Goal: Information Seeking & Learning: Learn about a topic

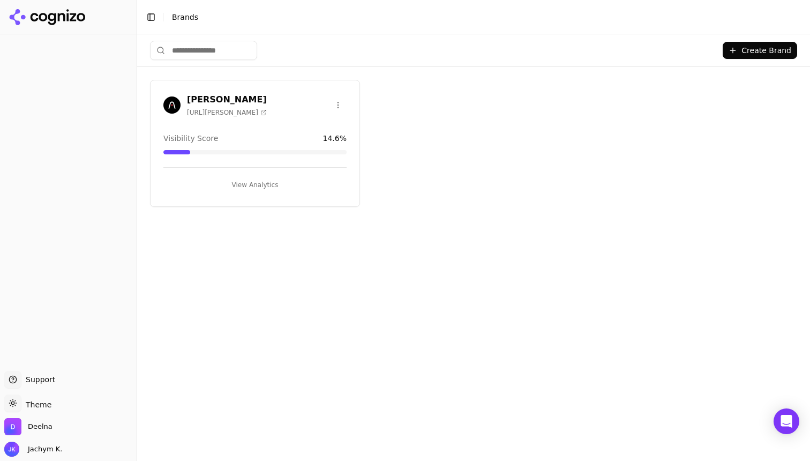
click at [536, 207] on div "Create Brand [PERSON_NAME] [URL][PERSON_NAME] Visibility Score 14.6 % View Anal…" at bounding box center [473, 247] width 673 height 427
click at [237, 193] on div "[PERSON_NAME] [URL][PERSON_NAME] Visibility Score 14.6 % View Analytics" at bounding box center [255, 143] width 210 height 127
click at [254, 177] on button "View Analytics" at bounding box center [254, 184] width 183 height 17
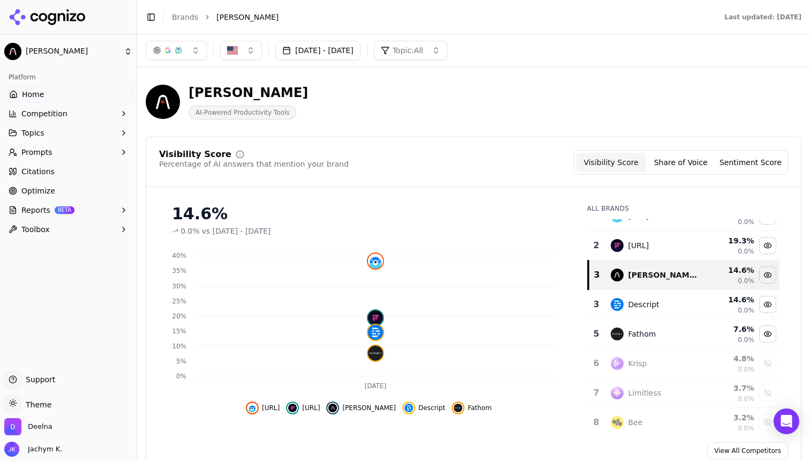
scroll to position [24, 0]
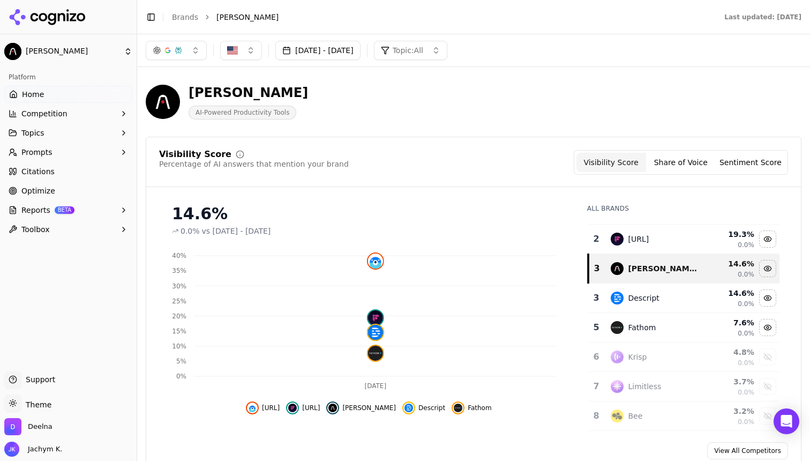
click at [70, 212] on span "BETA" at bounding box center [65, 210] width 20 height 8
click at [58, 229] on span "PDF" at bounding box center [68, 227] width 93 height 11
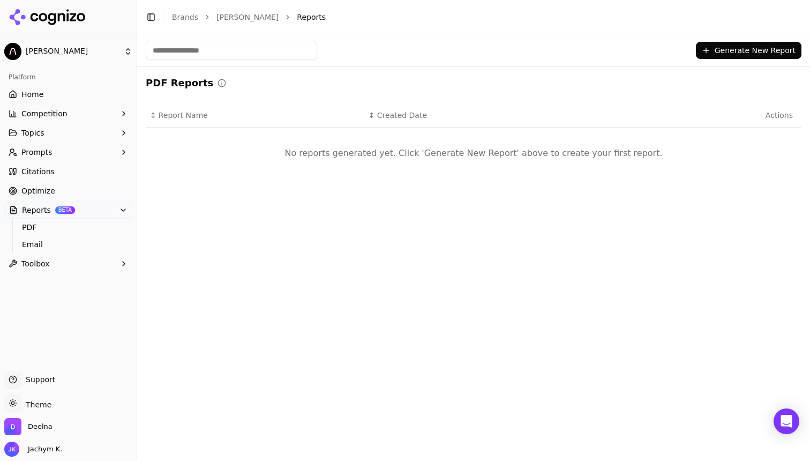
click at [737, 59] on button "Generate New Report" at bounding box center [749, 50] width 106 height 17
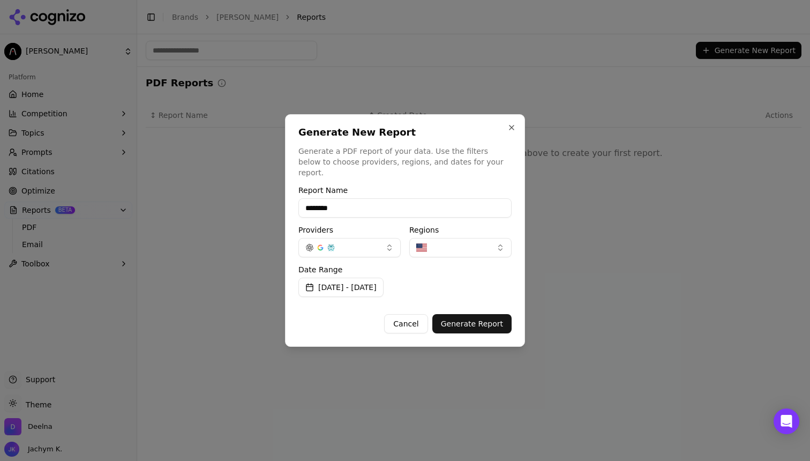
type input "********"
click at [372, 250] on button "button" at bounding box center [350, 247] width 102 height 19
click at [374, 245] on button "button" at bounding box center [350, 247] width 102 height 19
click at [384, 283] on button "[DATE] - [DATE]" at bounding box center [341, 287] width 85 height 19
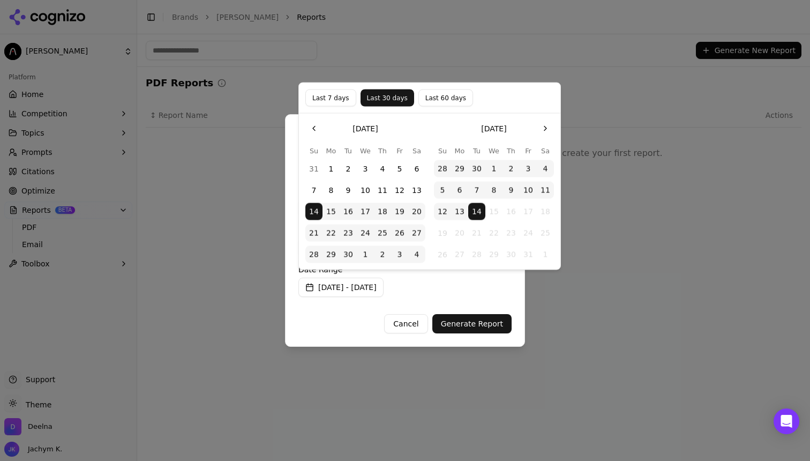
click at [456, 101] on button "Last 60 days" at bounding box center [446, 97] width 55 height 17
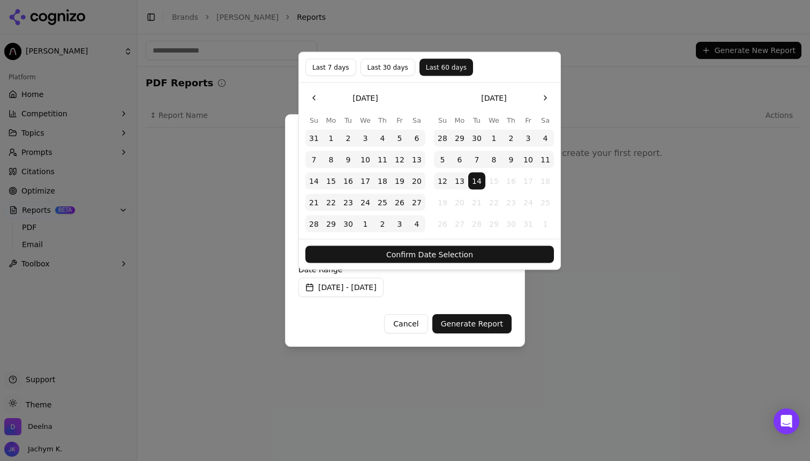
click at [467, 256] on button "Confirm Date Selection" at bounding box center [429, 254] width 249 height 17
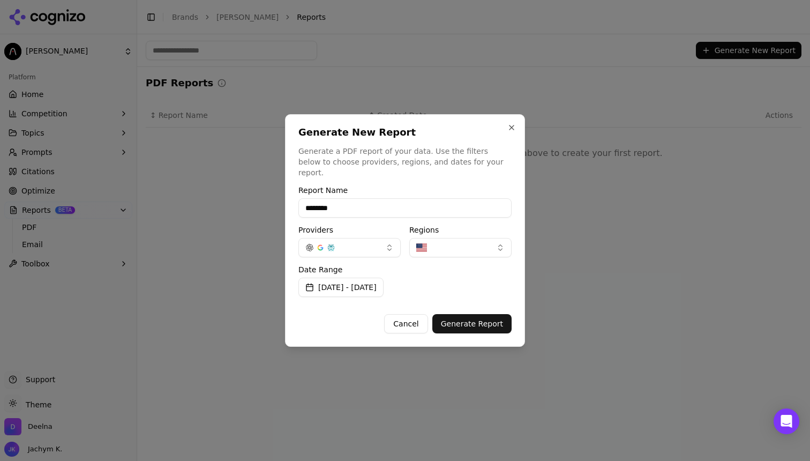
click at [470, 317] on button "Generate Report" at bounding box center [471, 323] width 79 height 19
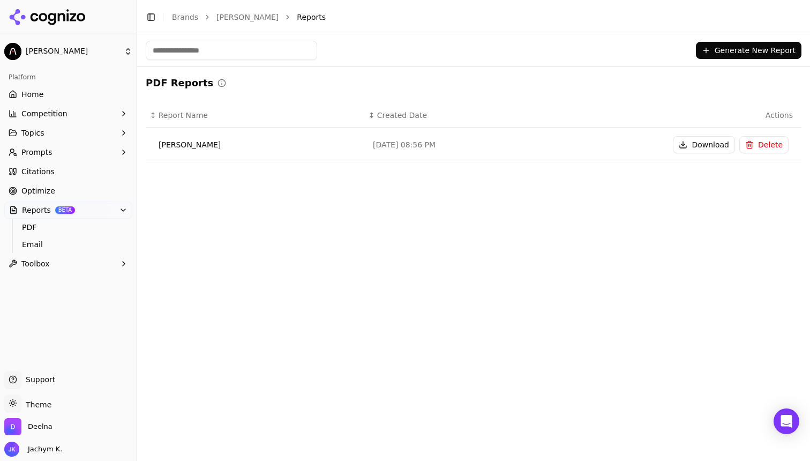
click at [714, 146] on button "Download" at bounding box center [704, 144] width 62 height 17
click at [238, 294] on div "Generate New Report PDF Reports ↕ Report Name ↕ Created Date Actions [PERSON_NA…" at bounding box center [473, 247] width 673 height 427
click at [102, 269] on button "Toolbox" at bounding box center [68, 263] width 128 height 17
click at [66, 185] on link "Optimize" at bounding box center [68, 190] width 128 height 17
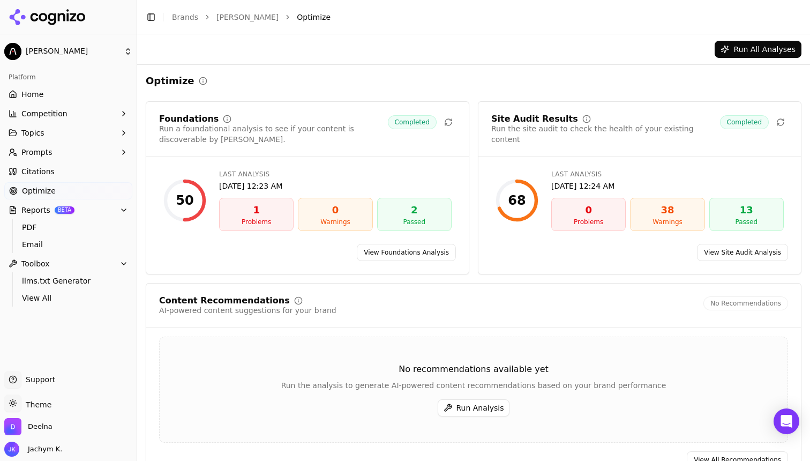
click at [742, 41] on div "Run All Analyses" at bounding box center [473, 49] width 673 height 30
click at [737, 47] on button "Run All Analyses" at bounding box center [758, 49] width 87 height 17
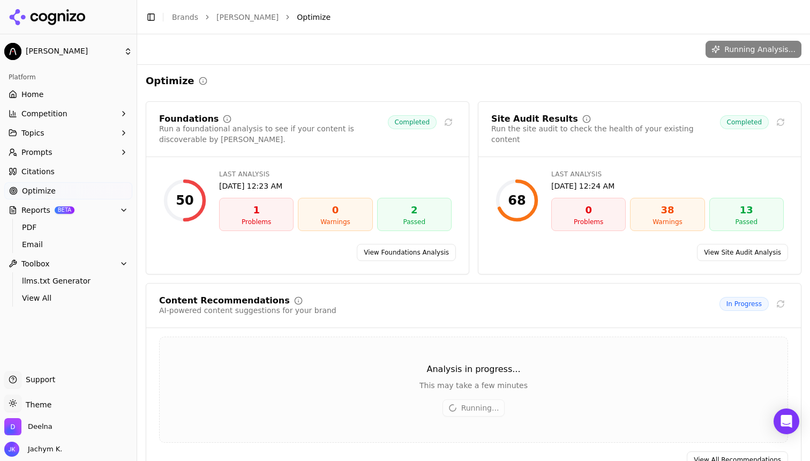
scroll to position [29, 0]
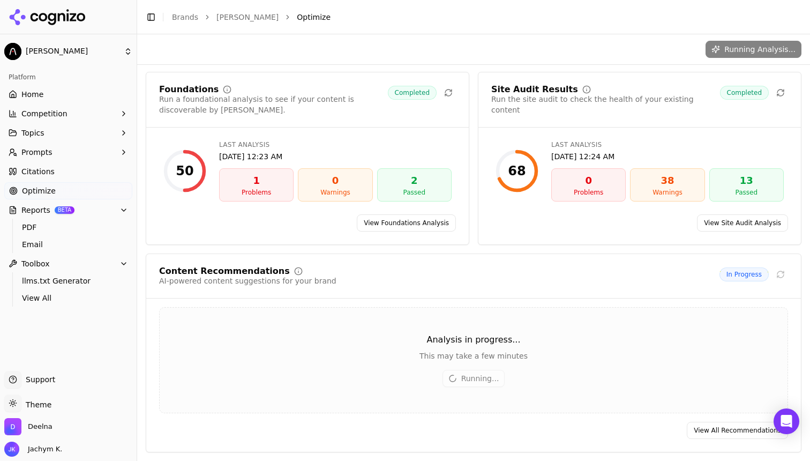
click at [64, 94] on link "Home" at bounding box center [68, 94] width 128 height 17
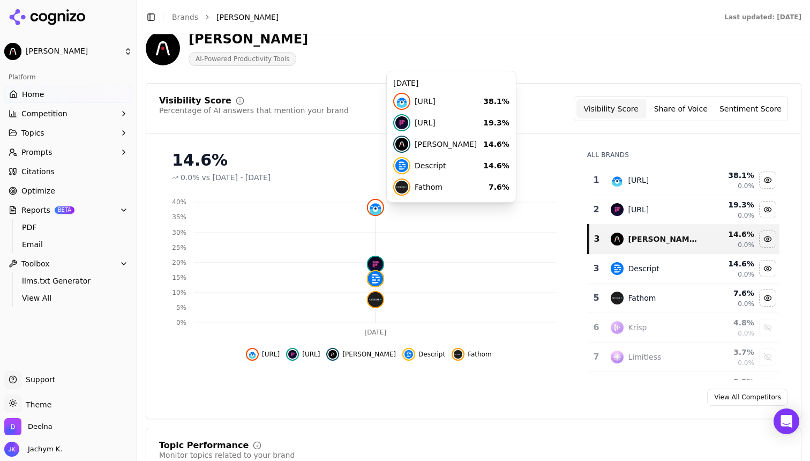
scroll to position [55, 0]
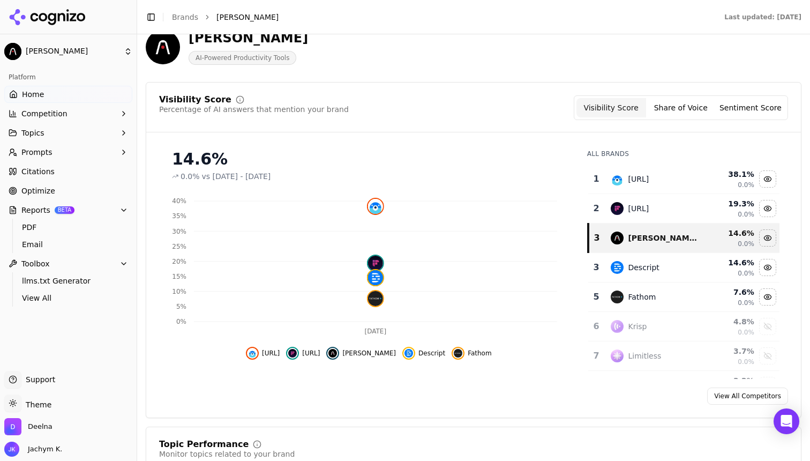
click at [735, 401] on link "View All Competitors" at bounding box center [747, 395] width 81 height 17
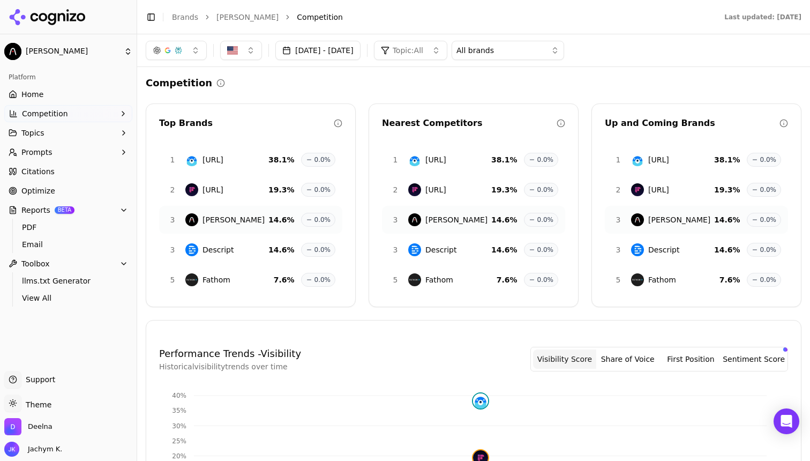
click at [225, 21] on link "[PERSON_NAME]" at bounding box center [248, 17] width 62 height 11
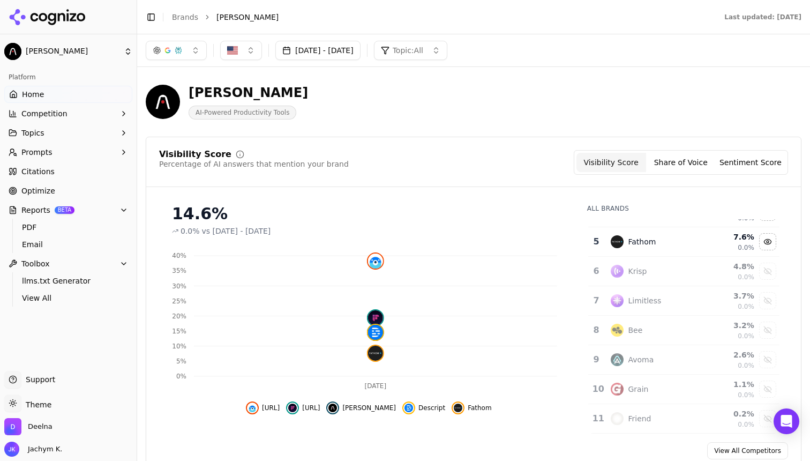
click at [669, 168] on button "Share of Voice" at bounding box center [681, 162] width 70 height 19
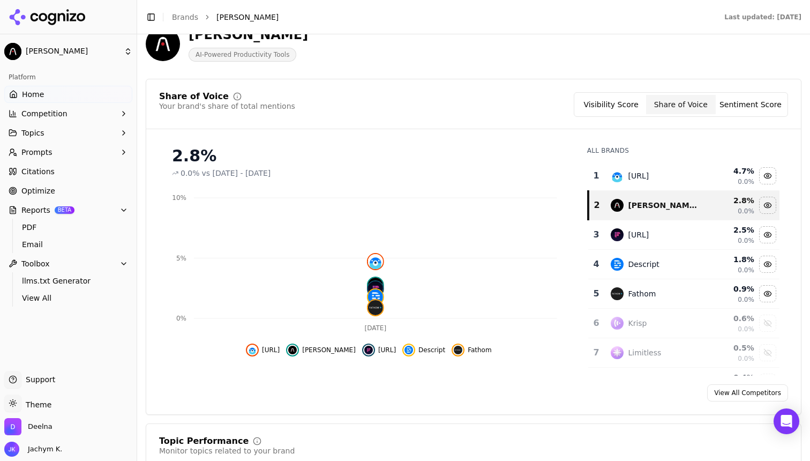
scroll to position [66, 0]
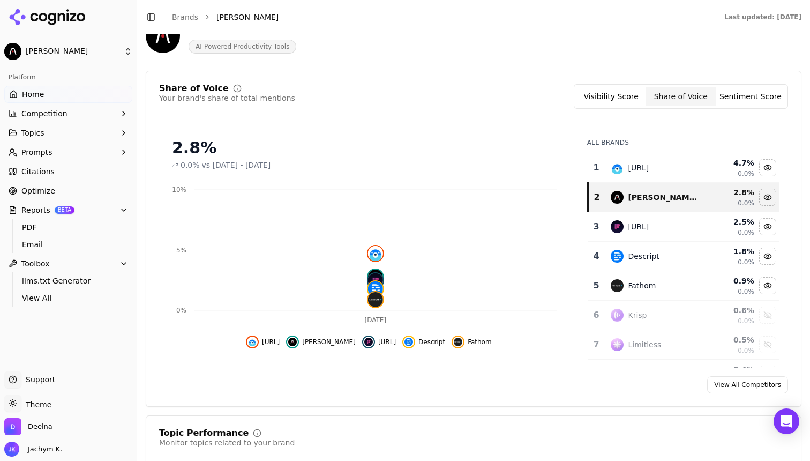
click at [740, 94] on button "Sentiment Score" at bounding box center [751, 96] width 70 height 19
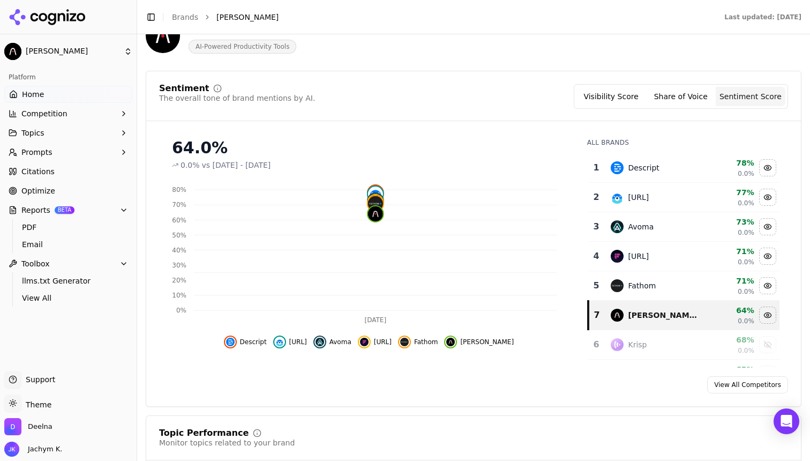
click at [681, 90] on button "Share of Voice" at bounding box center [681, 96] width 70 height 19
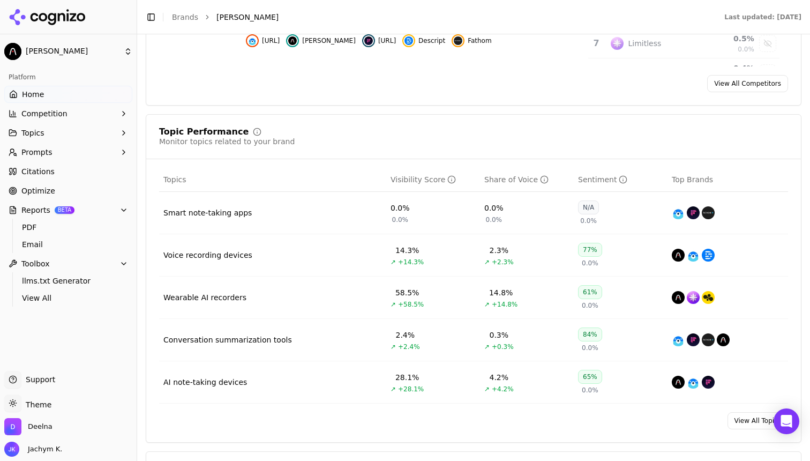
scroll to position [408, 0]
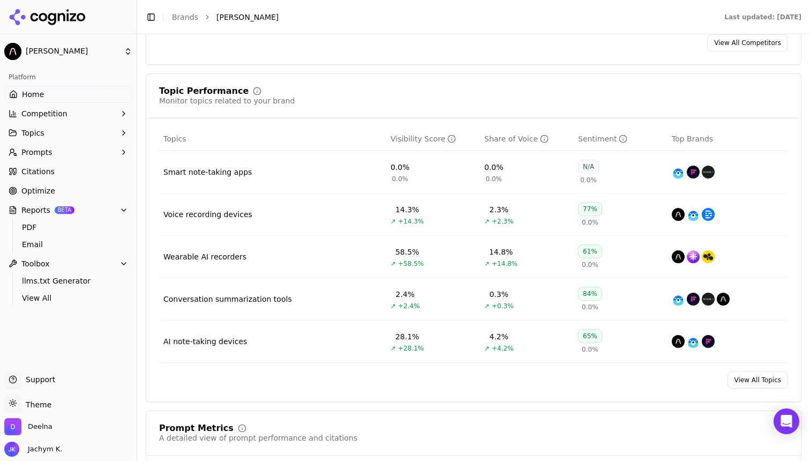
click at [73, 115] on button "Competition" at bounding box center [68, 113] width 128 height 17
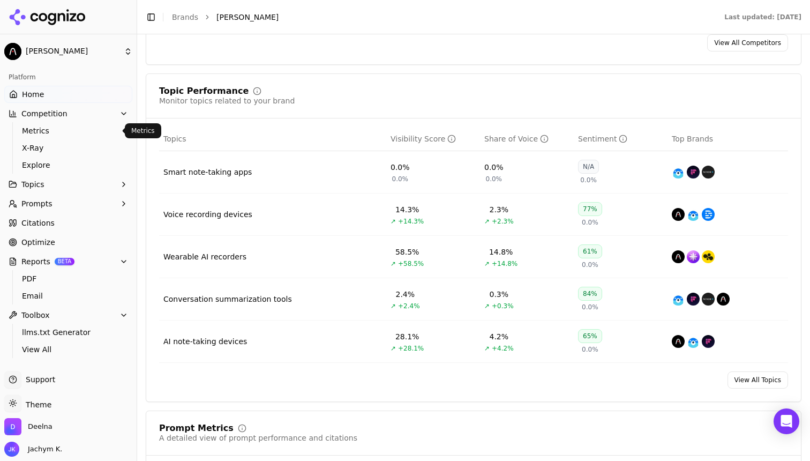
click at [57, 139] on ul "Metrics X-Ray Explore" at bounding box center [68, 147] width 113 height 51
click at [59, 136] on span "Metrics" at bounding box center [68, 130] width 93 height 11
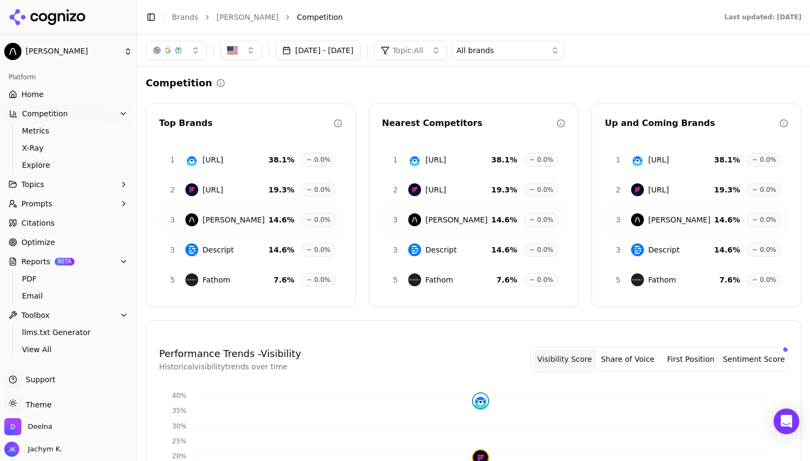
click at [35, 91] on span "Home" at bounding box center [32, 94] width 22 height 11
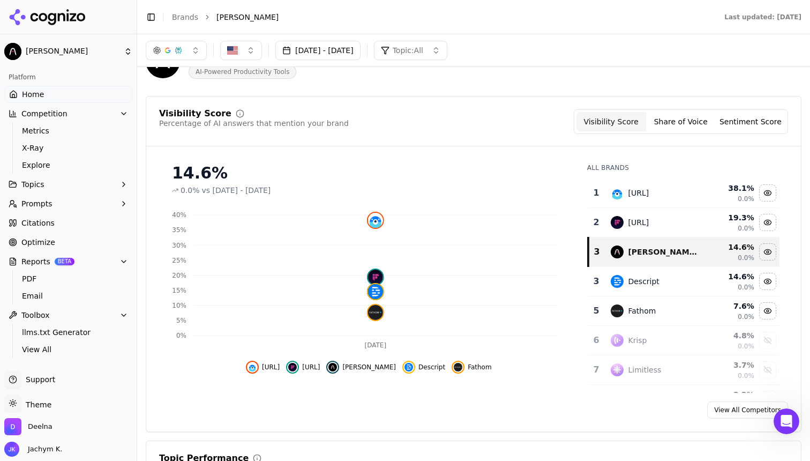
scroll to position [69, 0]
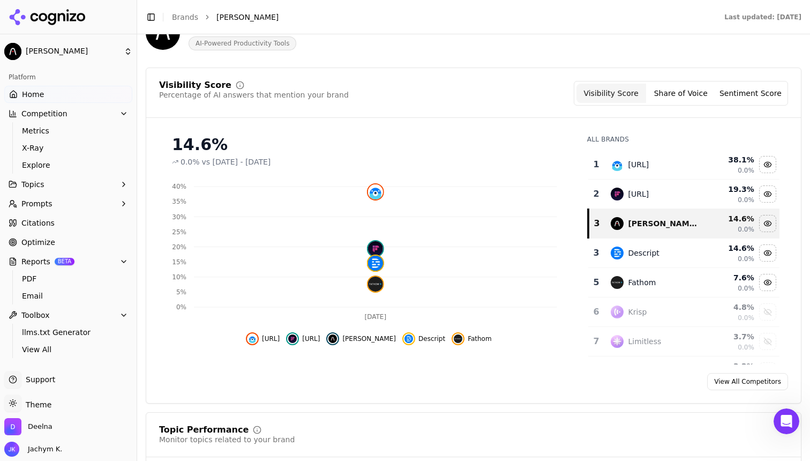
click at [679, 96] on button "Share of Voice" at bounding box center [681, 93] width 70 height 19
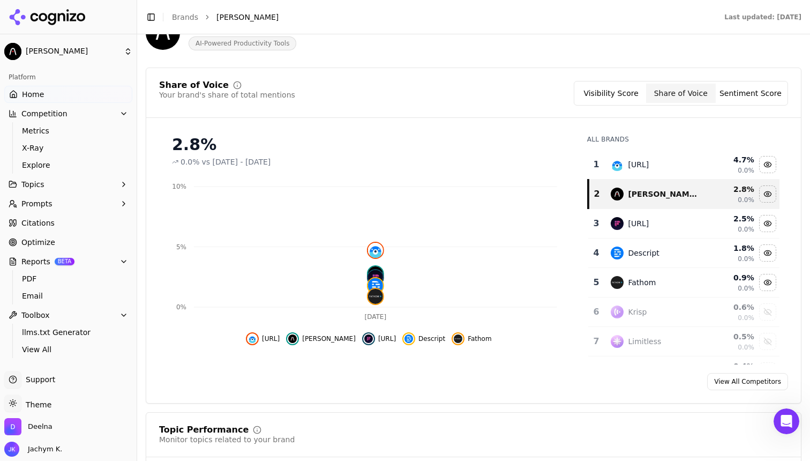
click at [748, 95] on button "Sentiment Score" at bounding box center [751, 93] width 70 height 19
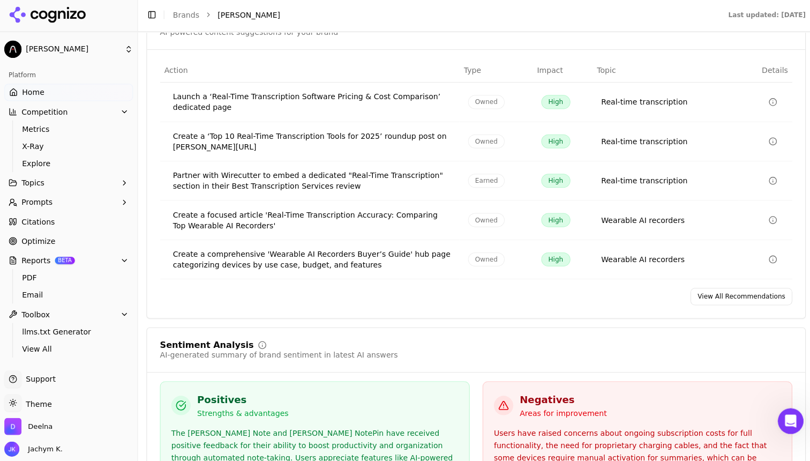
scroll to position [2034, 0]
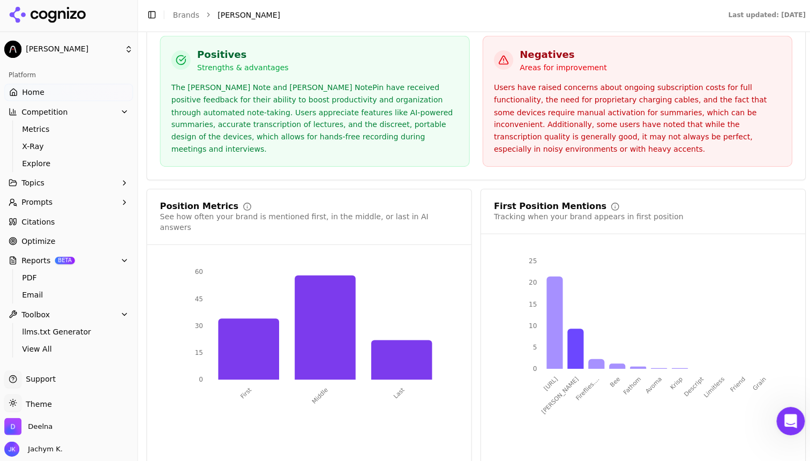
click at [791, 423] on icon "Open Intercom Messenger" at bounding box center [790, 420] width 18 height 18
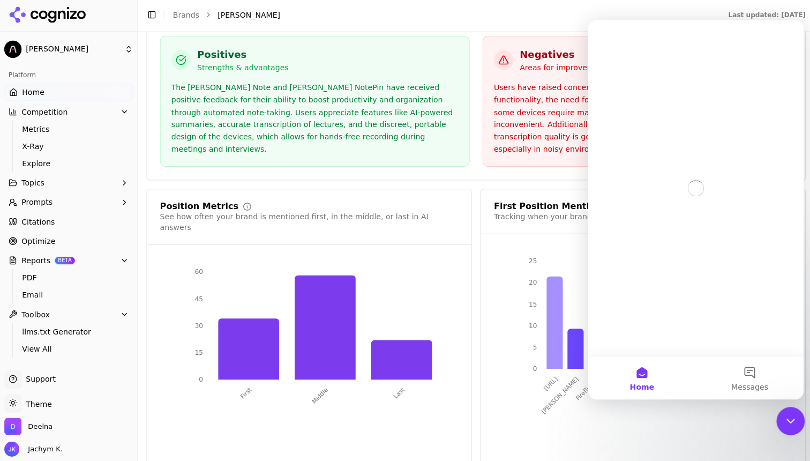
scroll to position [0, 0]
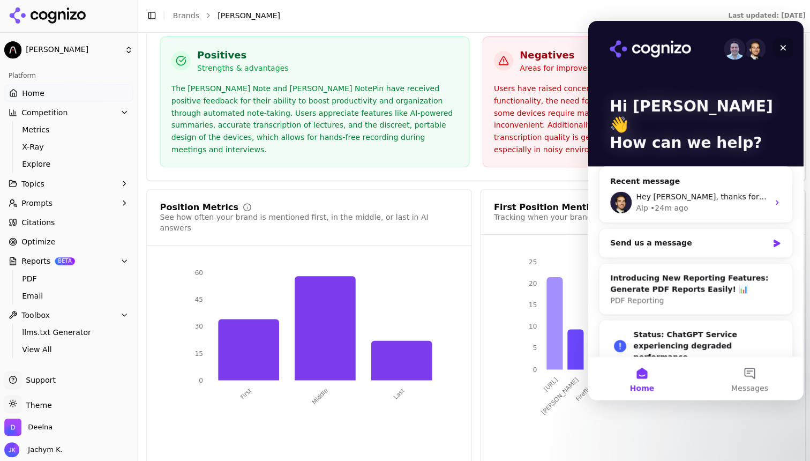
click at [777, 45] on div "Close" at bounding box center [781, 47] width 19 height 19
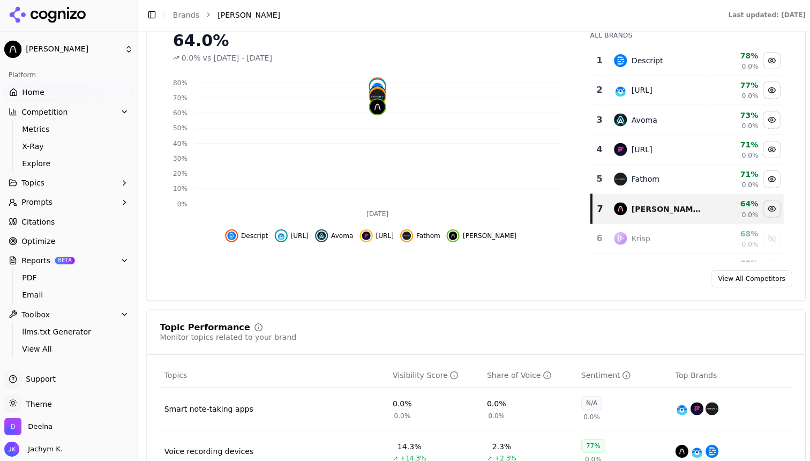
scroll to position [551, 0]
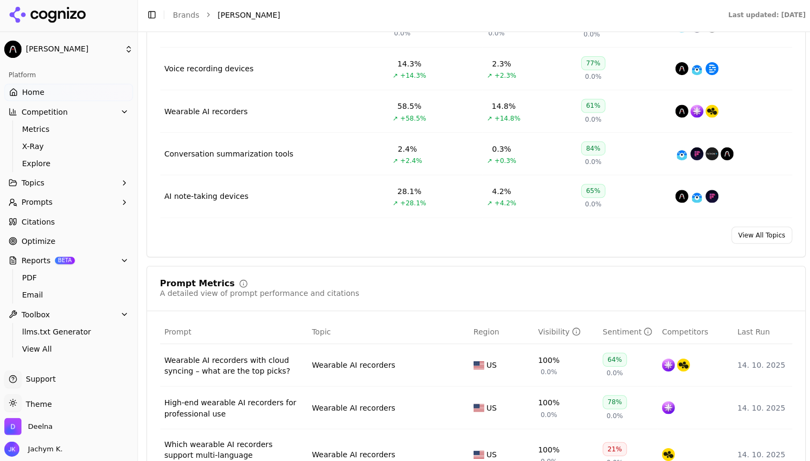
click at [753, 236] on link "View All Topics" at bounding box center [758, 236] width 61 height 17
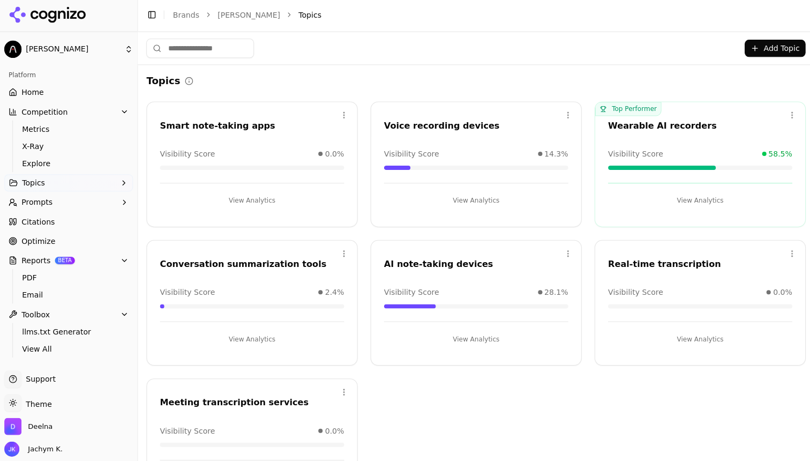
click at [683, 205] on button "View Analytics" at bounding box center [696, 201] width 183 height 17
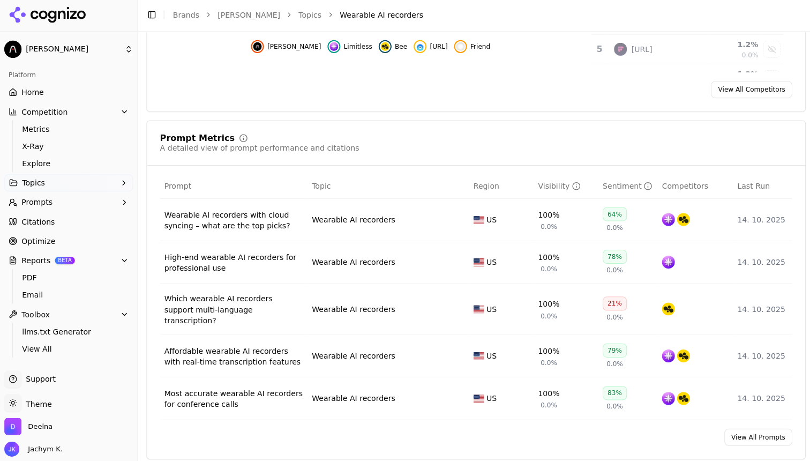
scroll to position [335, 0]
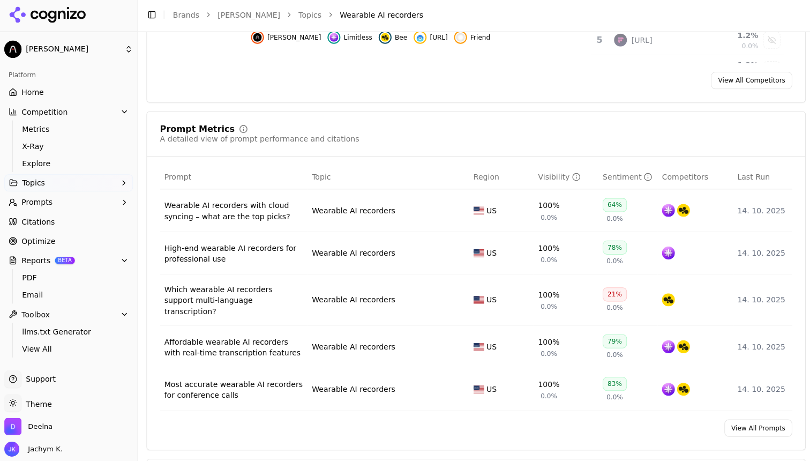
click at [47, 212] on button "Prompts" at bounding box center [68, 203] width 128 height 17
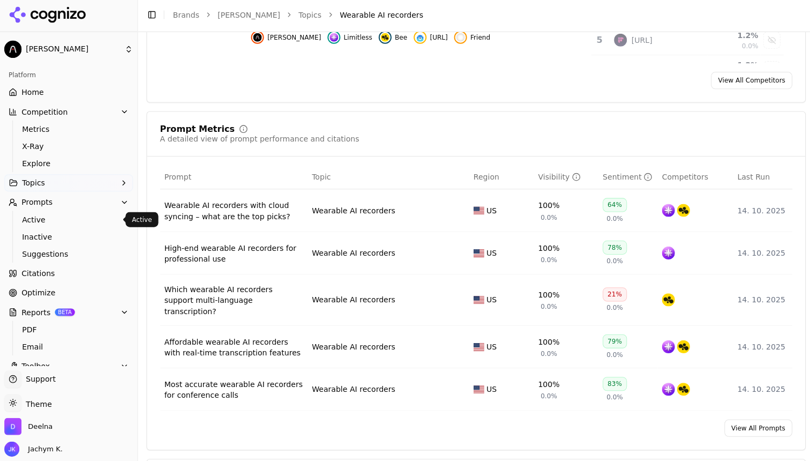
click at [50, 219] on span "Active" at bounding box center [68, 220] width 93 height 11
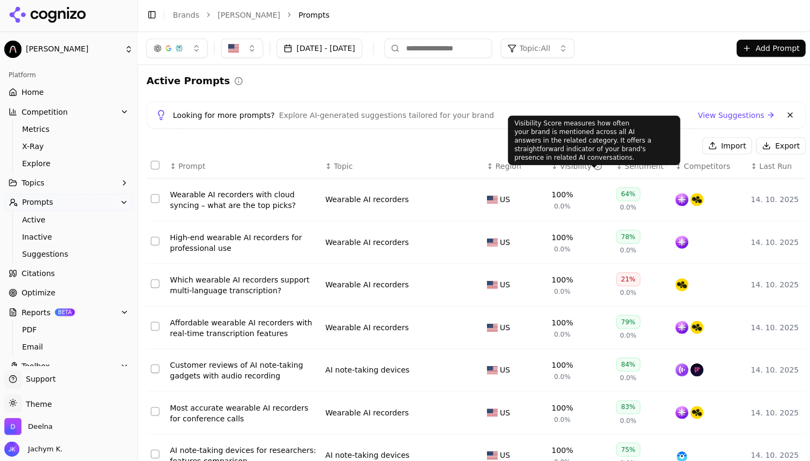
click at [567, 166] on div "Visibility" at bounding box center [578, 167] width 42 height 11
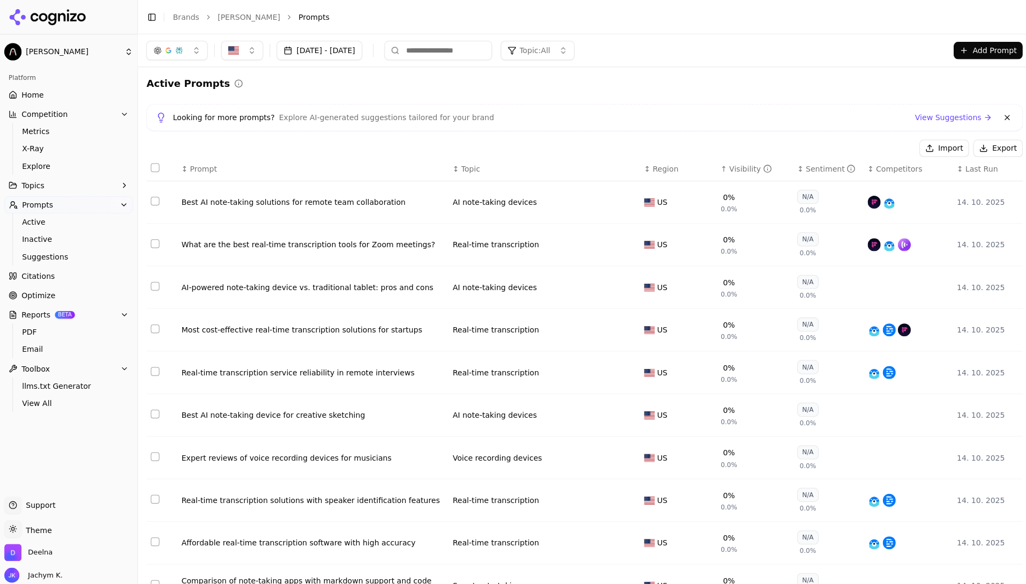
scroll to position [51, 0]
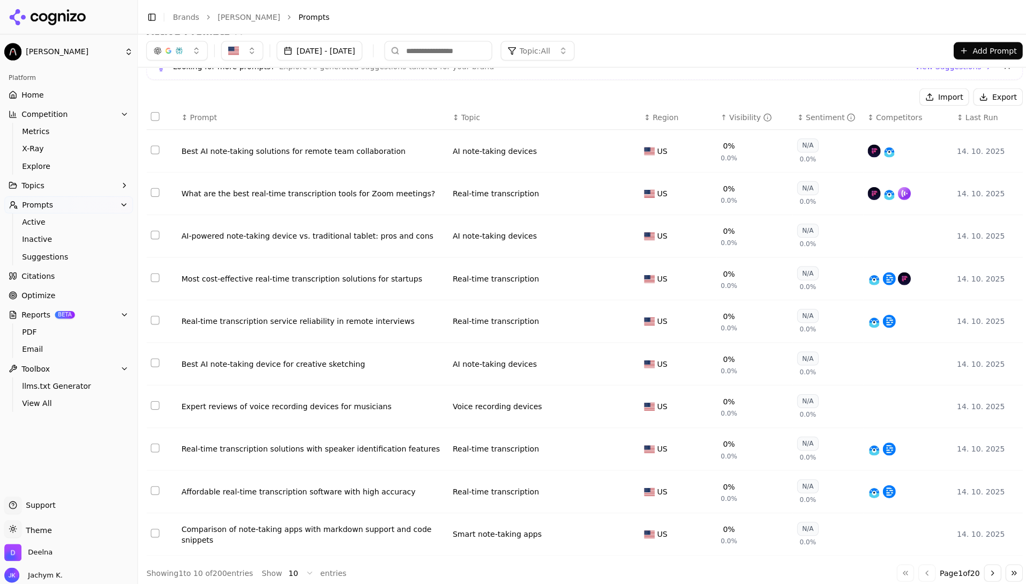
click at [810, 460] on button "Go to next page" at bounding box center [987, 569] width 17 height 17
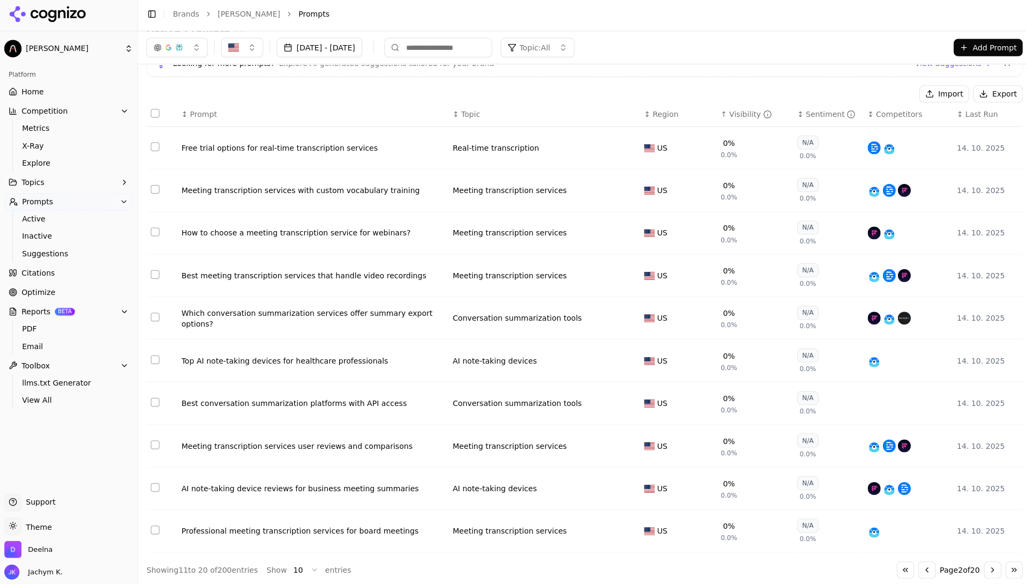
click at [810, 460] on button "Go to last page" at bounding box center [1009, 569] width 17 height 17
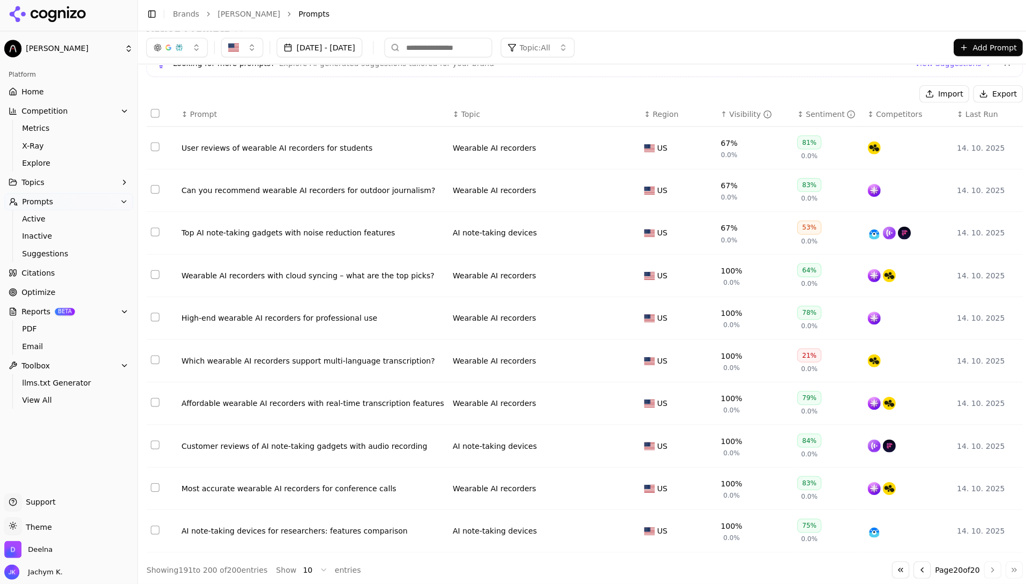
click at [810, 460] on button "Go to previous page" at bounding box center [917, 569] width 17 height 17
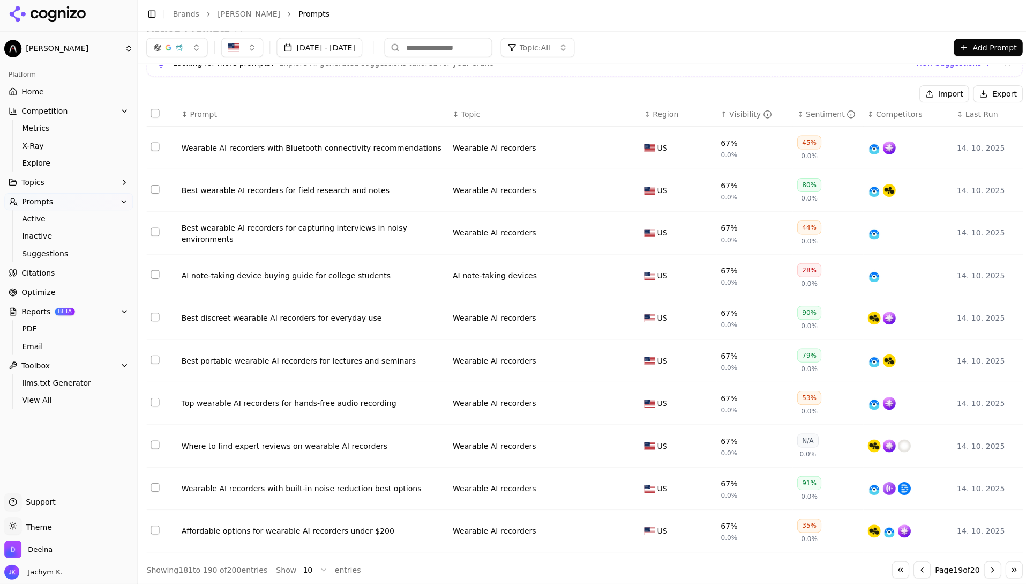
scroll to position [0, 0]
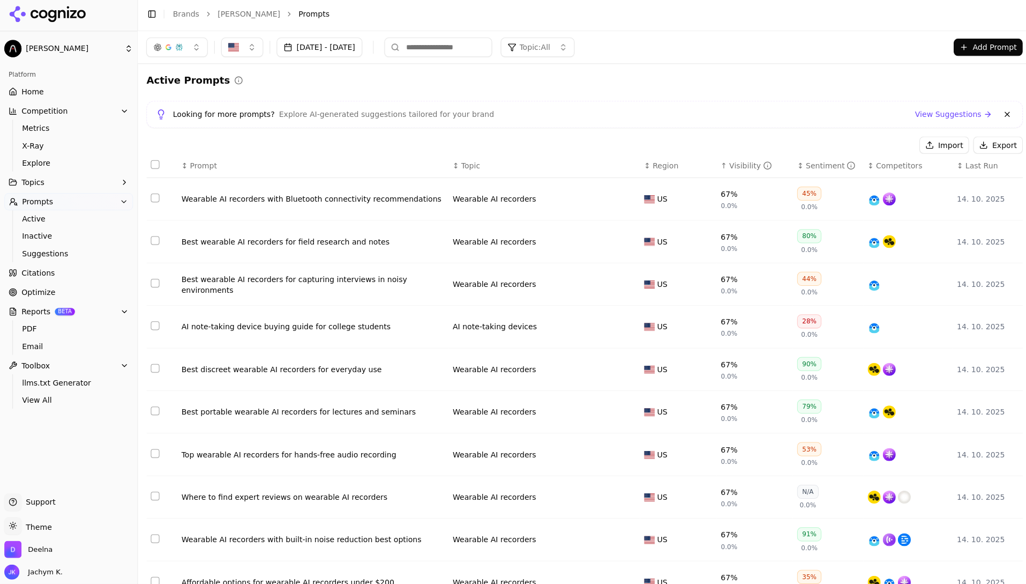
click at [39, 96] on span "Home" at bounding box center [32, 94] width 22 height 11
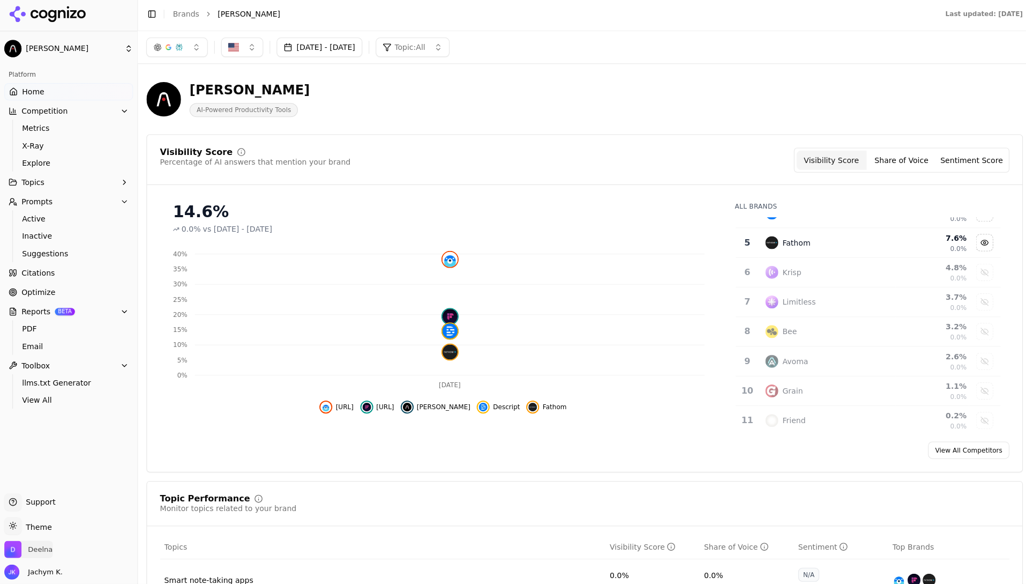
click at [42, 460] on span "Deelna" at bounding box center [40, 549] width 25 height 10
click at [189, 460] on button "Manage" at bounding box center [175, 518] width 42 height 13
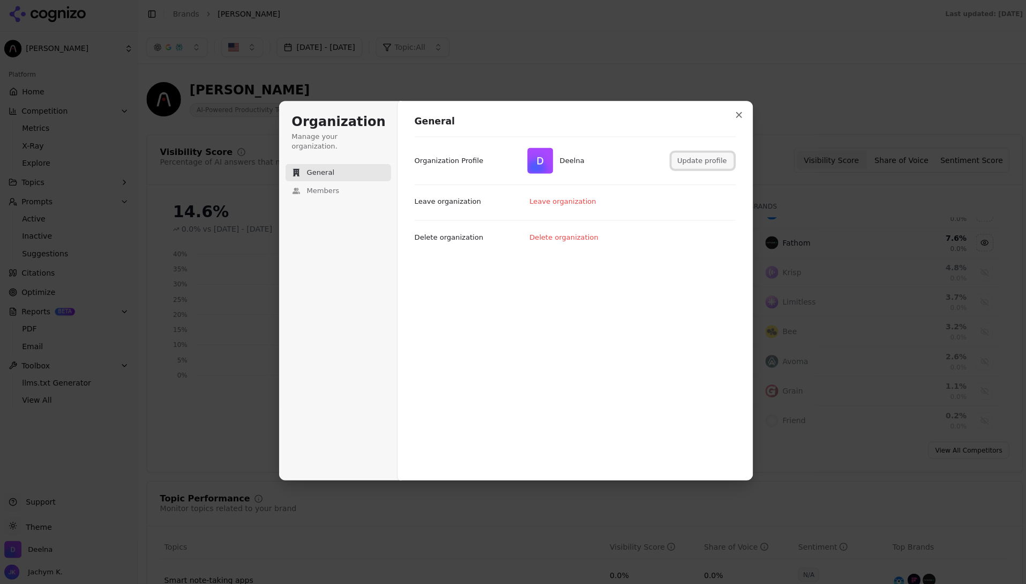
click at [697, 161] on button "Update profile" at bounding box center [698, 163] width 61 height 16
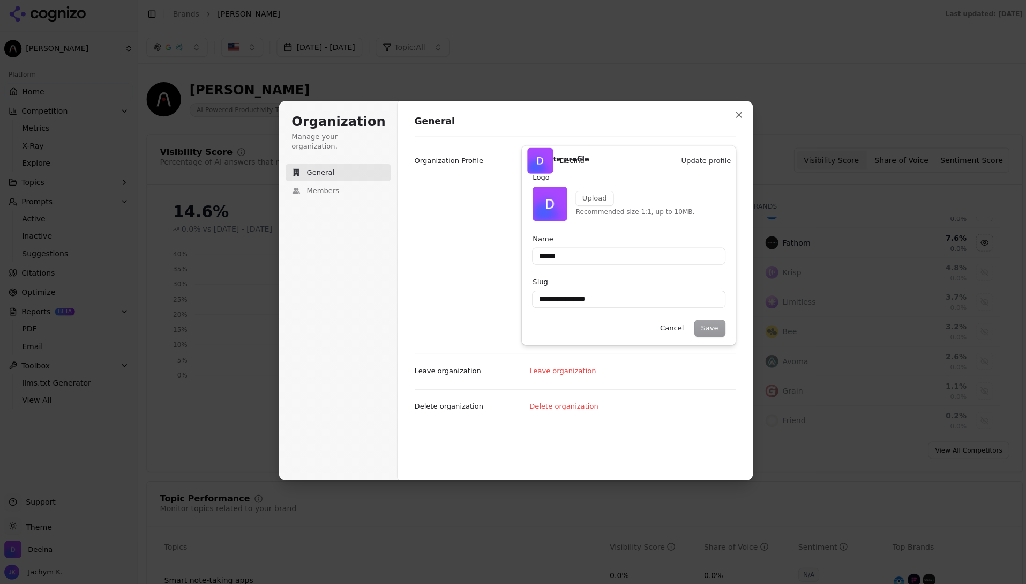
type input "******"
type input "**********"
type input "******"
type input "**********"
click at [582, 266] on form "**********" at bounding box center [625, 256] width 191 height 163
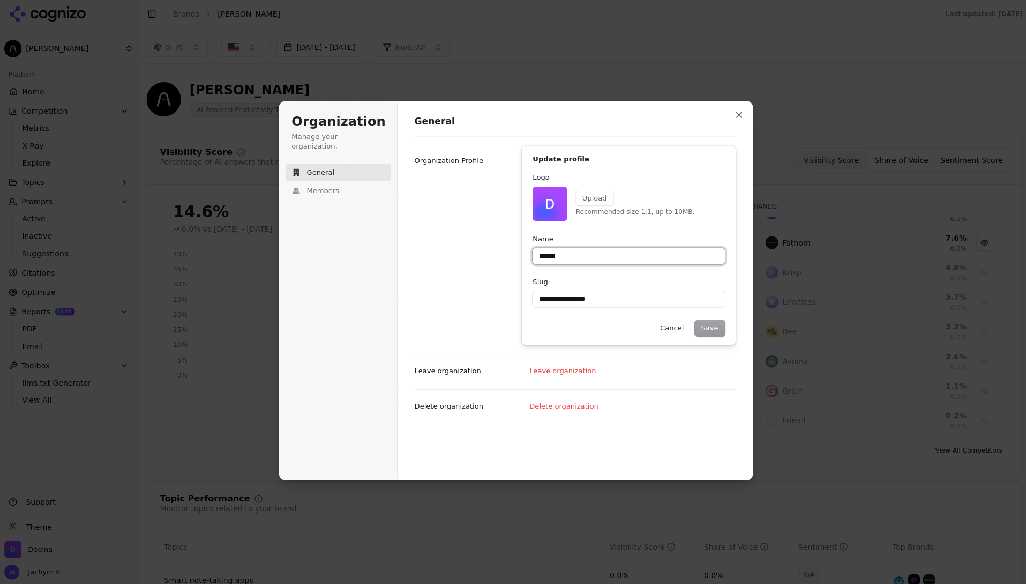
type input "******"
type input "**********"
click at [577, 259] on input "******" at bounding box center [625, 258] width 191 height 16
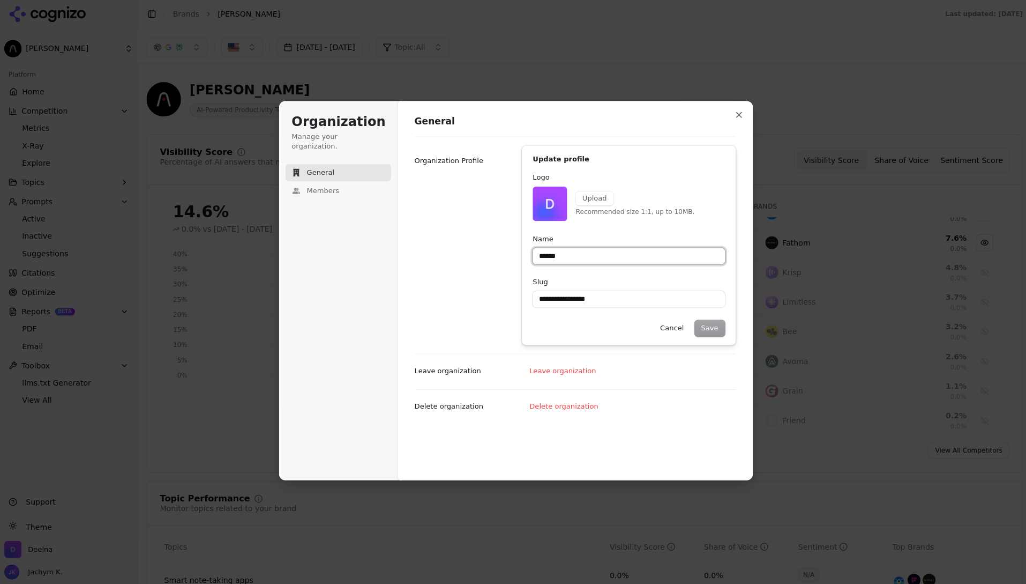
type input "*"
type input "**********"
type input "**"
type input "**********"
type input "***"
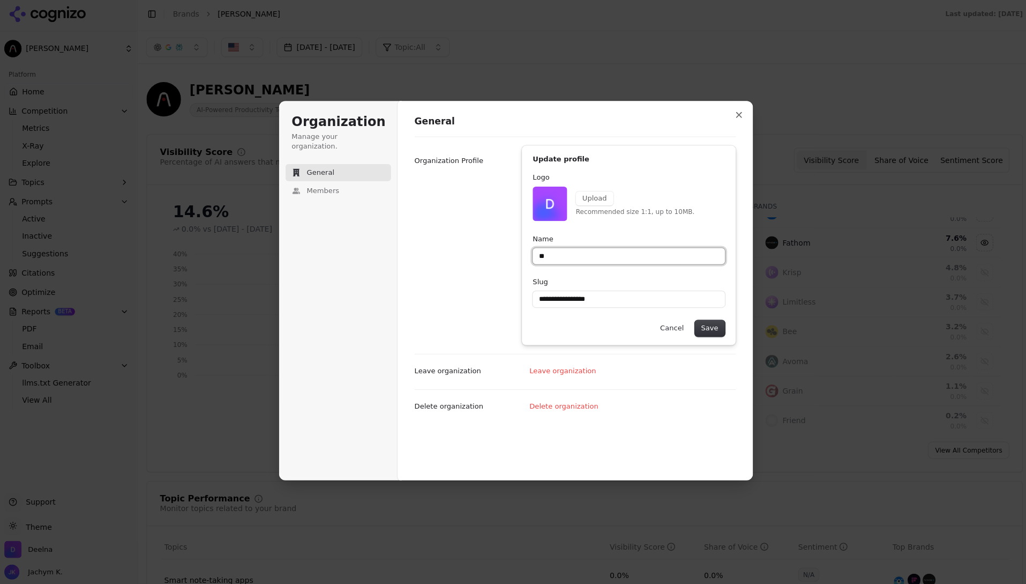
type input "**********"
type input "****"
type input "**********"
type input "*****"
type input "**********"
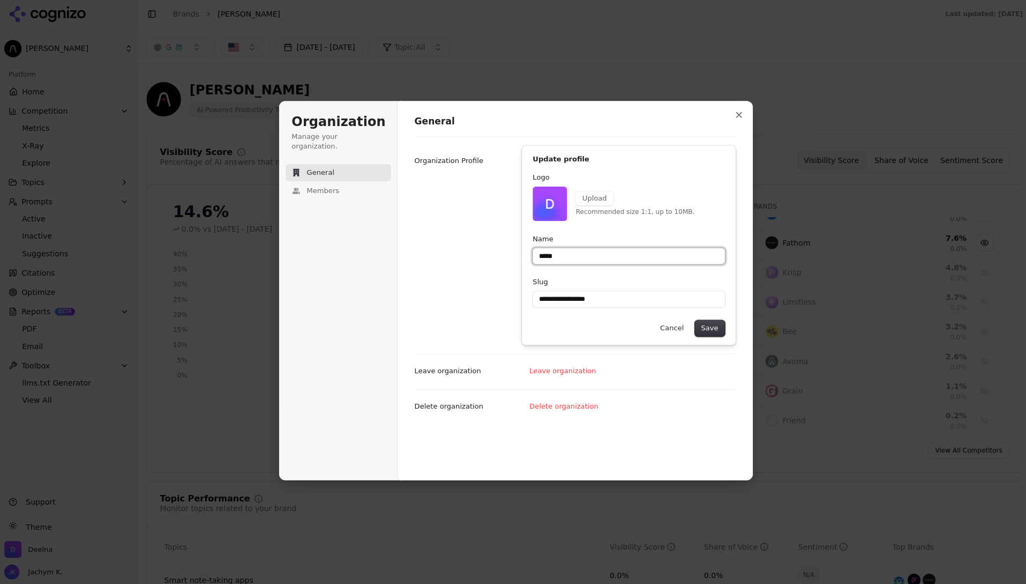
type input "******"
type input "**********"
type input "*******"
type input "**********"
type input "********"
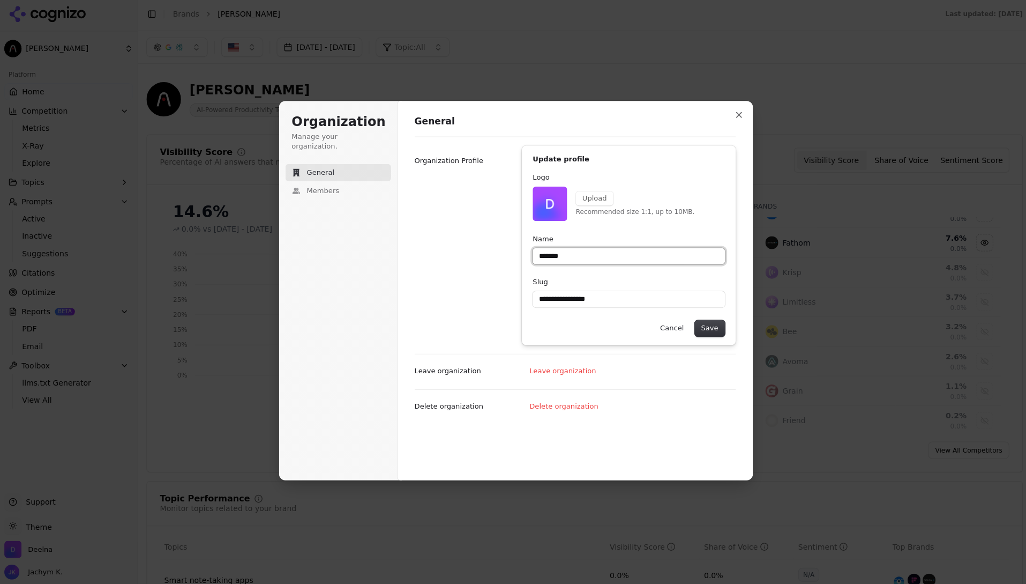
type input "**********"
type input "*********"
type input "**********"
type input "*********"
type input "**********"
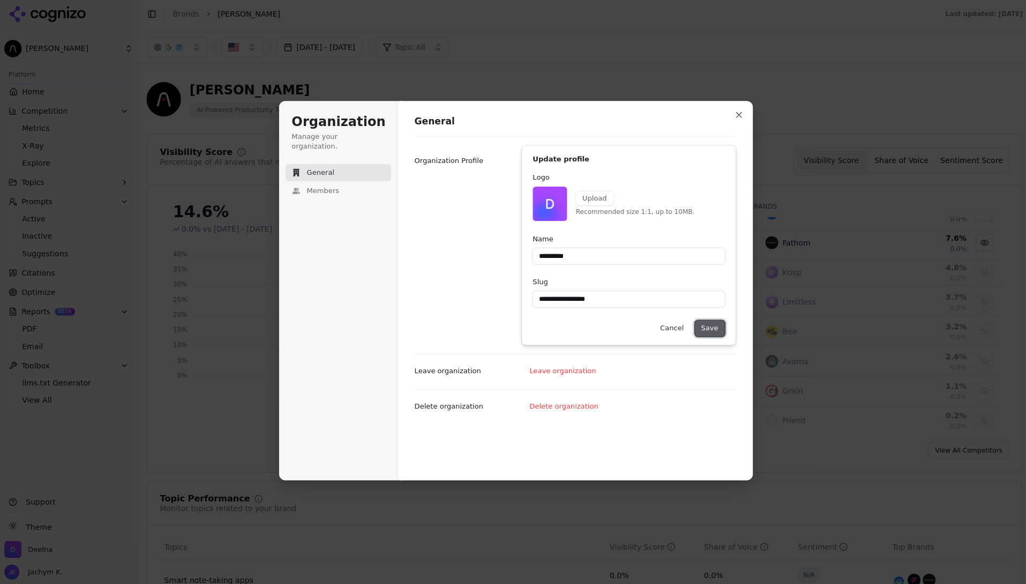
click at [713, 330] on button "Save" at bounding box center [706, 330] width 30 height 16
type input "*********"
type input "**********"
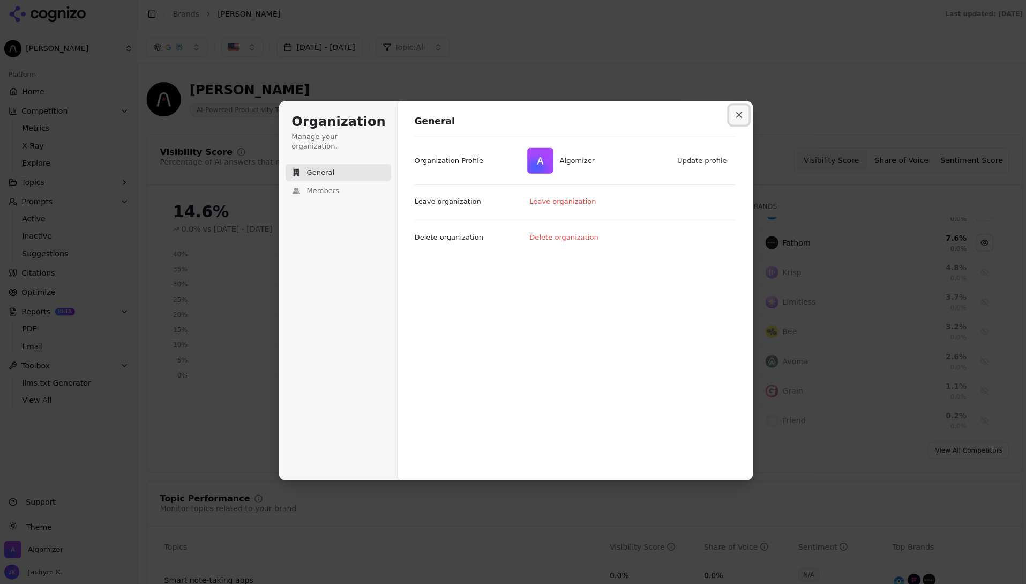
click at [738, 116] on button "Close modal" at bounding box center [735, 117] width 19 height 19
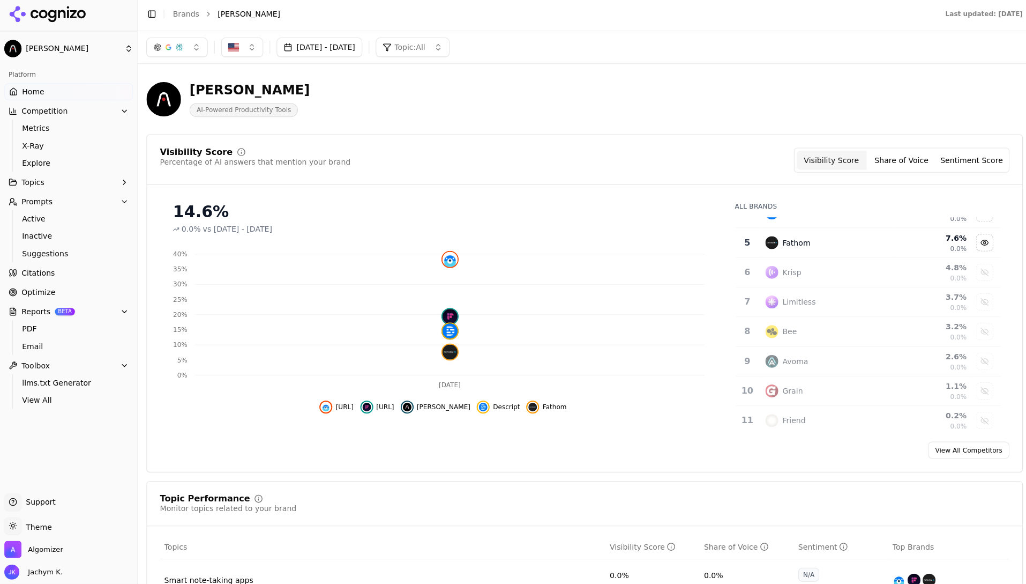
click at [771, 80] on div "[PERSON_NAME] AI-Powered Productivity Tools" at bounding box center [582, 102] width 872 height 53
click at [31, 460] on span "Jachym K." at bounding box center [43, 572] width 39 height 10
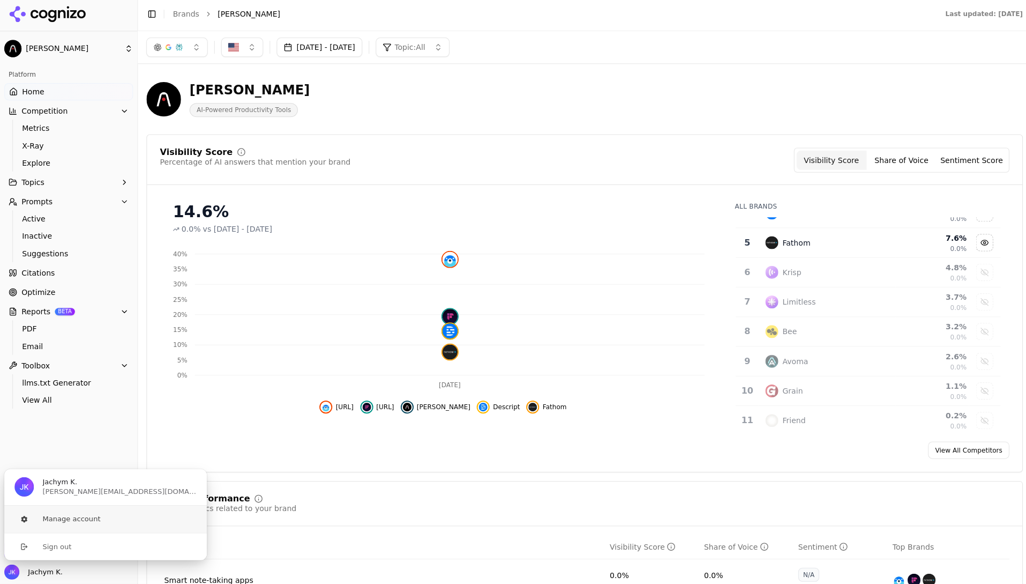
click at [59, 460] on button "Manage account" at bounding box center [105, 519] width 203 height 27
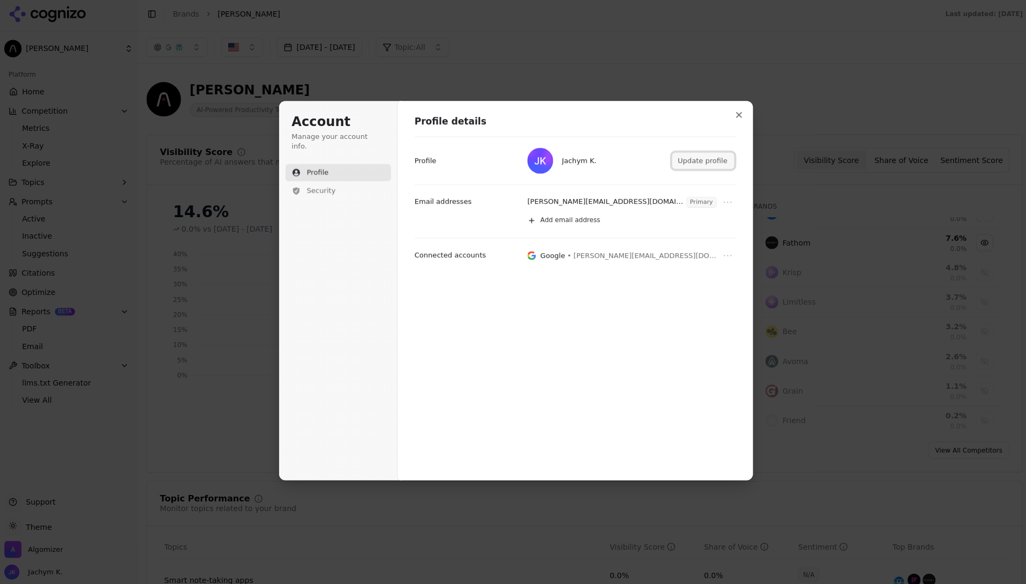
click at [696, 162] on button "Update profile" at bounding box center [699, 163] width 61 height 16
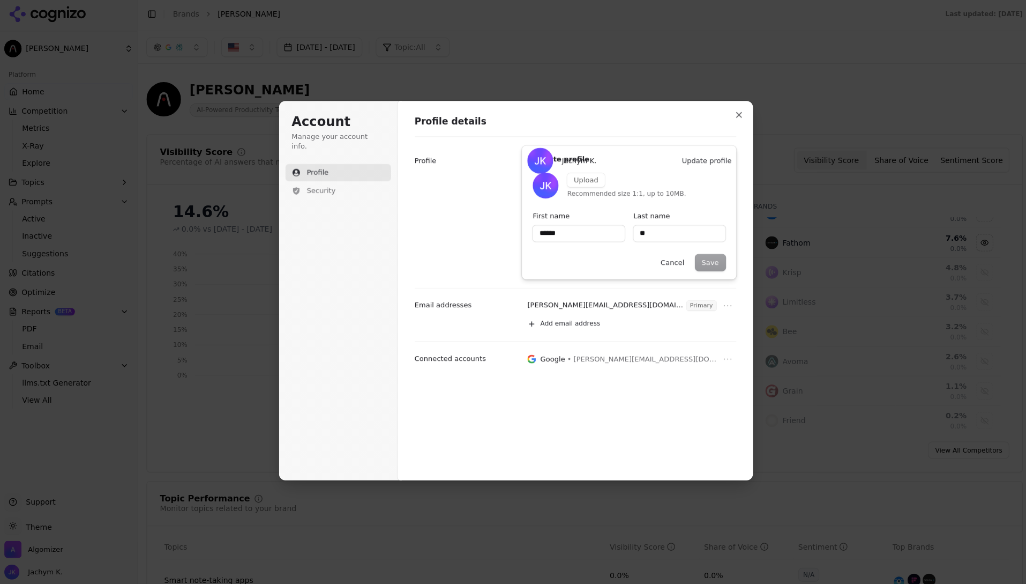
type input "******"
type input "**"
click at [579, 238] on input "******" at bounding box center [576, 235] width 92 height 16
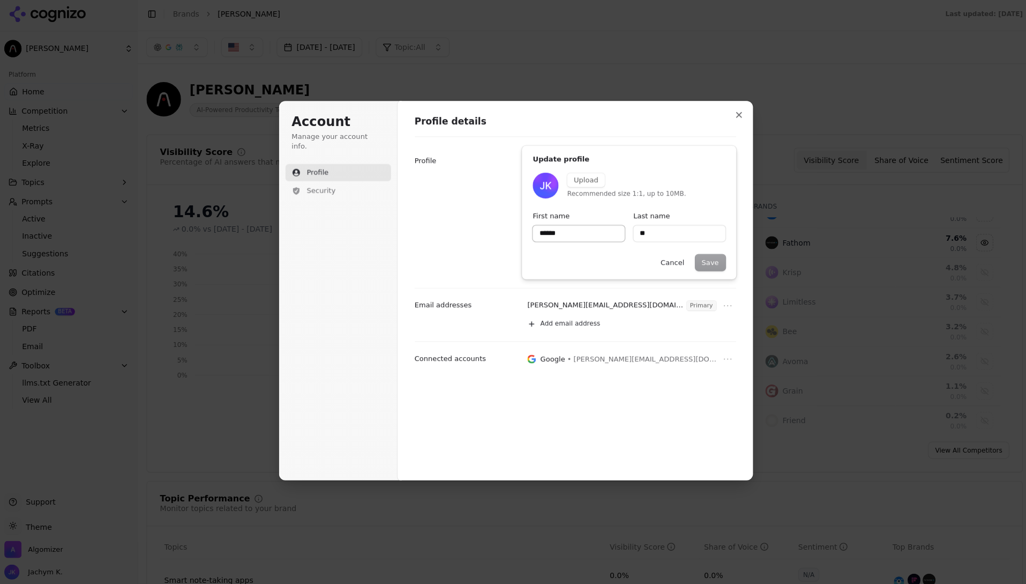
type input "*"
type input "**"
type input "***"
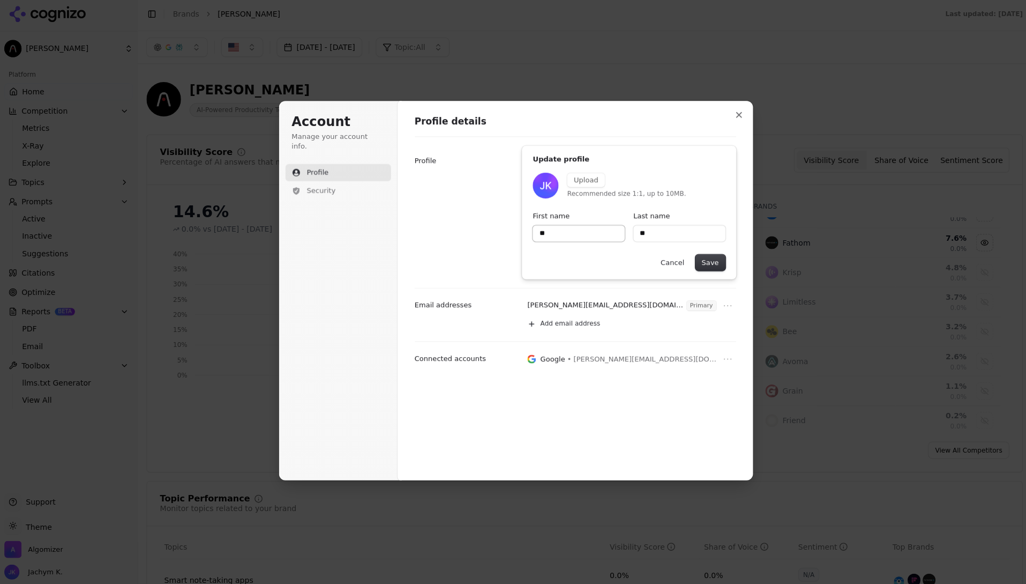
type input "**"
type input "***"
type input "**"
click at [697, 260] on button "Save" at bounding box center [707, 264] width 30 height 16
type input "***"
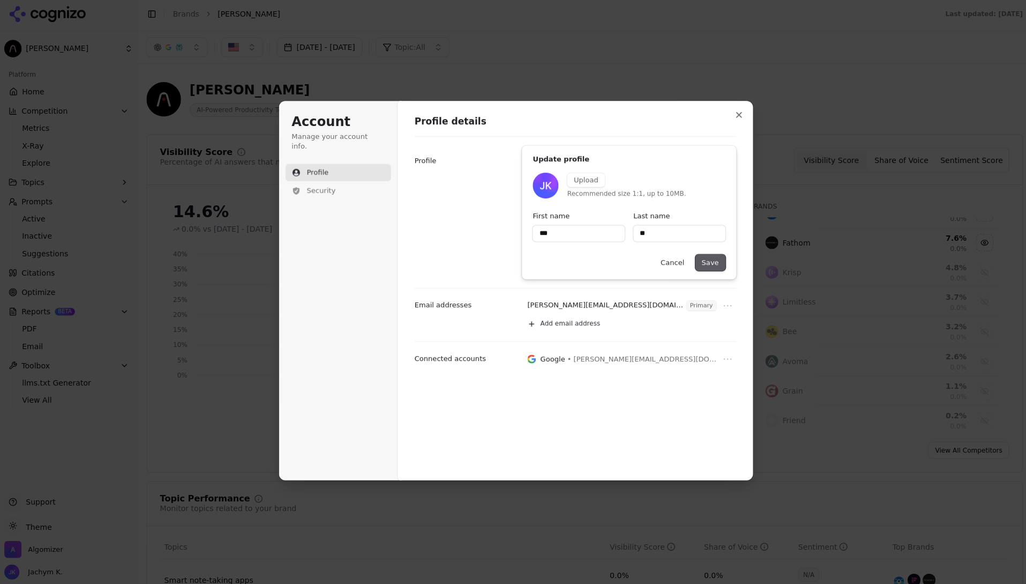
type input "**"
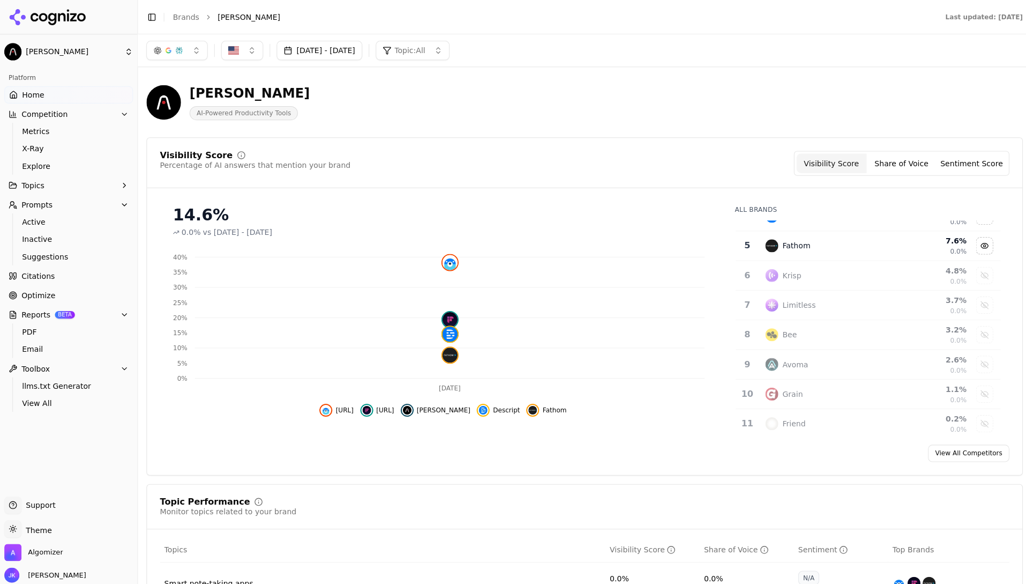
click at [32, 91] on span "Home" at bounding box center [33, 94] width 22 height 11
click at [658, 135] on header "[PERSON_NAME] AI-Powered Productivity Tools" at bounding box center [582, 106] width 872 height 61
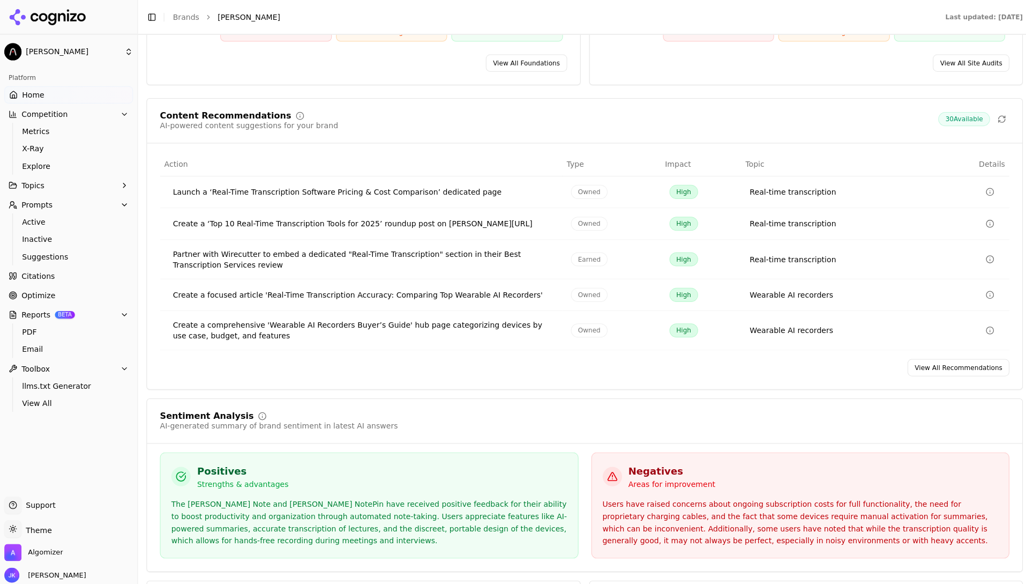
scroll to position [1850, 0]
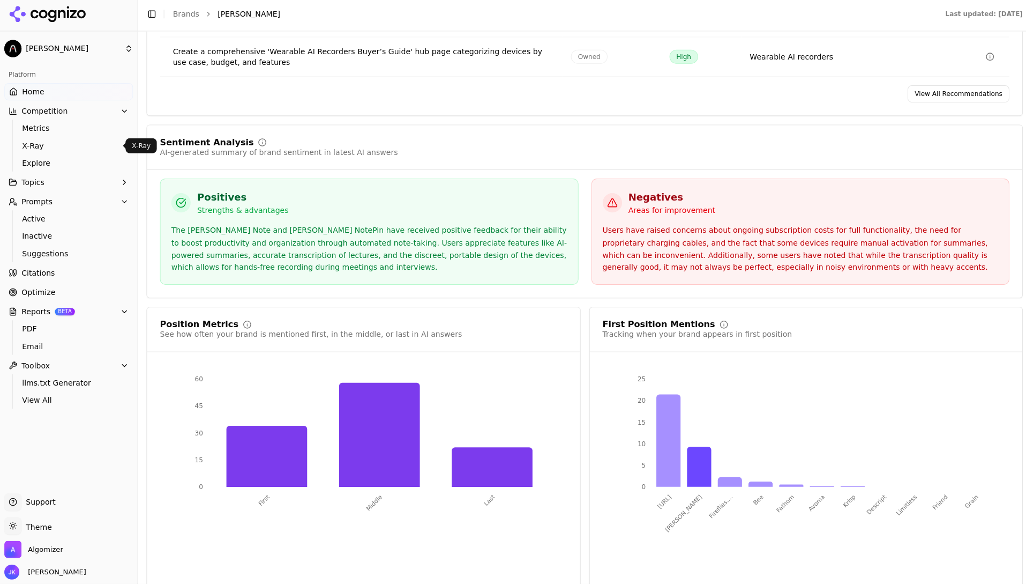
click at [46, 128] on span "Metrics" at bounding box center [68, 130] width 93 height 11
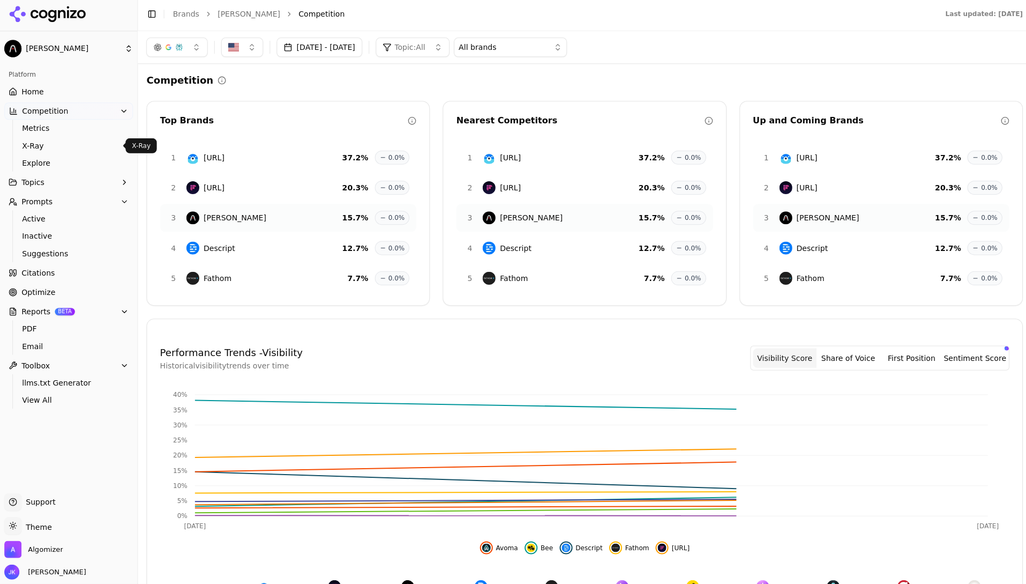
click at [57, 152] on span "X-Ray" at bounding box center [68, 148] width 93 height 11
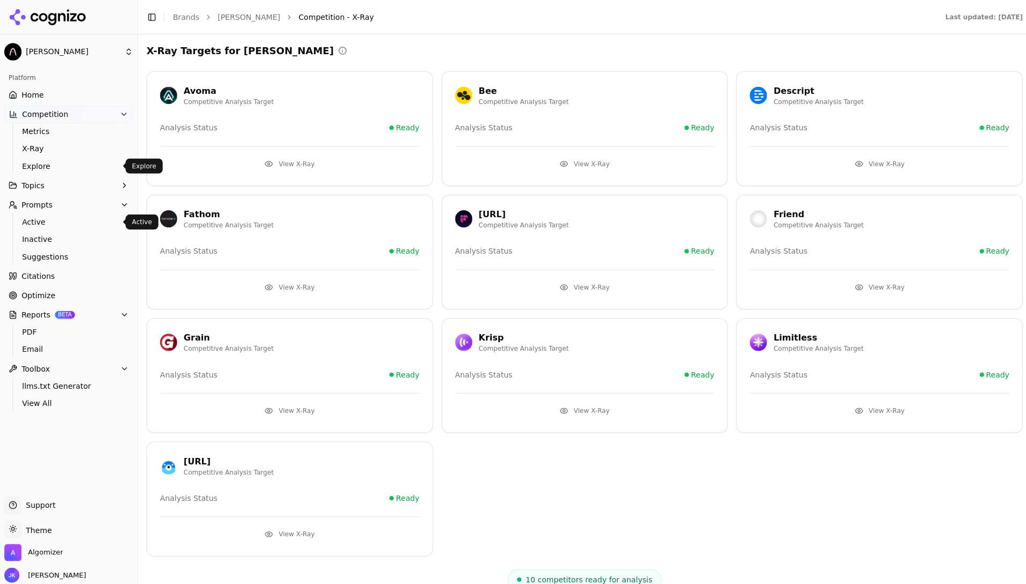
click at [57, 158] on link "Explore" at bounding box center [69, 165] width 102 height 15
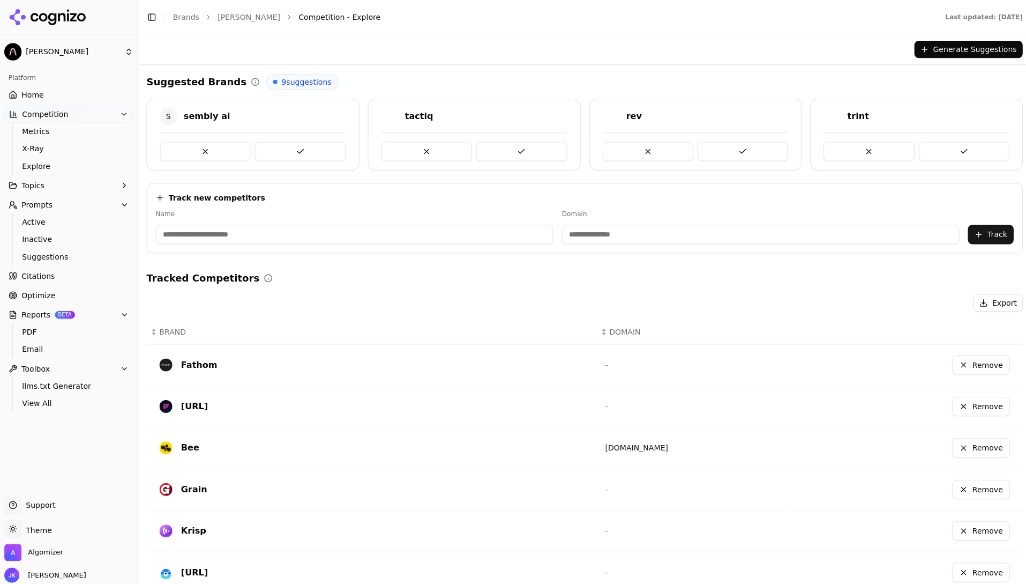
click at [58, 213] on ul "Active Inactive Suggestions" at bounding box center [68, 237] width 113 height 51
click at [57, 223] on span "Active" at bounding box center [68, 220] width 93 height 11
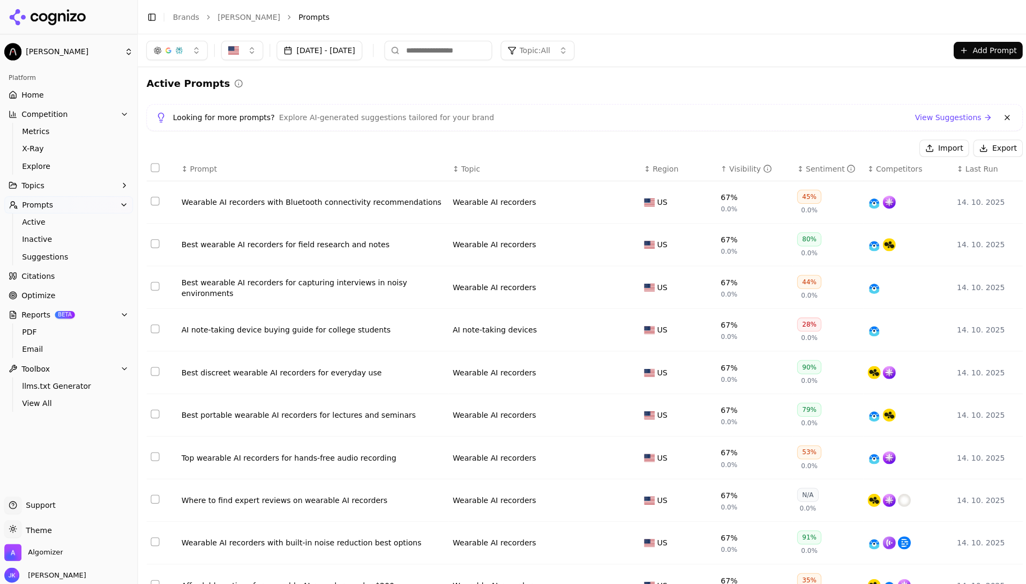
click at [55, 232] on link "Inactive" at bounding box center [69, 237] width 102 height 15
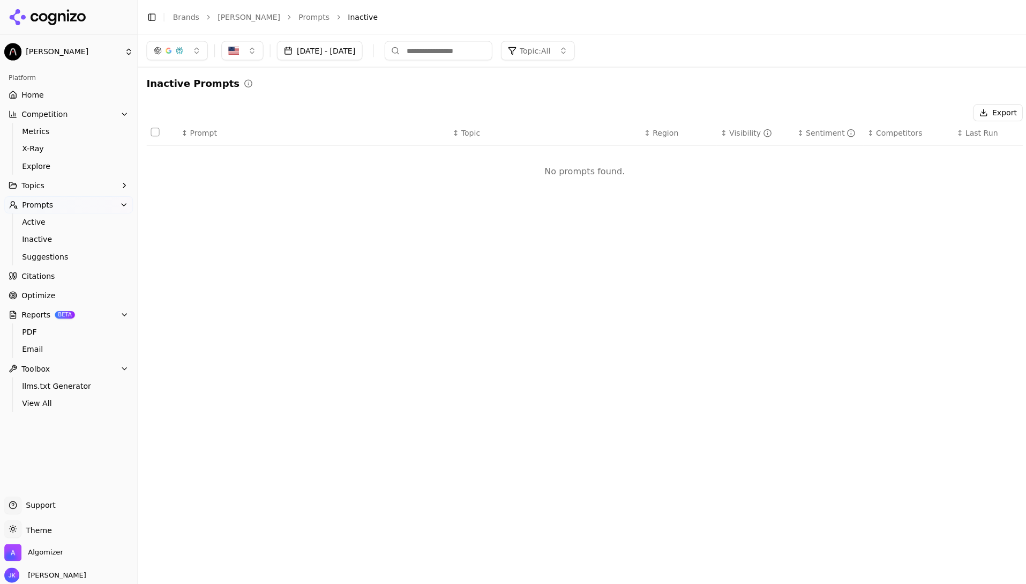
click at [42, 92] on link "Home" at bounding box center [68, 94] width 128 height 17
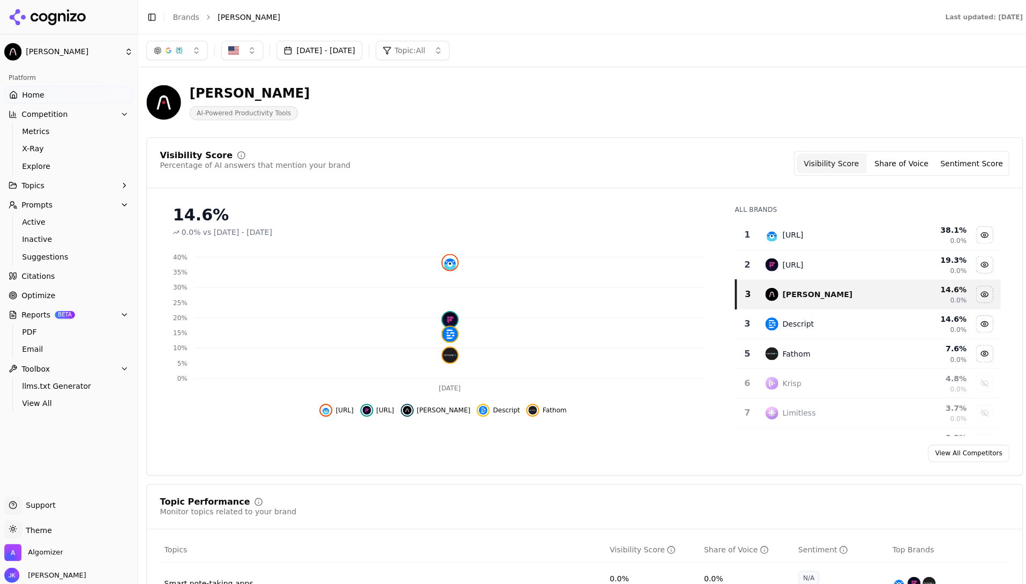
click at [810, 162] on button "Share of Voice" at bounding box center [897, 162] width 70 height 19
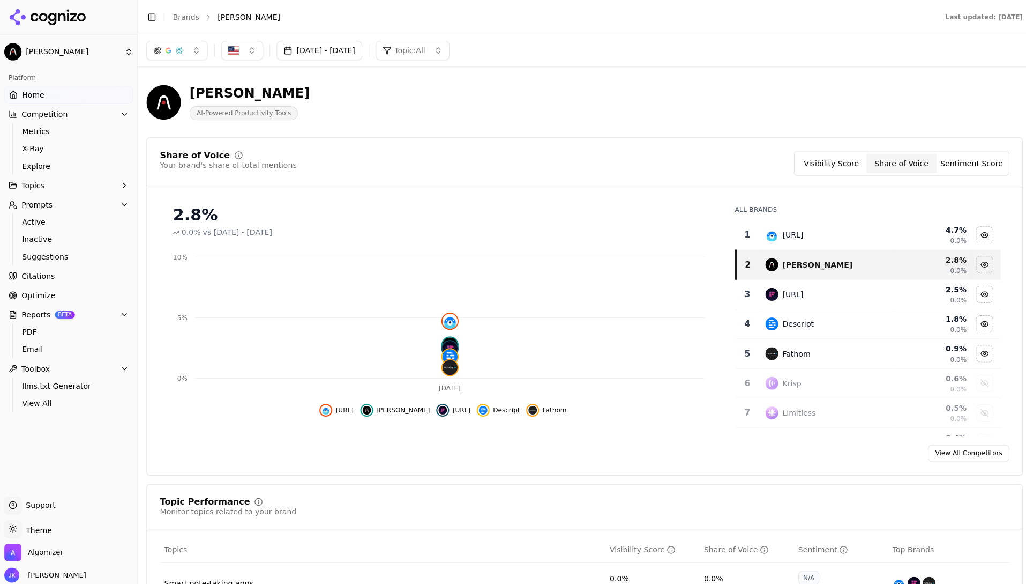
click at [797, 159] on div "Share of Voice Your brand's share of total mentions Visibility Score Share of V…" at bounding box center [581, 162] width 845 height 25
click at [810, 160] on button "Visibility Score" at bounding box center [828, 162] width 70 height 19
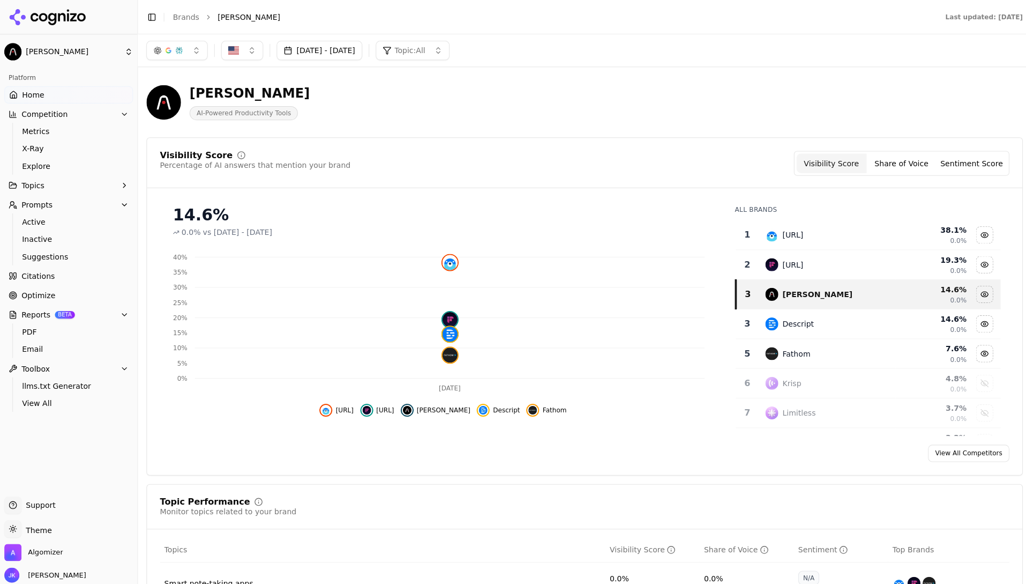
click at [810, 175] on div "Visibility Score Percentage of AI answers that mention your brand Visibility Sc…" at bounding box center [581, 168] width 871 height 37
click at [810, 171] on button "Share of Voice" at bounding box center [897, 162] width 70 height 19
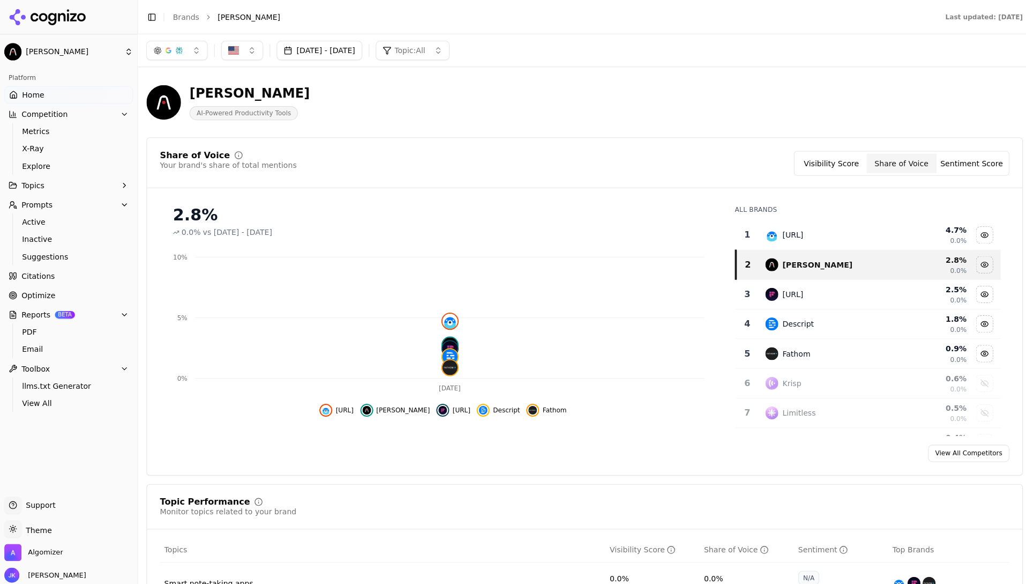
click at [810, 164] on button "Visibility Score" at bounding box center [828, 162] width 70 height 19
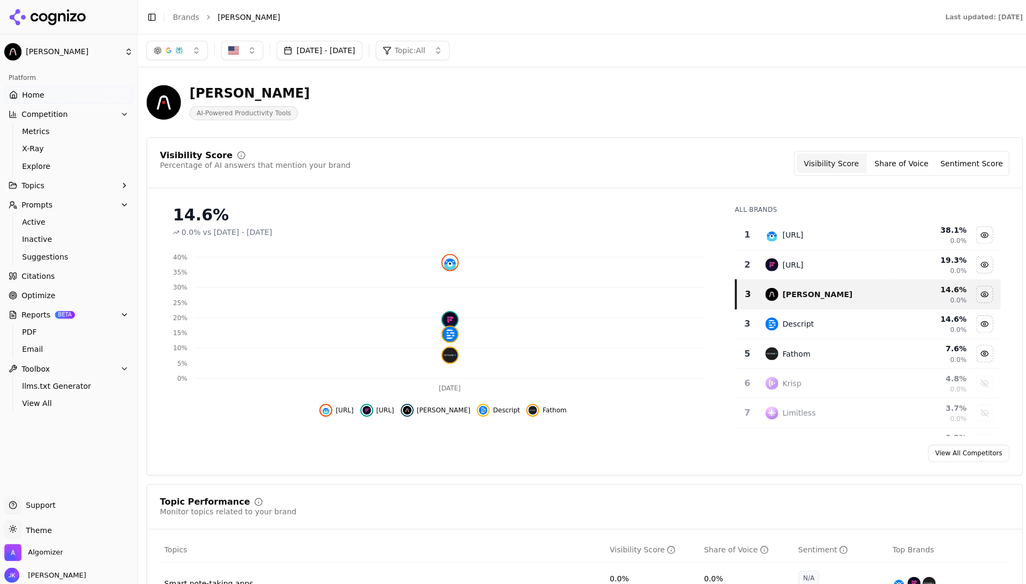
click at [810, 156] on button "Share of Voice" at bounding box center [897, 162] width 70 height 19
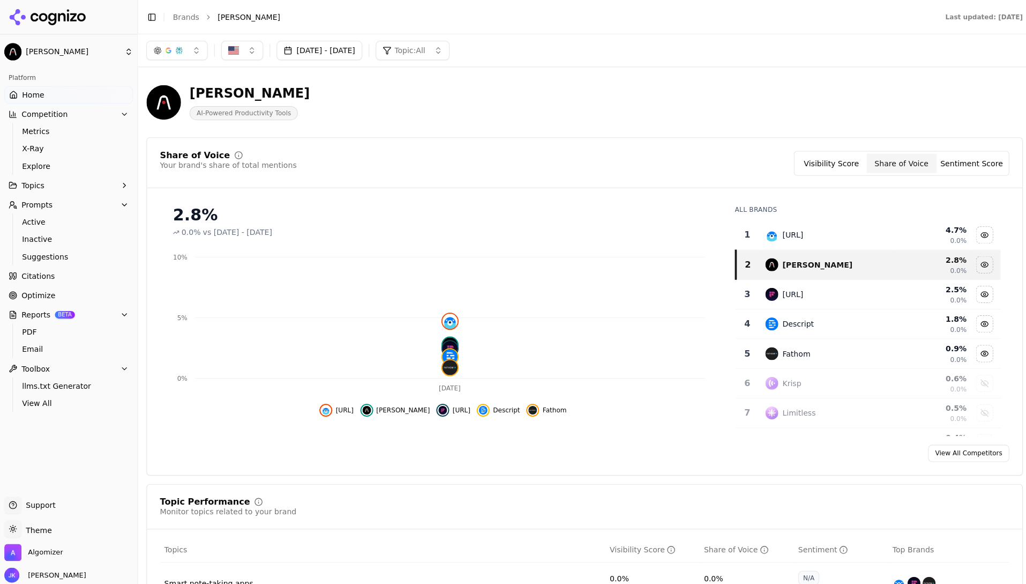
click at [810, 155] on button "Visibility Score" at bounding box center [828, 162] width 70 height 19
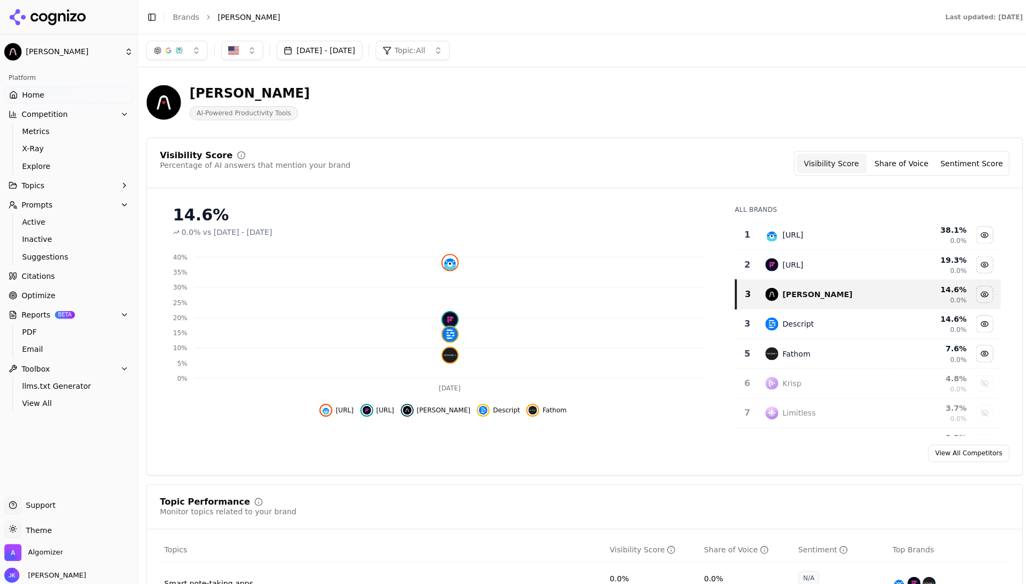
click at [810, 163] on button "Sentiment Score" at bounding box center [967, 162] width 70 height 19
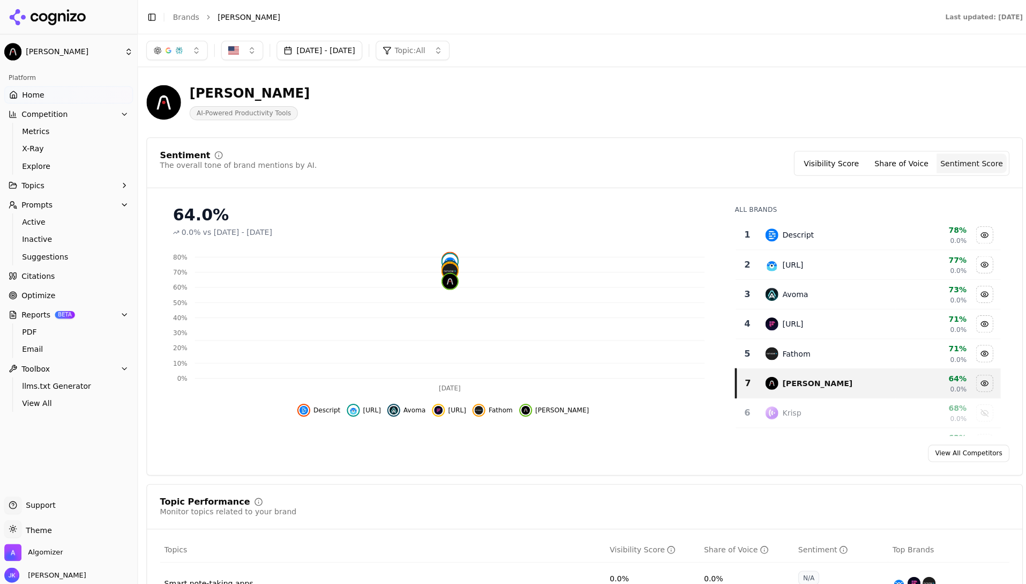
click at [110, 314] on button "Reports BETA" at bounding box center [68, 312] width 128 height 17
click at [117, 326] on button "Toolbox" at bounding box center [68, 332] width 128 height 17
click at [71, 188] on button "Topics" at bounding box center [68, 184] width 128 height 17
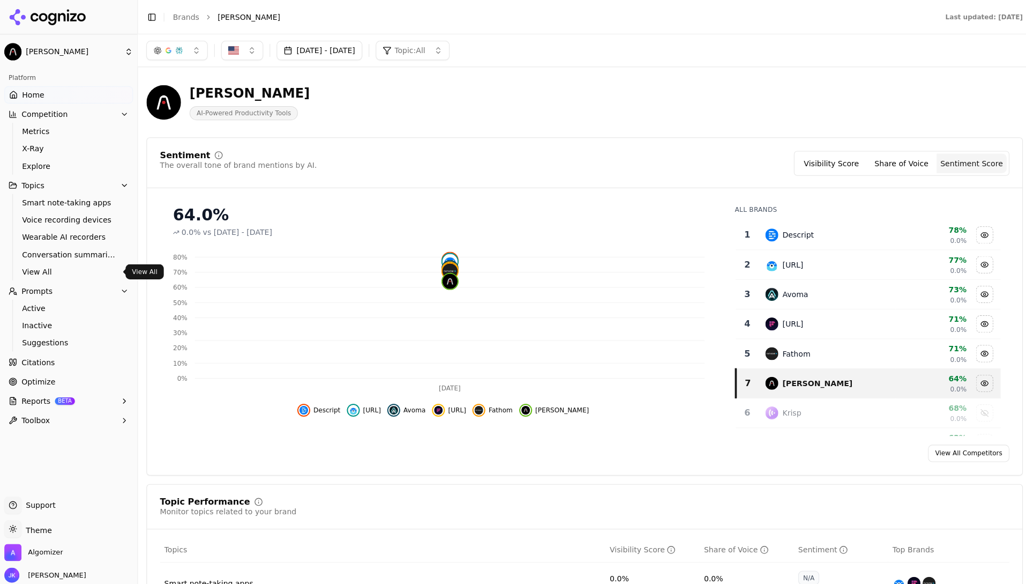
click at [43, 268] on span "View All" at bounding box center [68, 270] width 93 height 11
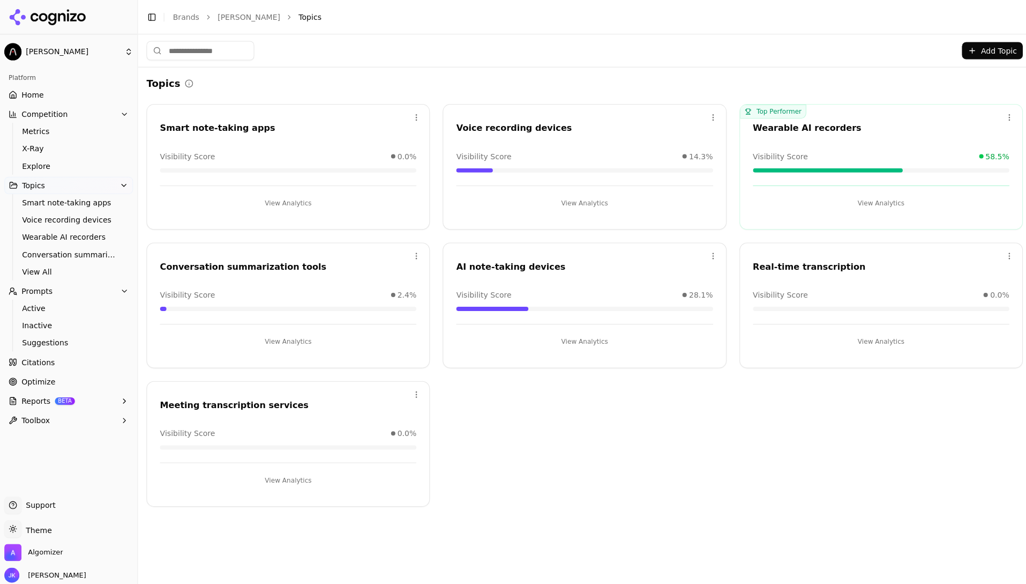
click at [49, 98] on link "Home" at bounding box center [68, 94] width 128 height 17
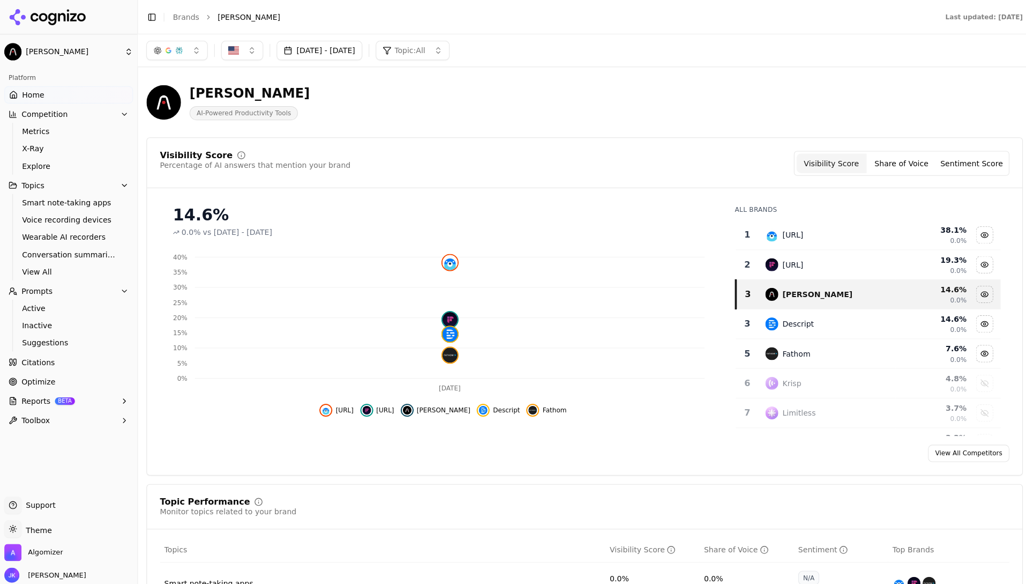
click at [79, 379] on link "Optimize" at bounding box center [68, 379] width 128 height 17
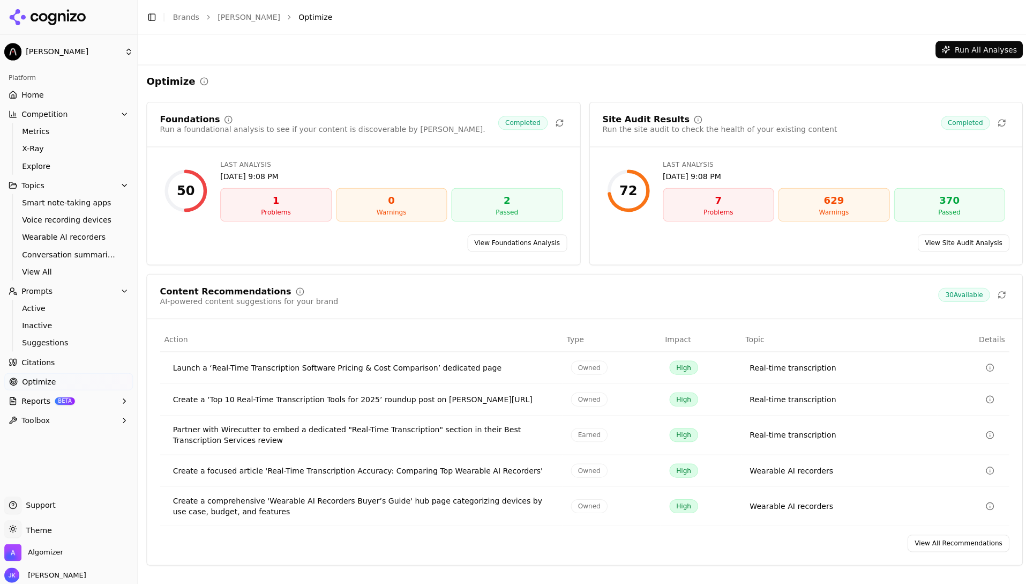
click at [81, 369] on ul "Home Competition Metrics X-Ray Explore Topics Smart note-taking apps Voice reco…" at bounding box center [68, 256] width 128 height 341
click at [50, 364] on span "Citations" at bounding box center [37, 360] width 33 height 11
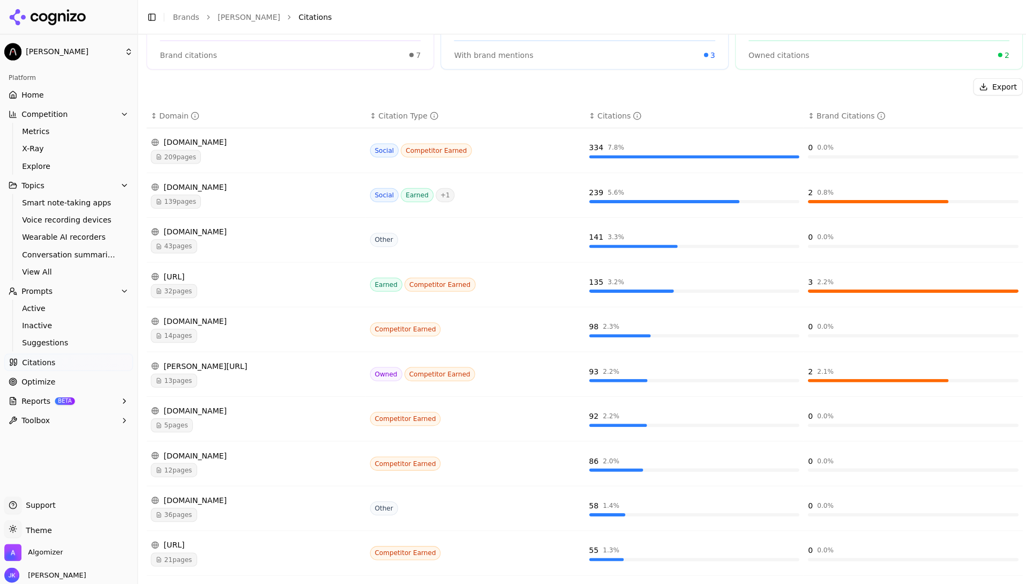
scroll to position [128, 0]
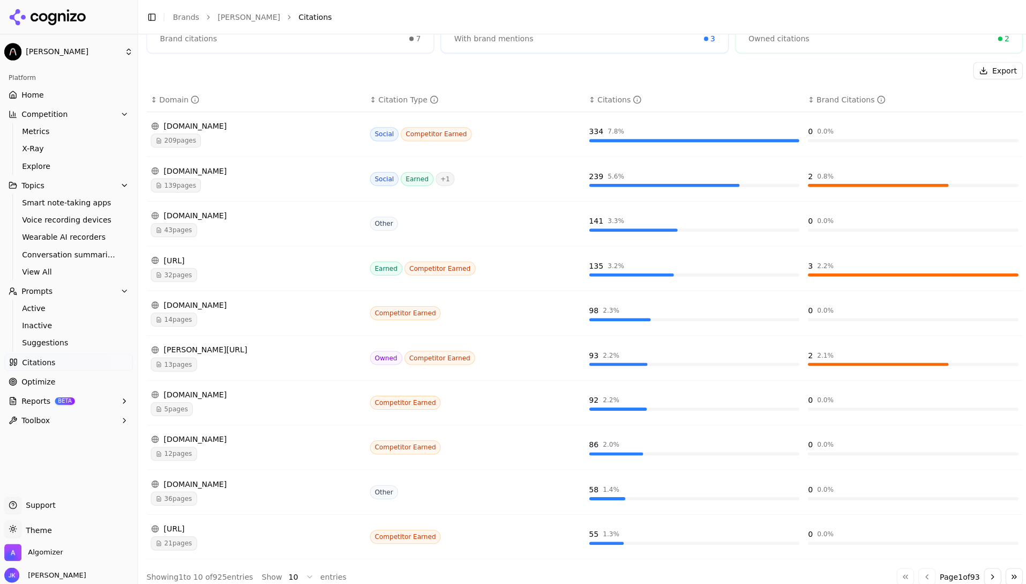
click at [78, 416] on button "Toolbox" at bounding box center [68, 417] width 128 height 17
click at [68, 457] on span "View All" at bounding box center [68, 452] width 93 height 11
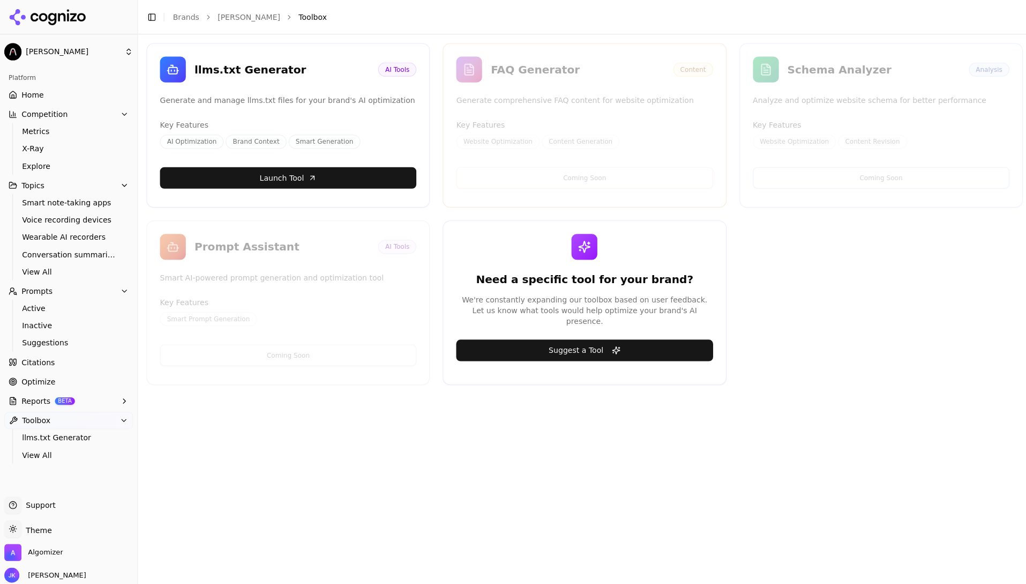
click at [87, 400] on button "Reports BETA" at bounding box center [68, 398] width 128 height 17
click at [84, 304] on span "Active" at bounding box center [68, 306] width 93 height 11
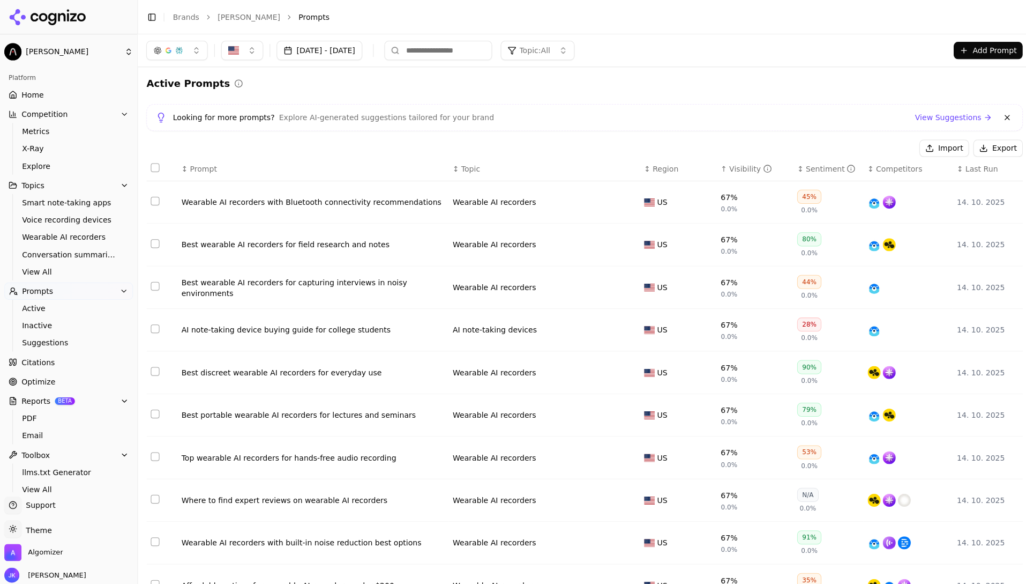
scroll to position [51, 0]
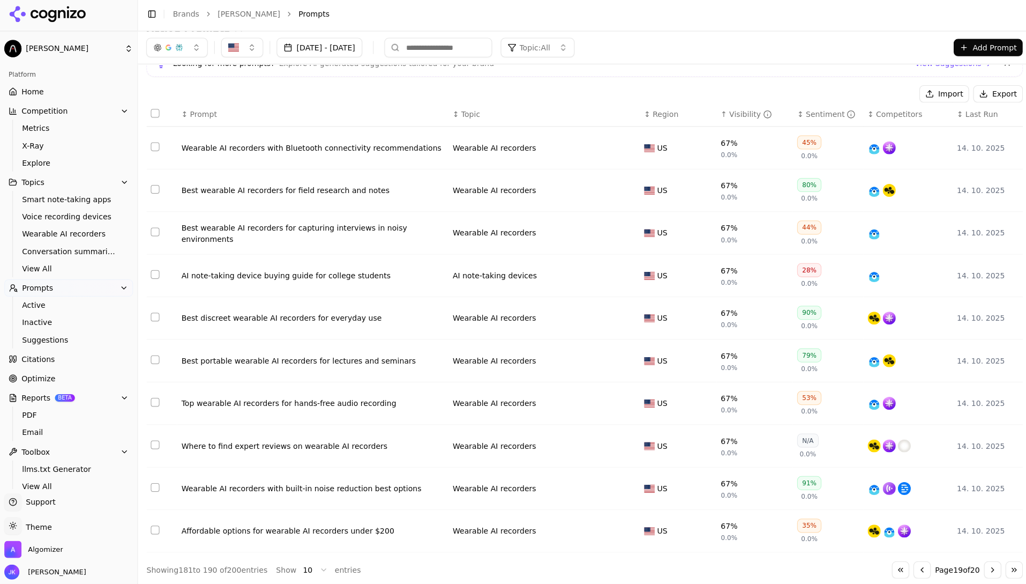
click at [810, 460] on div "Showing 181 to 190 of 200 entries Show 10 entries Go to first page Go to previo…" at bounding box center [582, 569] width 872 height 17
click at [810, 460] on button "Go to first page" at bounding box center [895, 569] width 17 height 17
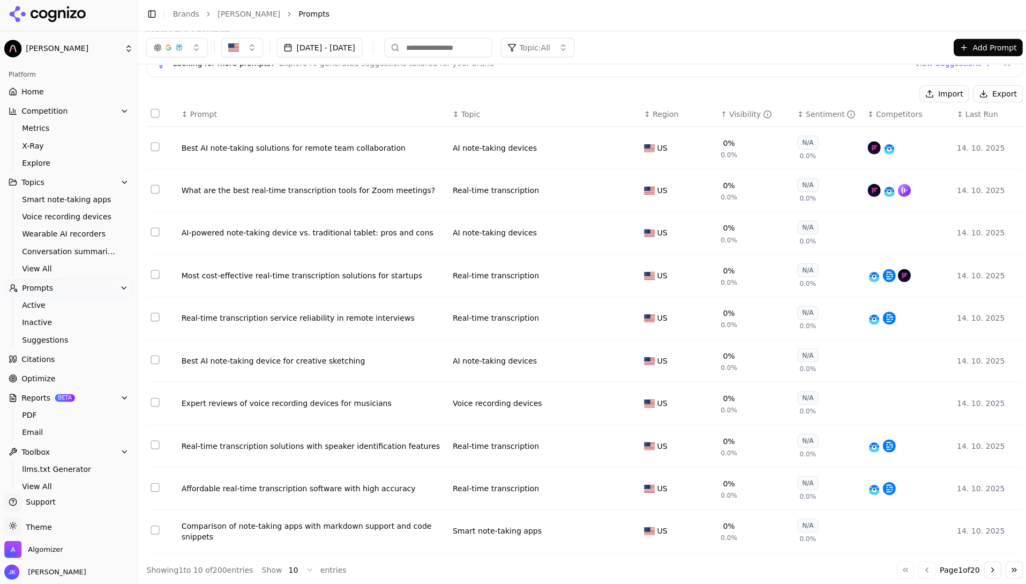
scroll to position [0, 0]
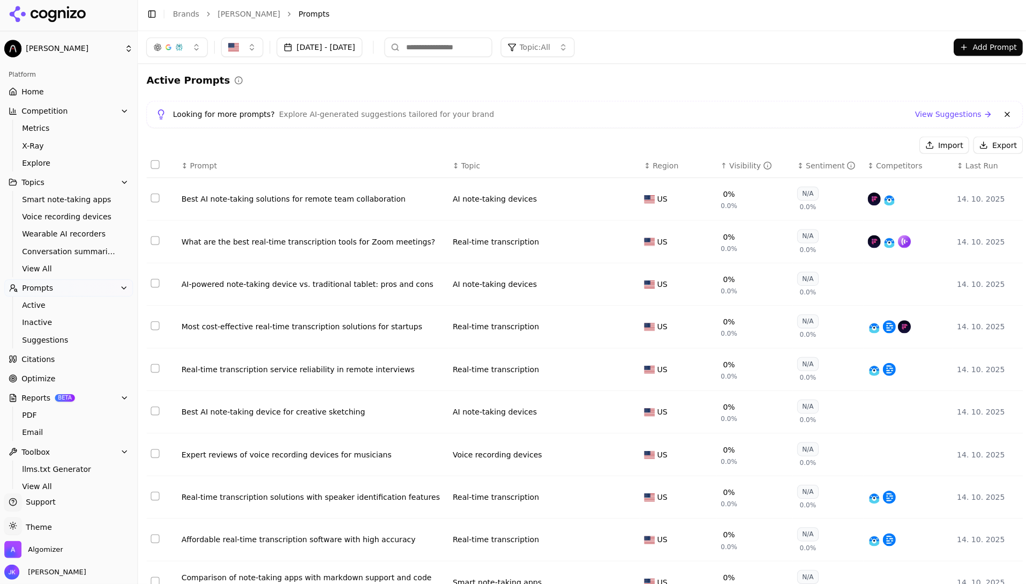
click at [323, 218] on td "Best AI note-taking solutions for remote team collaboration" at bounding box center [311, 201] width 270 height 42
click at [323, 208] on td "Best AI note-taking solutions for remote team collaboration" at bounding box center [311, 201] width 270 height 42
click at [326, 202] on div "Best AI note-taking solutions for remote team collaboration" at bounding box center [312, 201] width 262 height 11
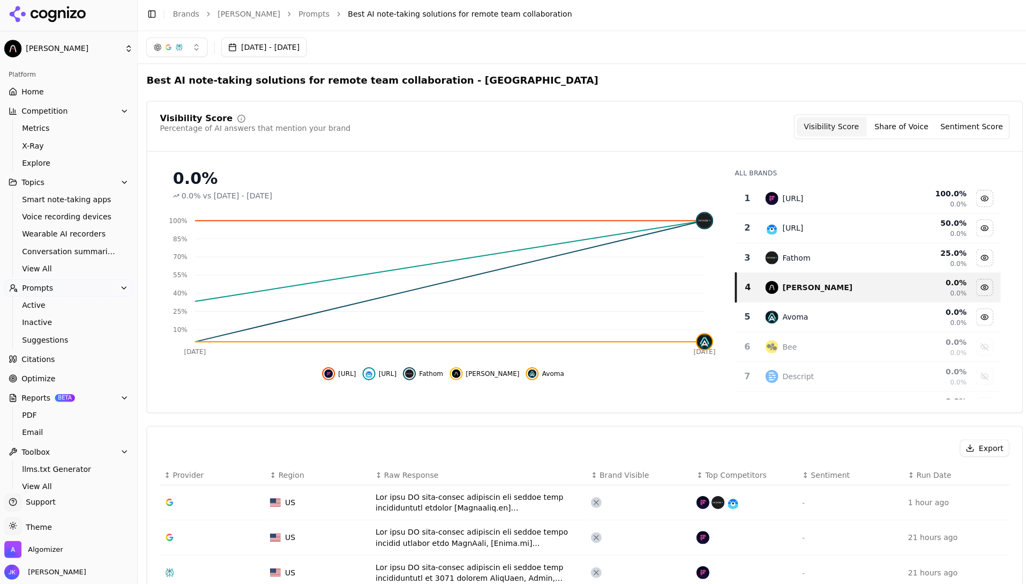
click at [33, 87] on link "Home" at bounding box center [68, 94] width 128 height 17
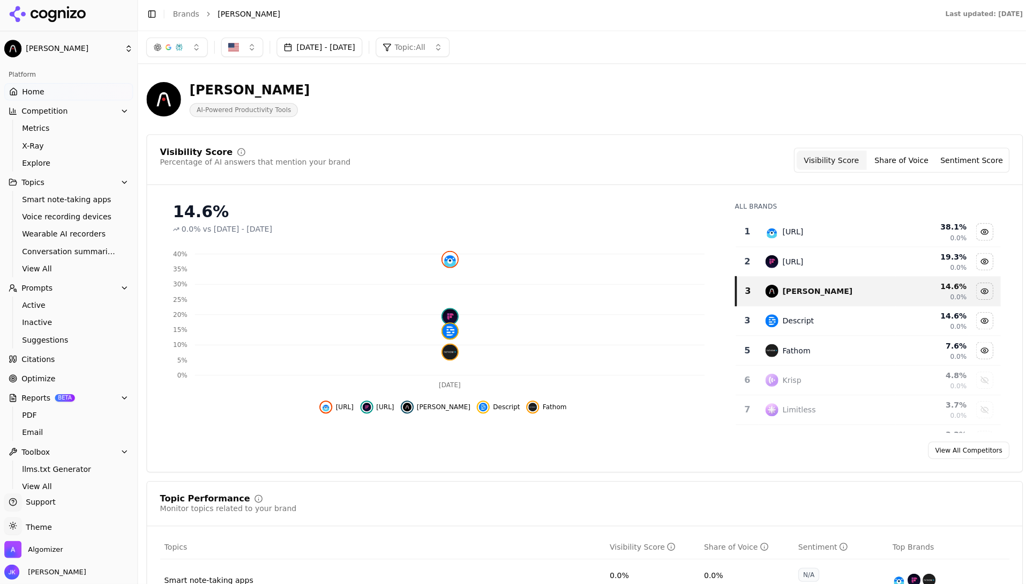
click at [516, 210] on div "14.6%" at bounding box center [441, 213] width 538 height 19
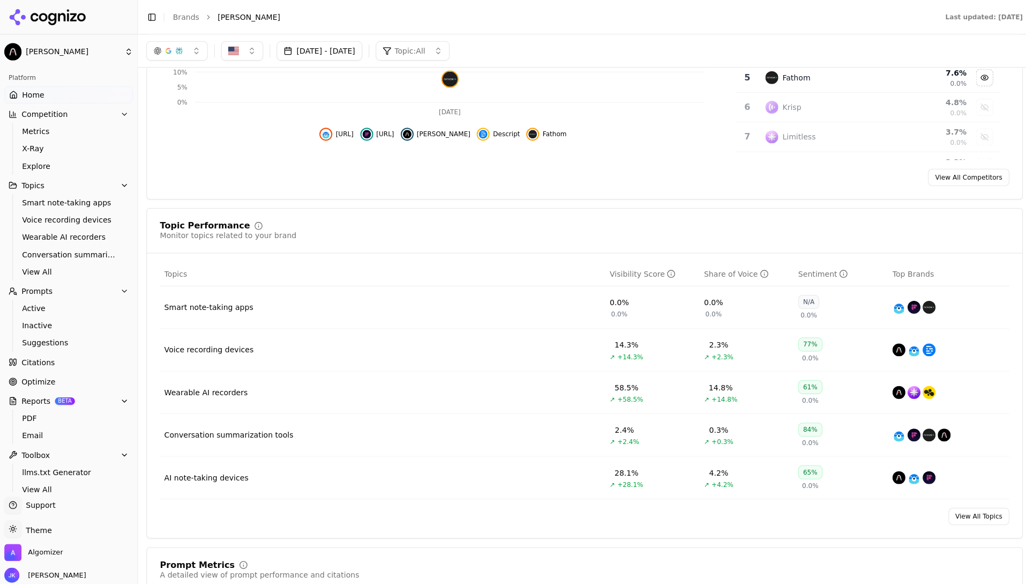
scroll to position [54, 0]
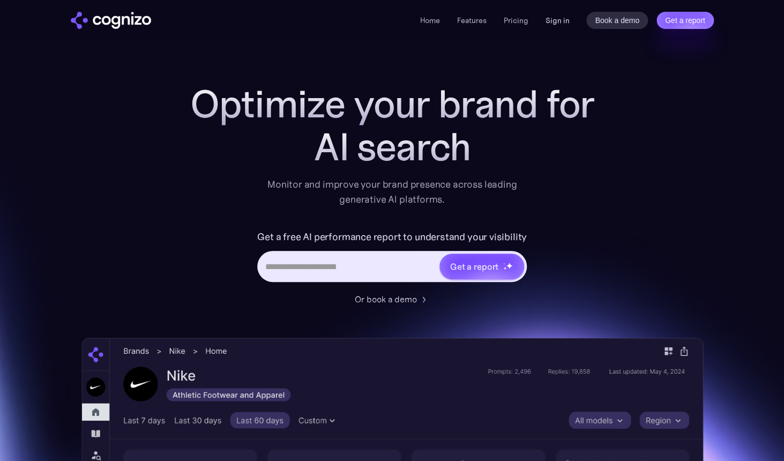
click at [560, 18] on link "Sign in" at bounding box center [557, 20] width 24 height 13
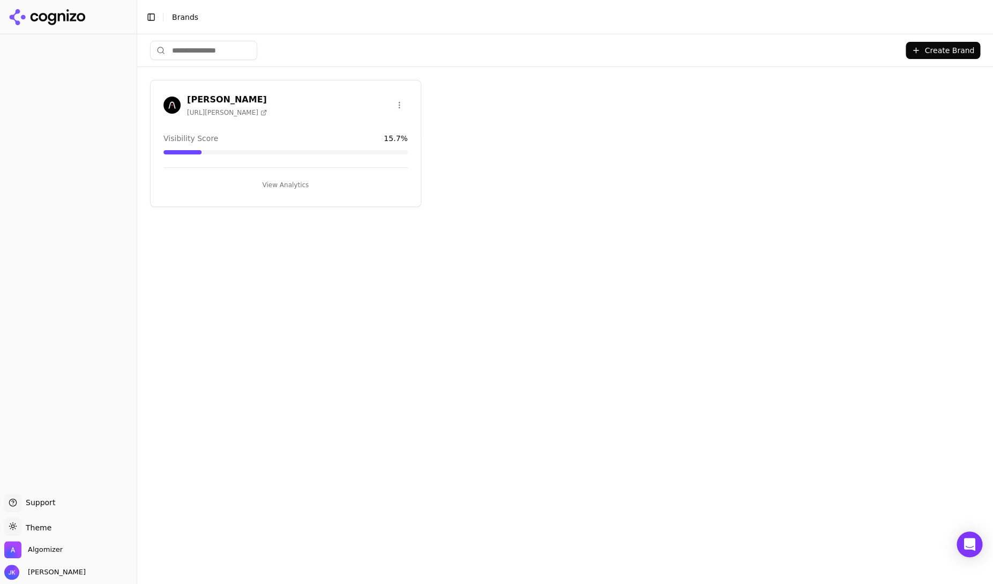
click at [279, 171] on div "View Analytics" at bounding box center [285, 180] width 244 height 26
click at [254, 189] on button "View Analytics" at bounding box center [285, 184] width 244 height 17
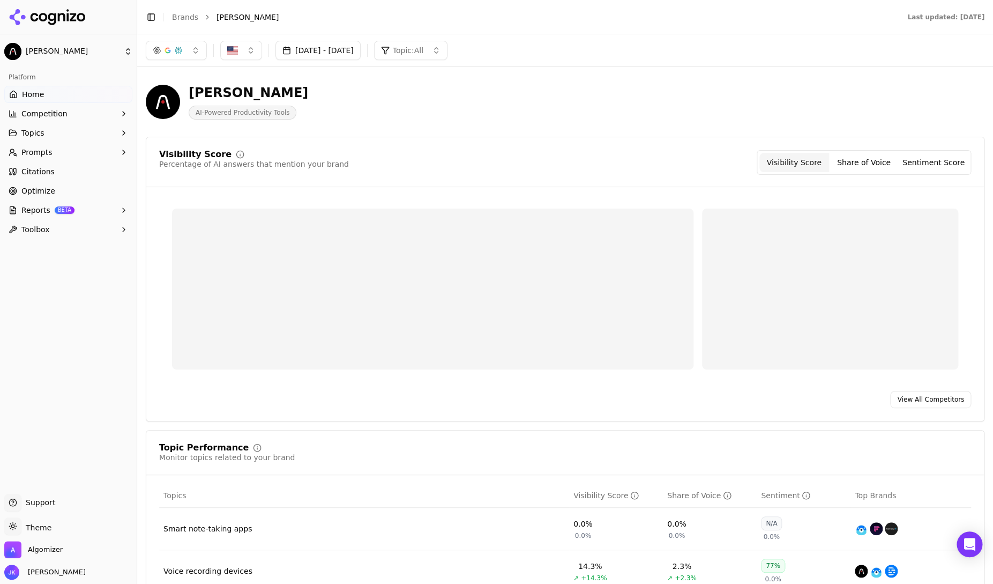
click at [44, 152] on span "Prompts" at bounding box center [36, 152] width 31 height 11
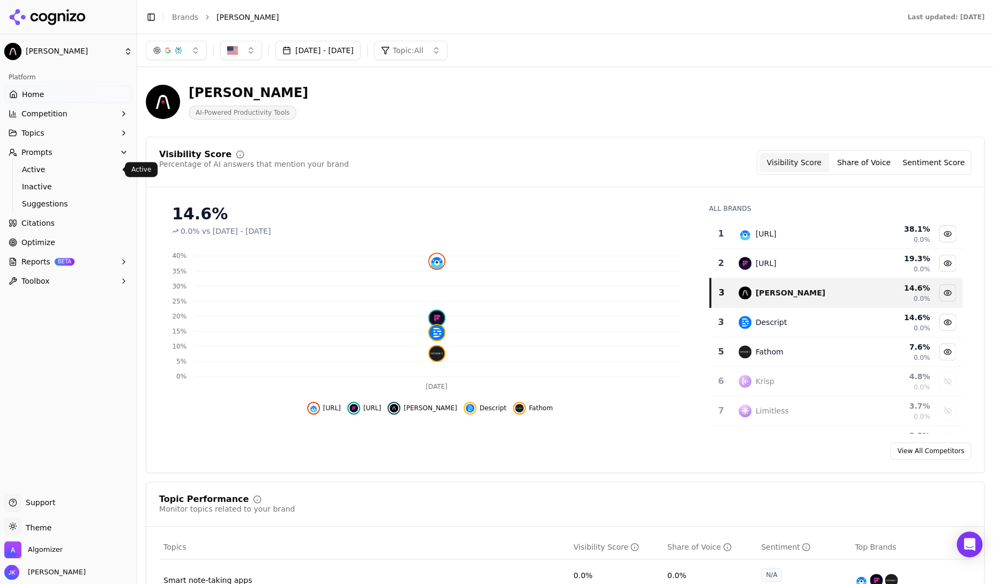
click at [57, 166] on span "Active" at bounding box center [68, 169] width 93 height 11
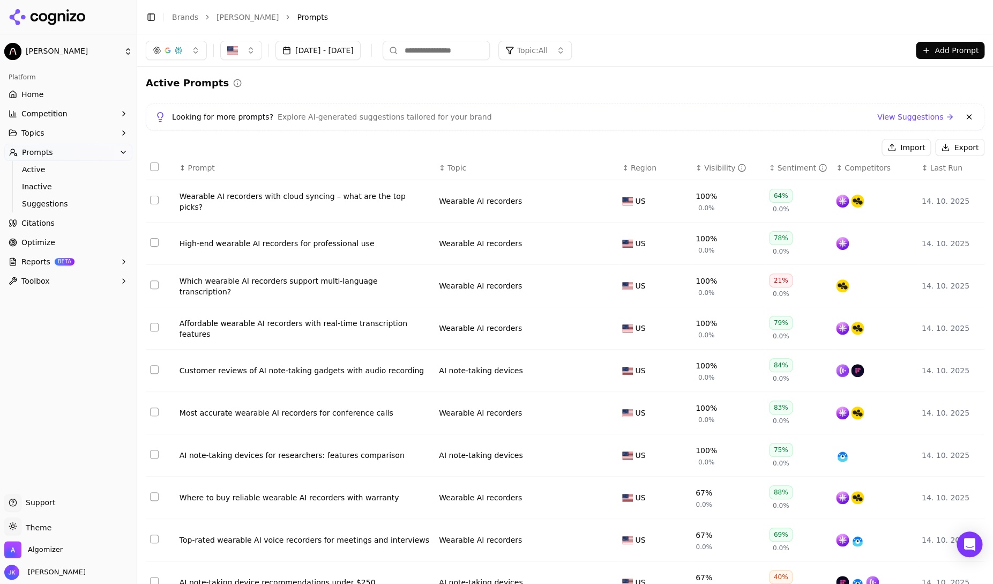
scroll to position [51, 0]
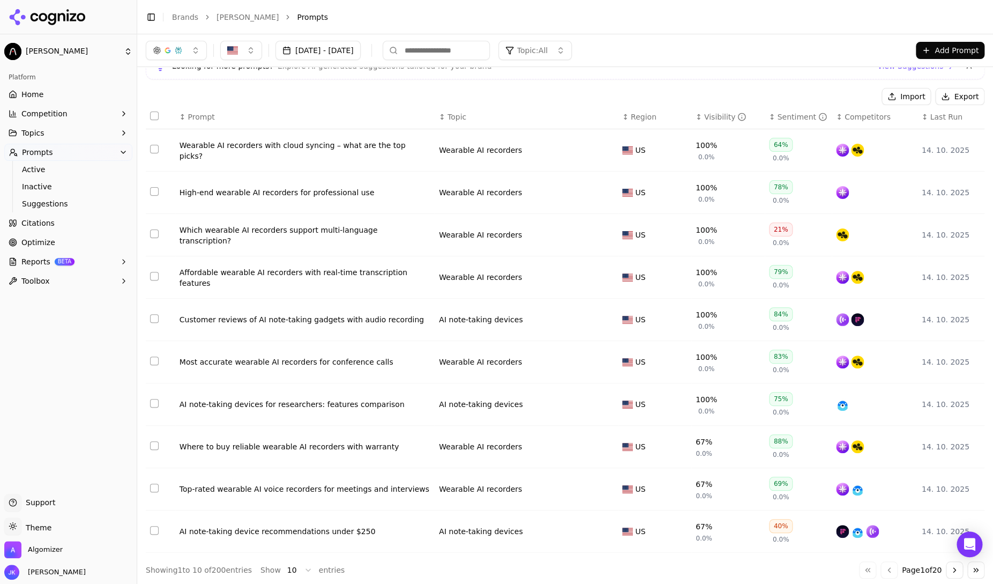
click at [974, 564] on button "Go to last page" at bounding box center [975, 569] width 17 height 17
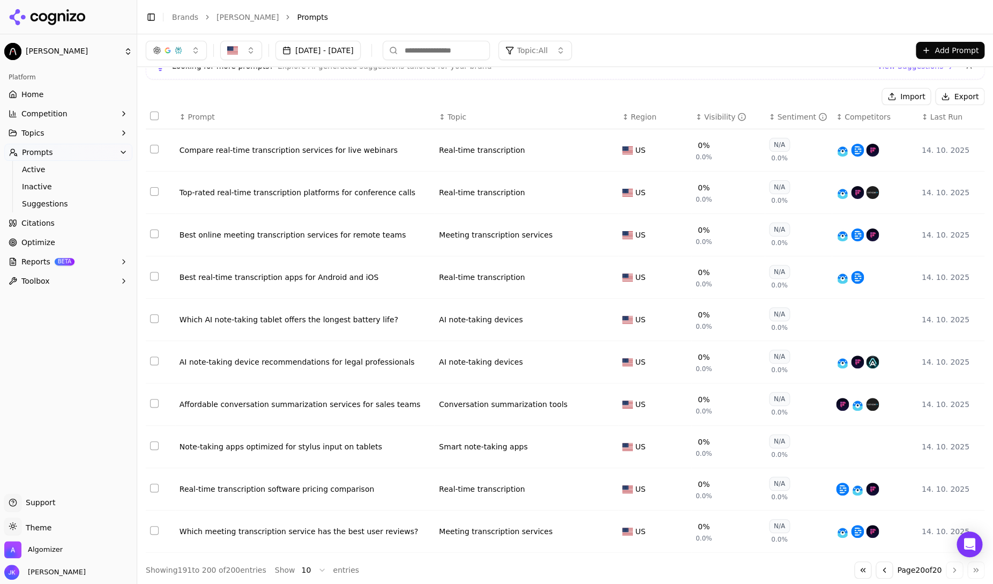
scroll to position [0, 0]
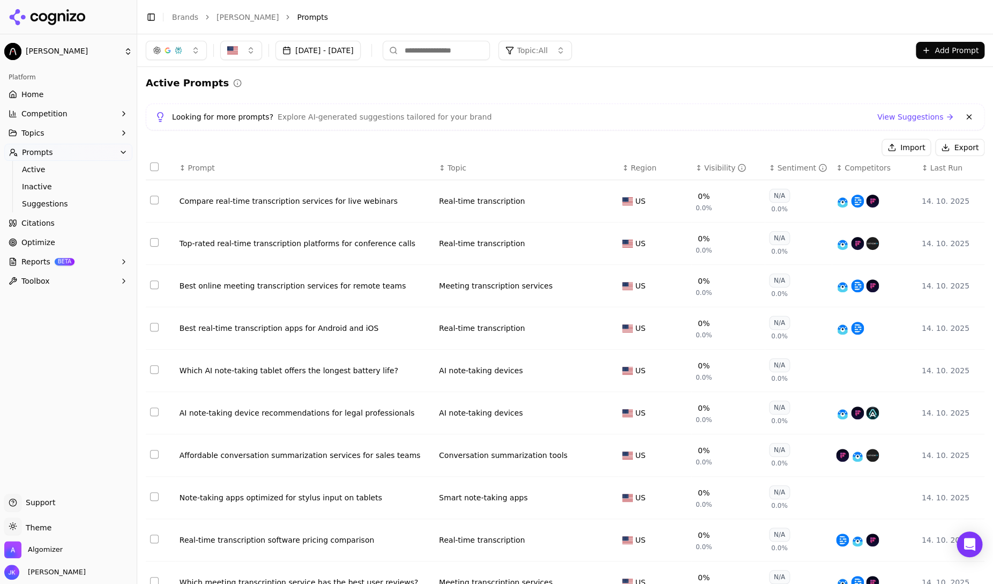
click at [684, 105] on div "Looking for more prompts? Explore AI-generated suggestions tailored for your br…" at bounding box center [565, 116] width 839 height 27
click at [587, 106] on div "Looking for more prompts? Explore AI-generated suggestions tailored for your br…" at bounding box center [565, 116] width 839 height 27
click at [171, 51] on div "button" at bounding box center [167, 50] width 9 height 9
click at [409, 107] on div "Looking for more prompts? Explore AI-generated suggestions tailored for your br…" at bounding box center [565, 116] width 839 height 27
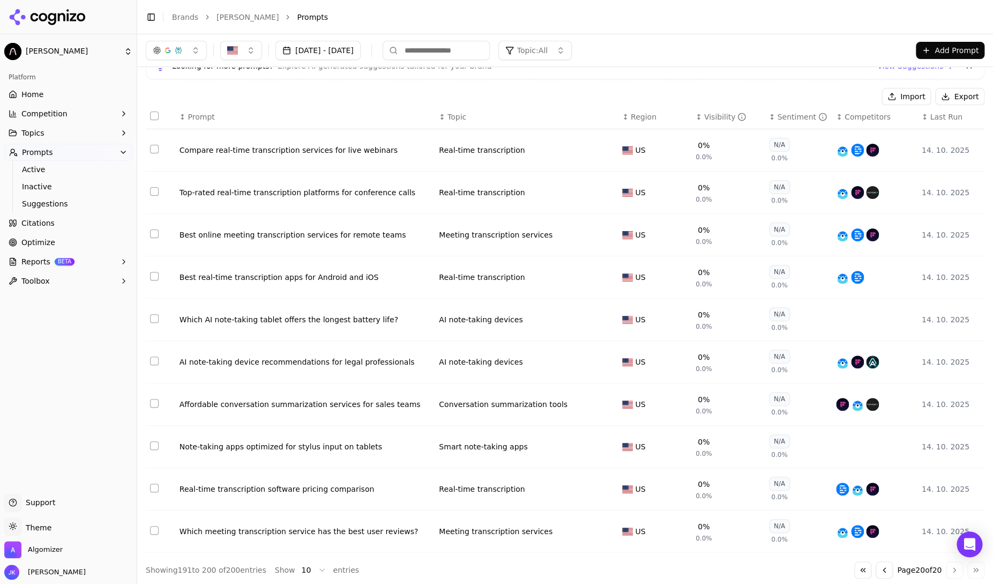
click at [956, 565] on div "Go to first page Go to previous page Page 20 of 20 Go to next page Go to last p…" at bounding box center [919, 569] width 130 height 17
click at [876, 568] on button "Go to previous page" at bounding box center [884, 569] width 17 height 17
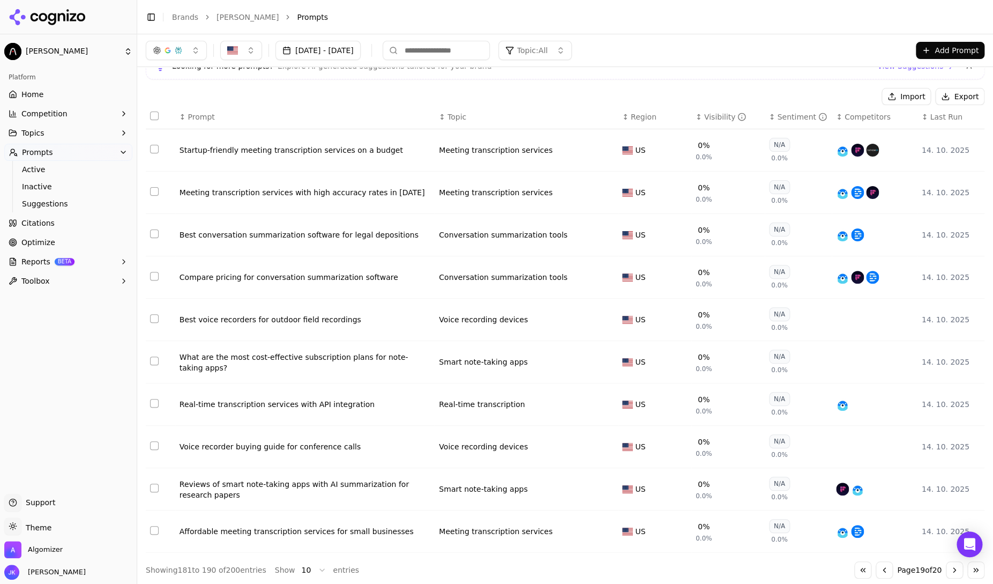
click at [956, 567] on button "Go to next page" at bounding box center [954, 569] width 17 height 17
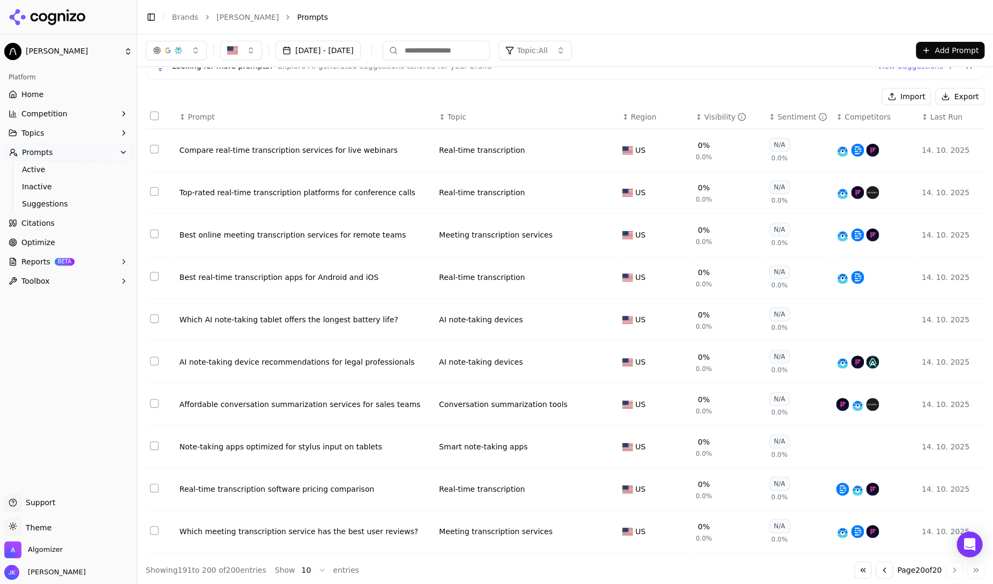
click at [230, 154] on div "Compare real-time transcription services for live webinars" at bounding box center [305, 150] width 251 height 11
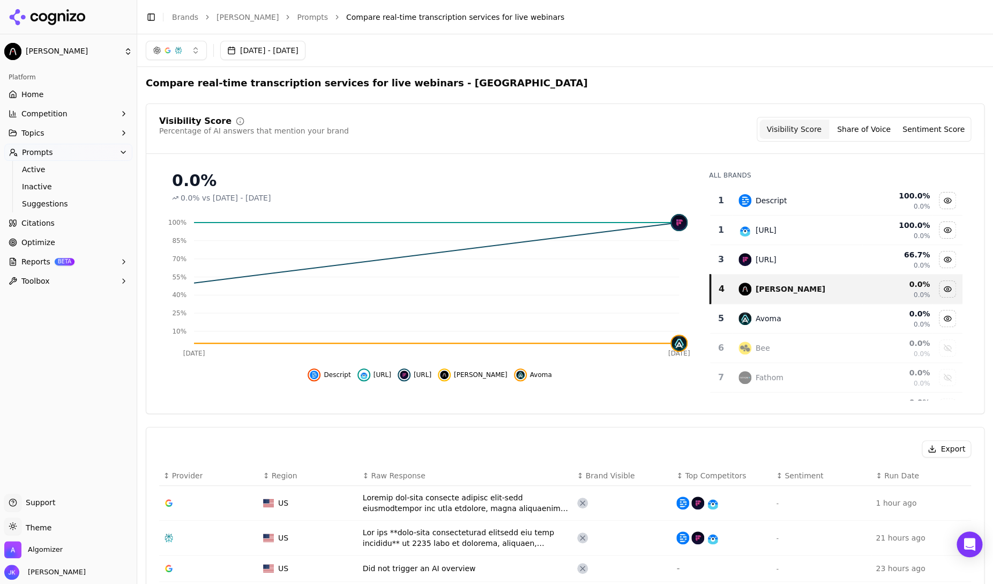
click at [197, 87] on h2 "Compare real-time transcription services for live webinars - United States" at bounding box center [367, 83] width 442 height 15
click at [162, 87] on h2 "Compare real-time transcription services for live webinars - United States" at bounding box center [367, 83] width 442 height 15
drag, startPoint x: 146, startPoint y: 85, endPoint x: 411, endPoint y: 88, distance: 264.2
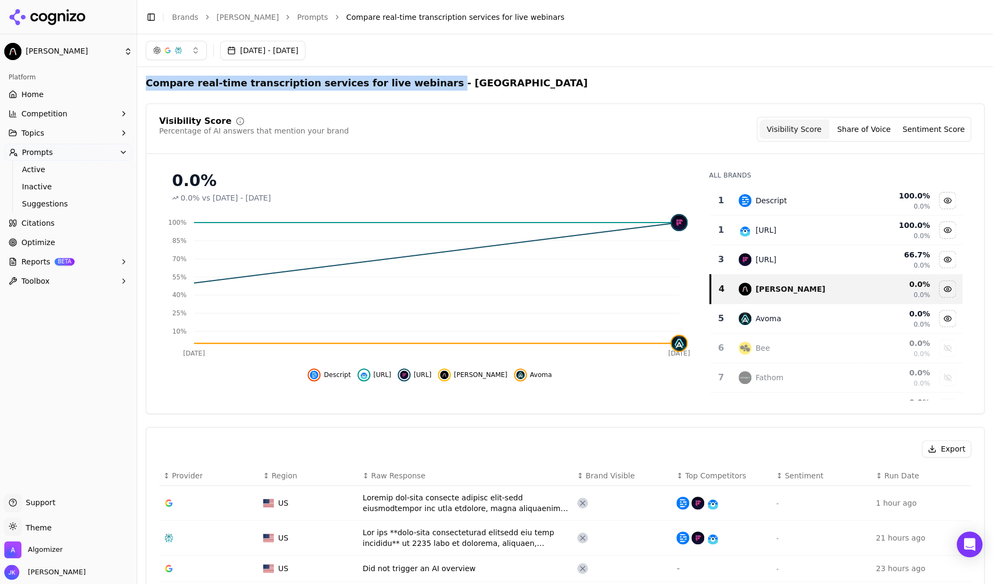
click at [411, 88] on h2 "Compare real-time transcription services for live webinars - United States" at bounding box center [367, 83] width 442 height 15
click at [408, 88] on h2 "Compare real-time transcription services for live webinars - United States" at bounding box center [367, 83] width 442 height 15
drag, startPoint x: 152, startPoint y: 86, endPoint x: 408, endPoint y: 97, distance: 256.4
click at [706, 141] on div "Visibility Score Percentage of AI answers that mention your brand Visibility Sc…" at bounding box center [565, 135] width 838 height 37
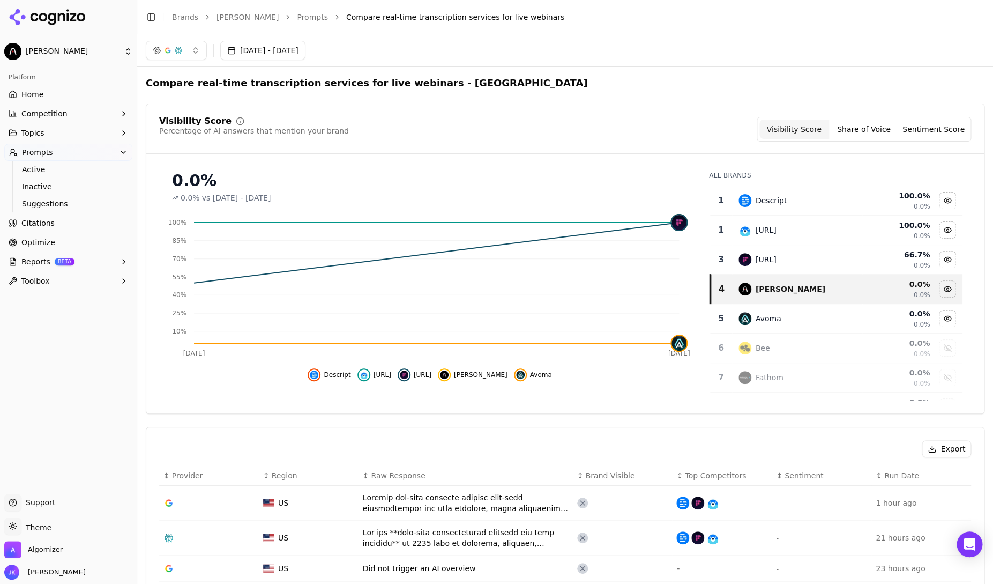
click at [870, 137] on button "Share of Voice" at bounding box center [864, 129] width 70 height 19
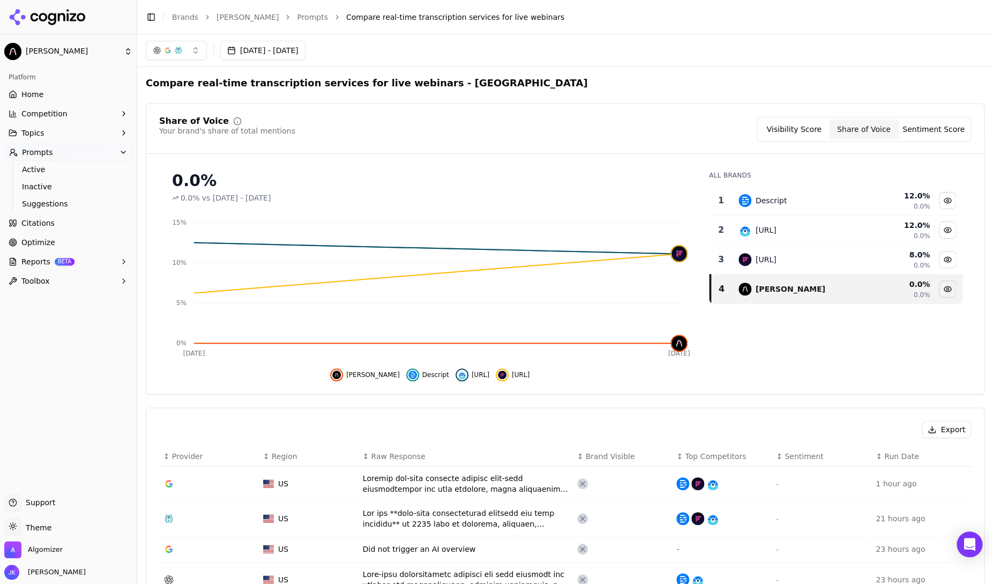
click at [950, 135] on button "Sentiment Score" at bounding box center [934, 129] width 70 height 19
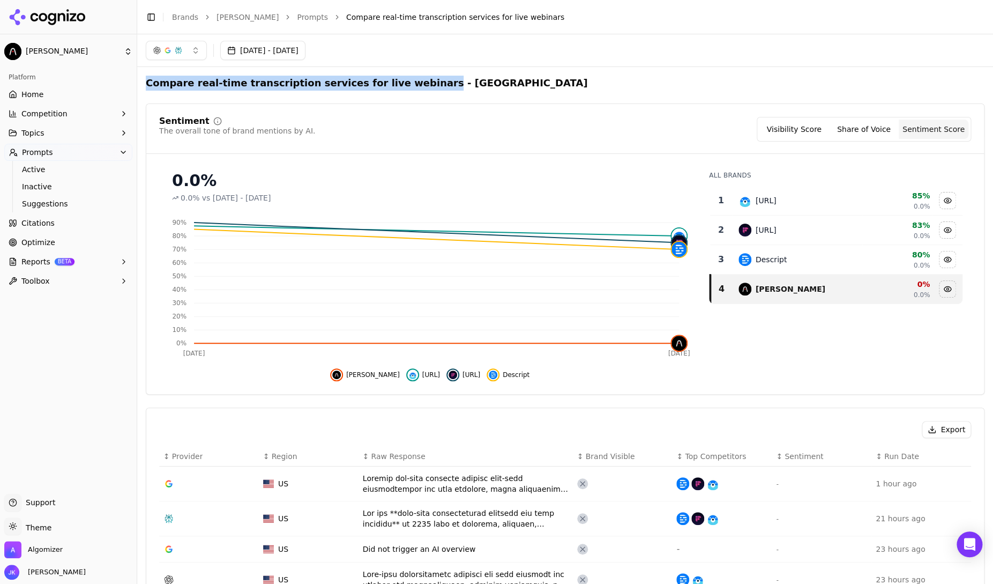
drag, startPoint x: 146, startPoint y: 81, endPoint x: 408, endPoint y: 83, distance: 261.5
click at [408, 83] on div "Compare real-time transcription services for live webinars - United States Sent…" at bounding box center [565, 595] width 856 height 1056
click at [397, 53] on div "[DATE] - [DATE]" at bounding box center [565, 50] width 839 height 19
click at [297, 13] on link "Prompts" at bounding box center [312, 17] width 31 height 11
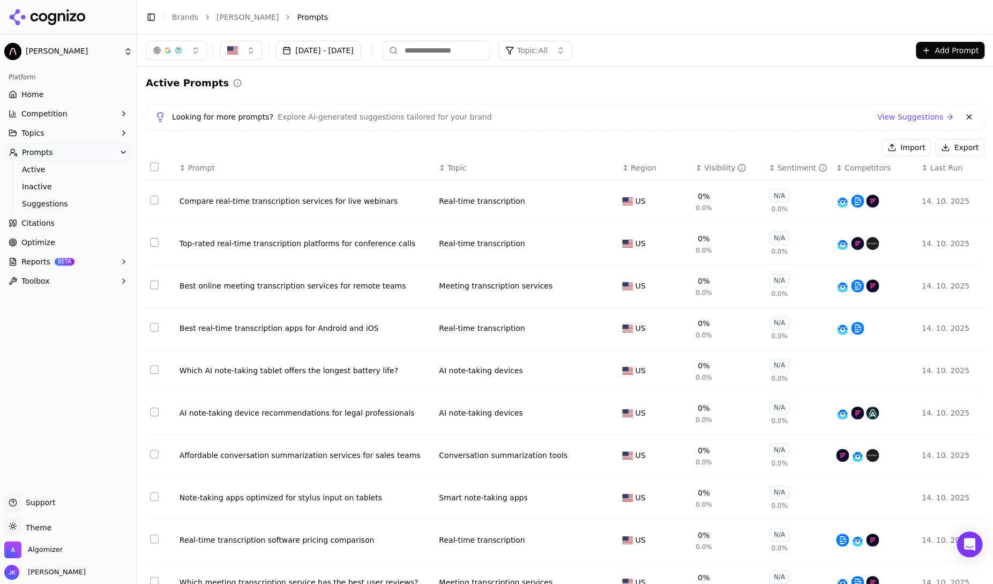
scroll to position [6, 0]
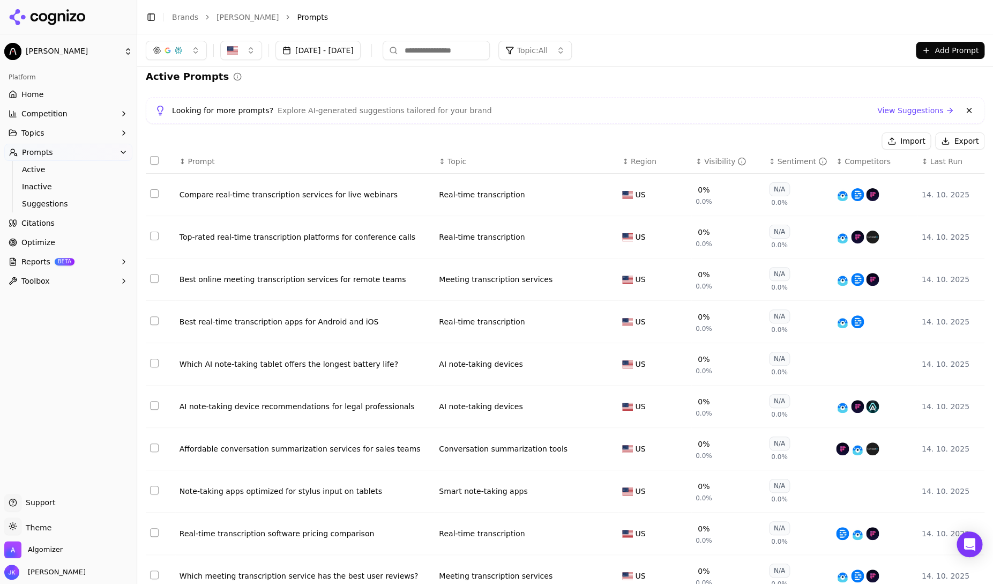
click at [297, 222] on td "Top-rated real-time transcription platforms for conference calls" at bounding box center [304, 237] width 259 height 42
click at [281, 232] on div "Top-rated real-time transcription platforms for conference calls" at bounding box center [305, 237] width 251 height 11
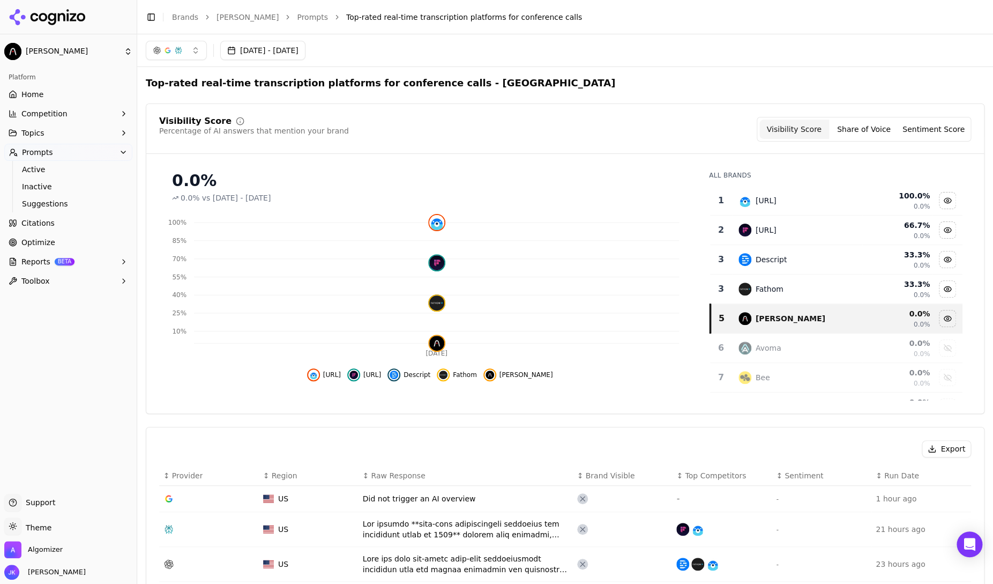
click at [297, 16] on link "Prompts" at bounding box center [312, 17] width 31 height 11
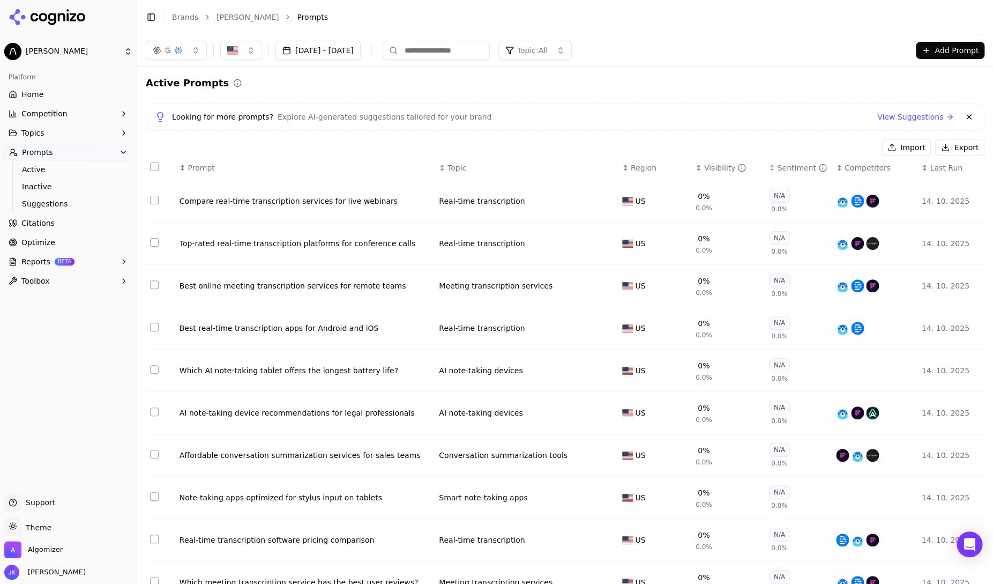
click at [55, 139] on button "Topics" at bounding box center [68, 132] width 128 height 17
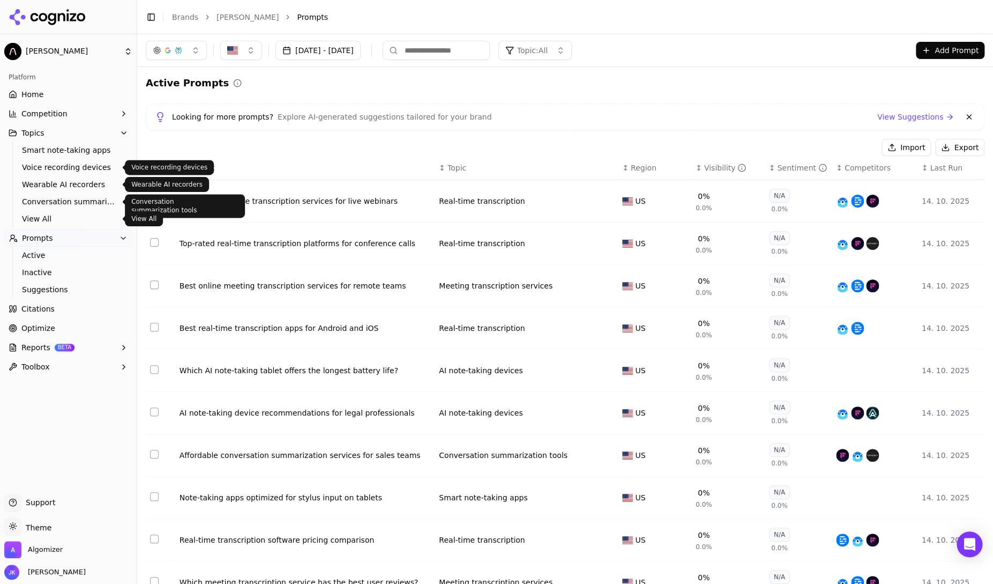
click at [47, 221] on span "View All" at bounding box center [68, 218] width 93 height 11
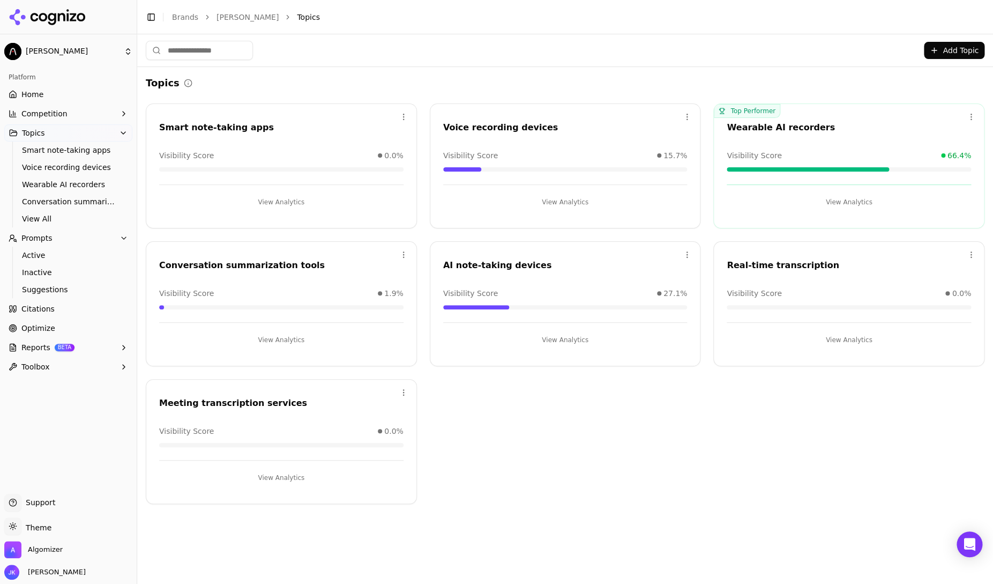
click at [393, 75] on div "Topics Open menu Smart note-taking apps Visibility Score 0.0% View Analytics Op…" at bounding box center [565, 289] width 856 height 445
drag, startPoint x: 152, startPoint y: 124, endPoint x: 259, endPoint y: 123, distance: 107.2
click at [259, 123] on div "Smart note-taking apps" at bounding box center [281, 129] width 270 height 16
click at [259, 123] on div "Smart note-taking apps" at bounding box center [281, 127] width 244 height 13
drag, startPoint x: 823, startPoint y: 126, endPoint x: 727, endPoint y: 123, distance: 95.4
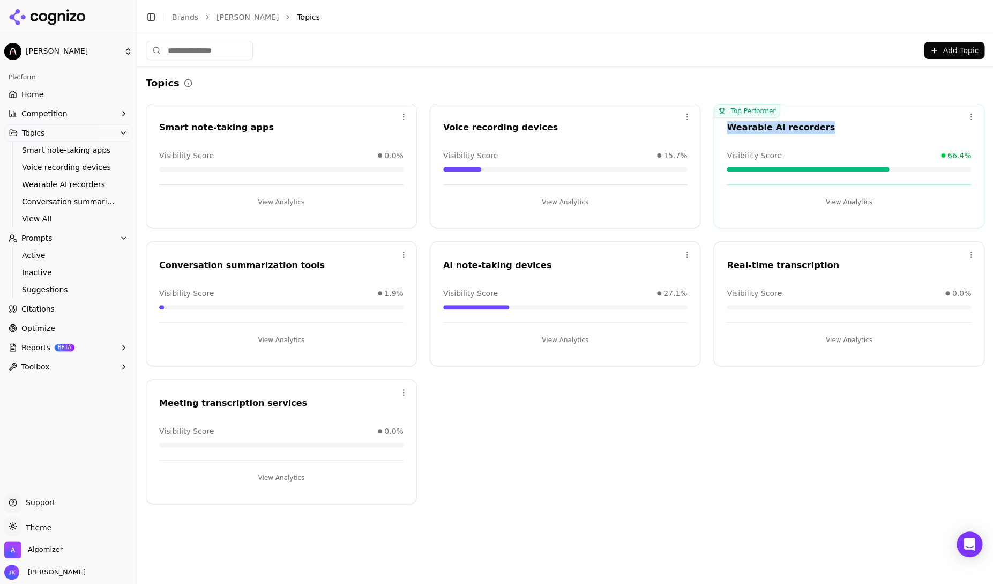
click at [727, 123] on div "Wearable AI recorders" at bounding box center [849, 127] width 244 height 13
click at [840, 88] on div "Topics" at bounding box center [565, 83] width 839 height 15
click at [541, 84] on div "Topics" at bounding box center [565, 83] width 839 height 15
click at [525, 87] on div "Topics" at bounding box center [565, 83] width 839 height 15
click at [266, 150] on div "Visibility Score 0.0%" at bounding box center [281, 155] width 244 height 11
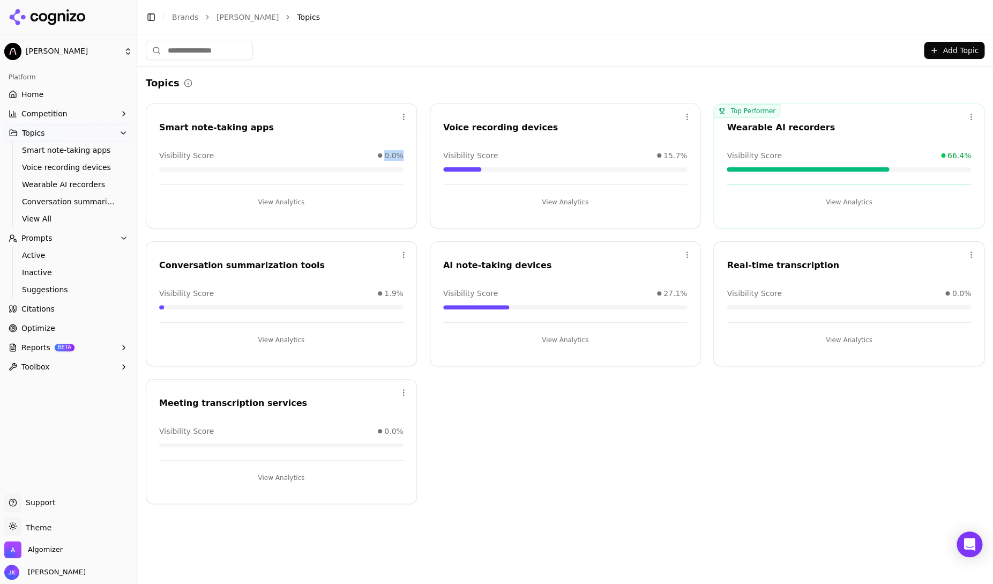
drag, startPoint x: 359, startPoint y: 155, endPoint x: 414, endPoint y: 155, distance: 54.7
click at [414, 155] on div "Visibility Score 0.0%" at bounding box center [281, 160] width 270 height 21
drag, startPoint x: 414, startPoint y: 155, endPoint x: 341, endPoint y: 151, distance: 72.4
click at [341, 151] on div "Visibility Score 0.0%" at bounding box center [281, 160] width 270 height 21
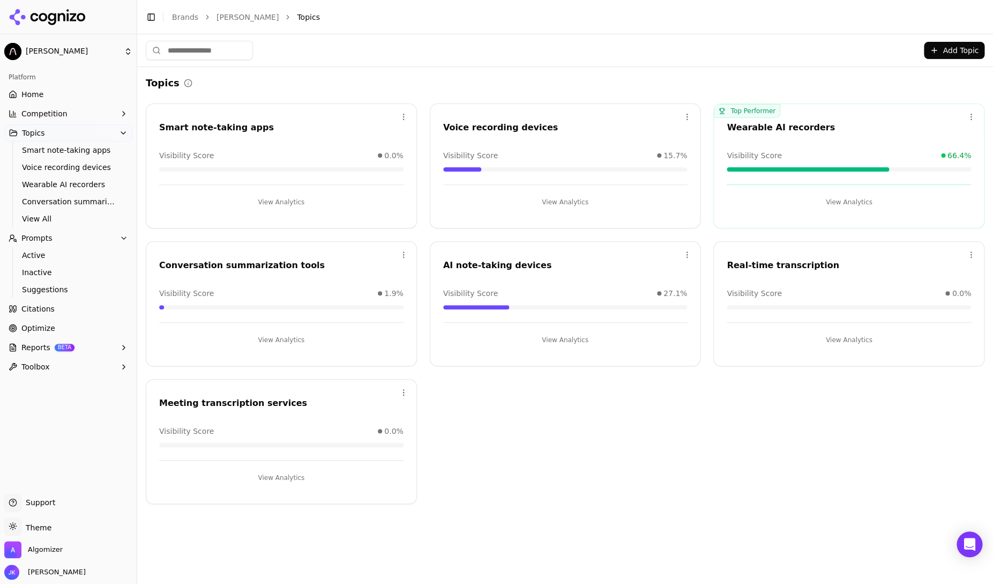
click at [303, 154] on div "Visibility Score 0.0%" at bounding box center [281, 155] width 244 height 11
drag, startPoint x: 595, startPoint y: 294, endPoint x: 691, endPoint y: 294, distance: 95.9
click at [691, 294] on div "Visibility Score 27.1%" at bounding box center [565, 298] width 270 height 21
drag, startPoint x: 689, startPoint y: 294, endPoint x: 666, endPoint y: 294, distance: 23.6
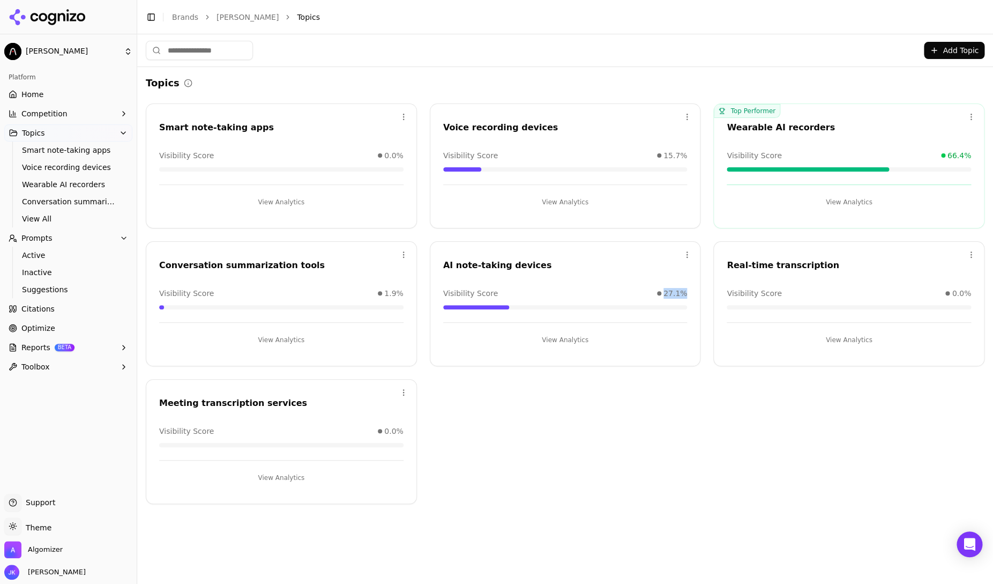
click at [666, 294] on div "Visibility Score 27.1%" at bounding box center [565, 298] width 270 height 21
click at [693, 296] on div "Visibility Score 27.1%" at bounding box center [565, 298] width 270 height 21
drag, startPoint x: 438, startPoint y: 263, endPoint x: 552, endPoint y: 263, distance: 114.1
click at [552, 263] on div "AI note-taking devices" at bounding box center [565, 267] width 270 height 16
click at [552, 263] on div "AI note-taking devices" at bounding box center [565, 265] width 244 height 13
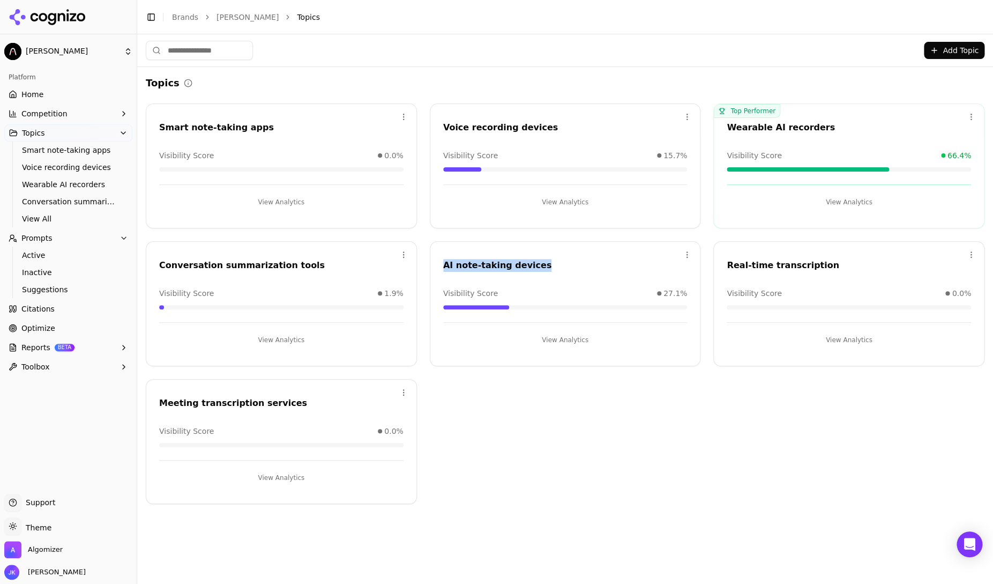
drag, startPoint x: 442, startPoint y: 265, endPoint x: 537, endPoint y: 260, distance: 95.5
click at [537, 260] on div "AI note-taking devices" at bounding box center [565, 267] width 270 height 16
click at [537, 260] on div "AI note-taking devices" at bounding box center [565, 265] width 244 height 13
drag, startPoint x: 550, startPoint y: 265, endPoint x: 444, endPoint y: 266, distance: 106.1
click at [444, 266] on div "AI note-taking devices" at bounding box center [565, 265] width 244 height 13
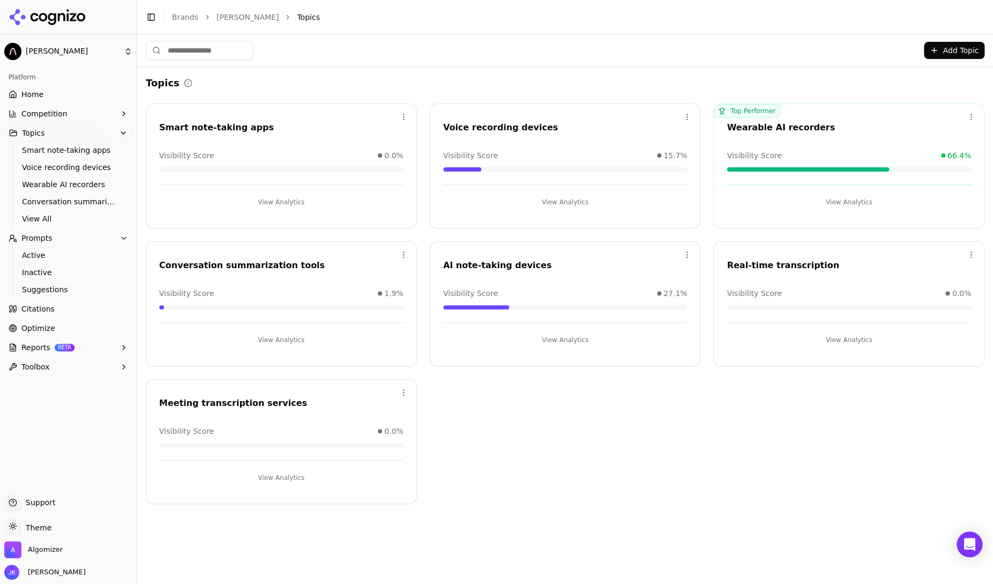
click at [657, 280] on div "Open menu AI note-taking devices Visibility Score 27.1% View Analytics" at bounding box center [565, 303] width 271 height 125
drag, startPoint x: 670, startPoint y: 292, endPoint x: 688, endPoint y: 292, distance: 17.7
click at [688, 292] on div "Visibility Score 27.1%" at bounding box center [565, 298] width 270 height 21
click at [673, 235] on div "Open menu Smart note-taking apps Visibility Score 0.0% View Analytics Open menu…" at bounding box center [565, 303] width 839 height 400
click at [808, 115] on div "Top Performer Open menu Wearable AI recorders Visibility Score 66.4% View Analy…" at bounding box center [848, 165] width 271 height 125
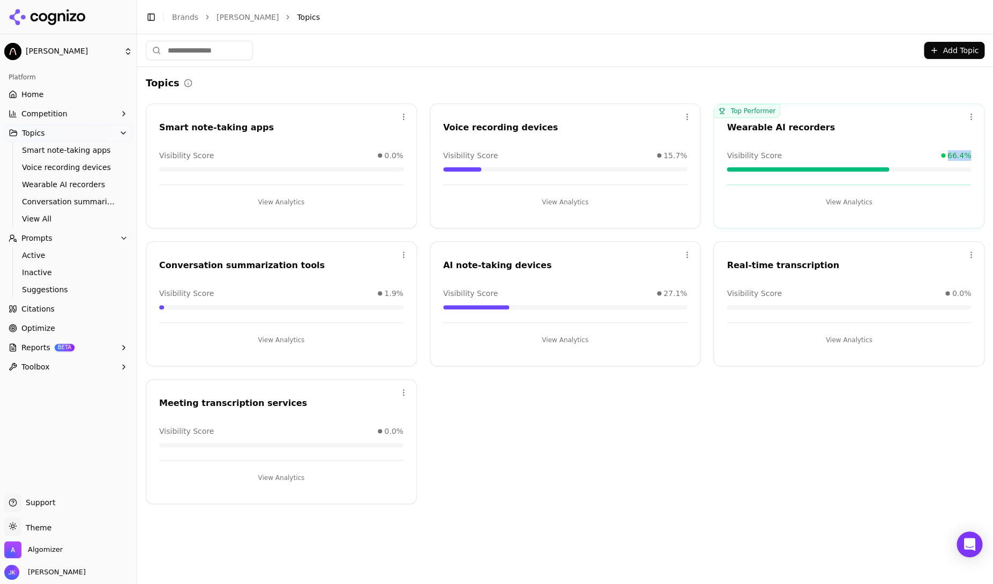
drag, startPoint x: 928, startPoint y: 152, endPoint x: 968, endPoint y: 152, distance: 40.2
click at [968, 152] on div "Visibility Score 66.4%" at bounding box center [849, 155] width 244 height 11
click at [974, 156] on div "Visibility Score 66.4%" at bounding box center [849, 160] width 270 height 21
click at [837, 202] on button "View Analytics" at bounding box center [849, 201] width 244 height 17
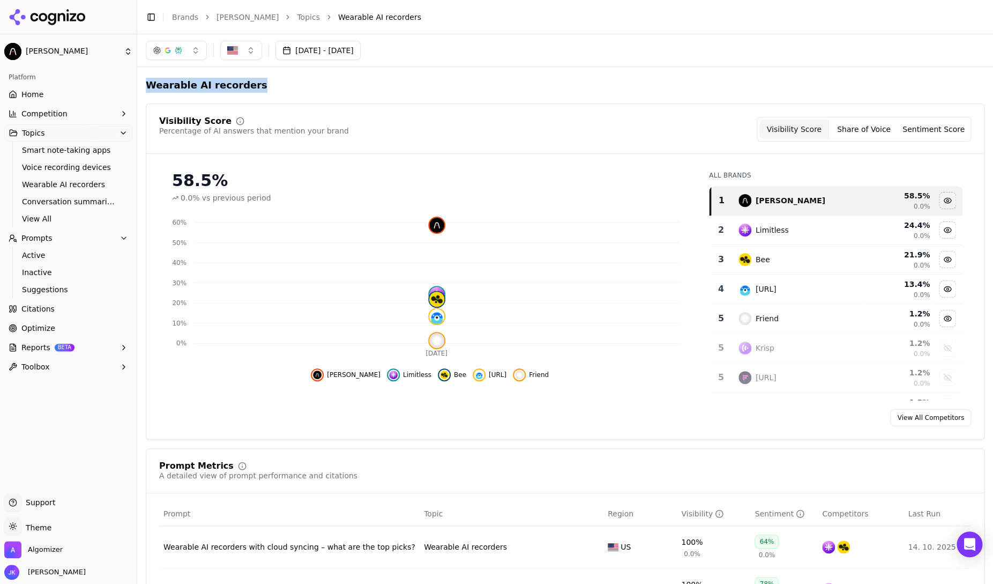
drag, startPoint x: 147, startPoint y: 82, endPoint x: 277, endPoint y: 83, distance: 130.2
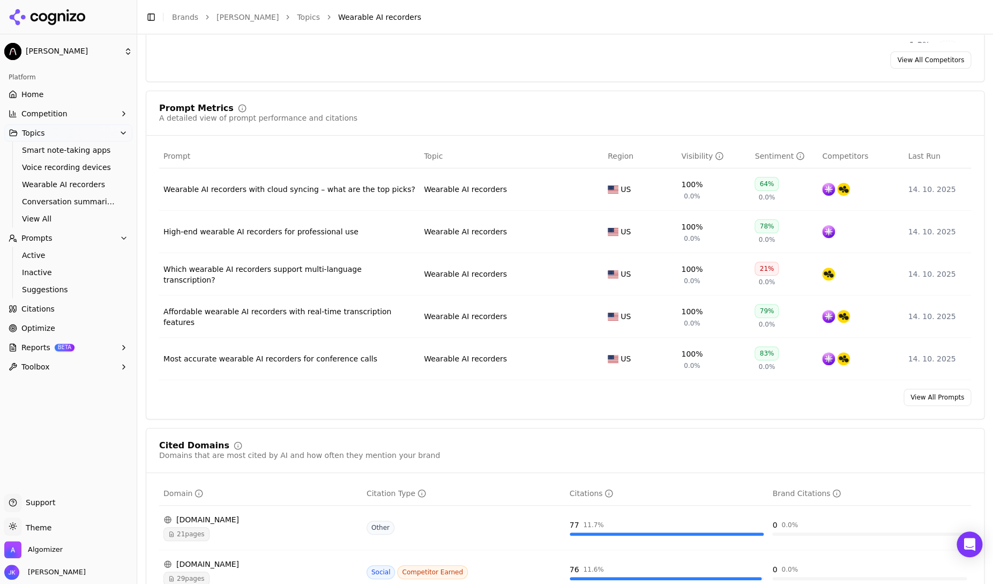
scroll to position [359, 0]
click at [945, 399] on link "View All Prompts" at bounding box center [938, 395] width 68 height 17
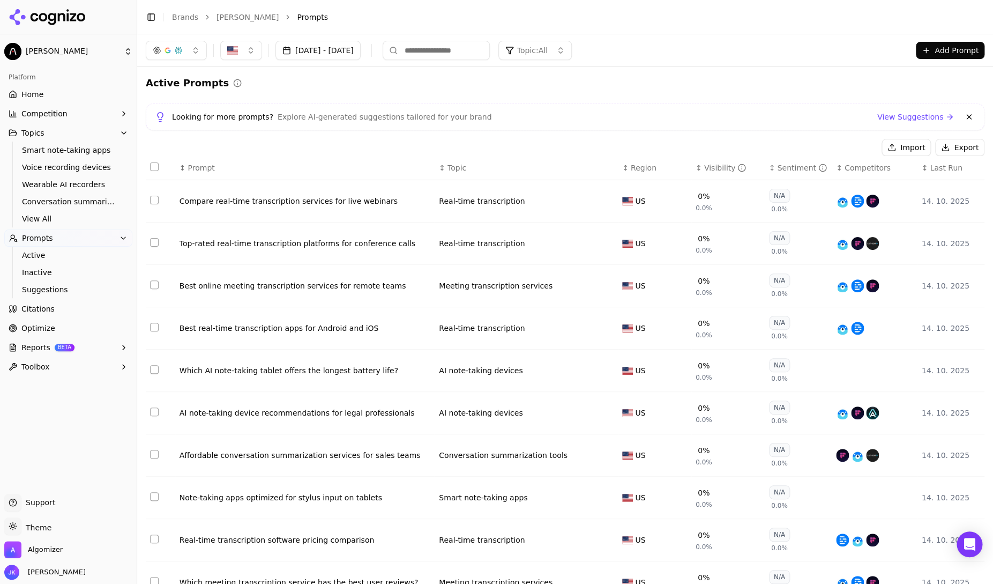
scroll to position [51, 0]
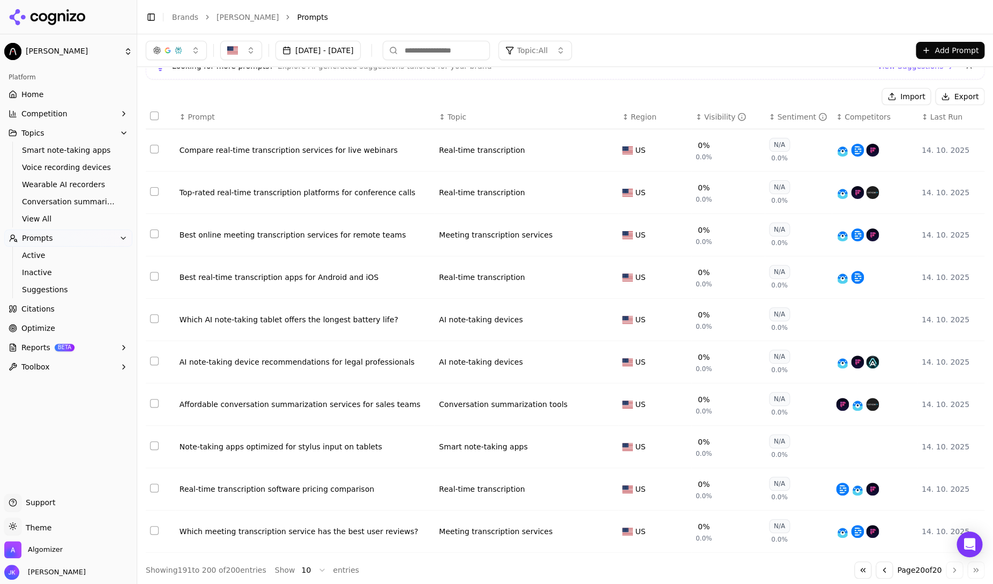
click at [881, 562] on button "Go to previous page" at bounding box center [884, 569] width 17 height 17
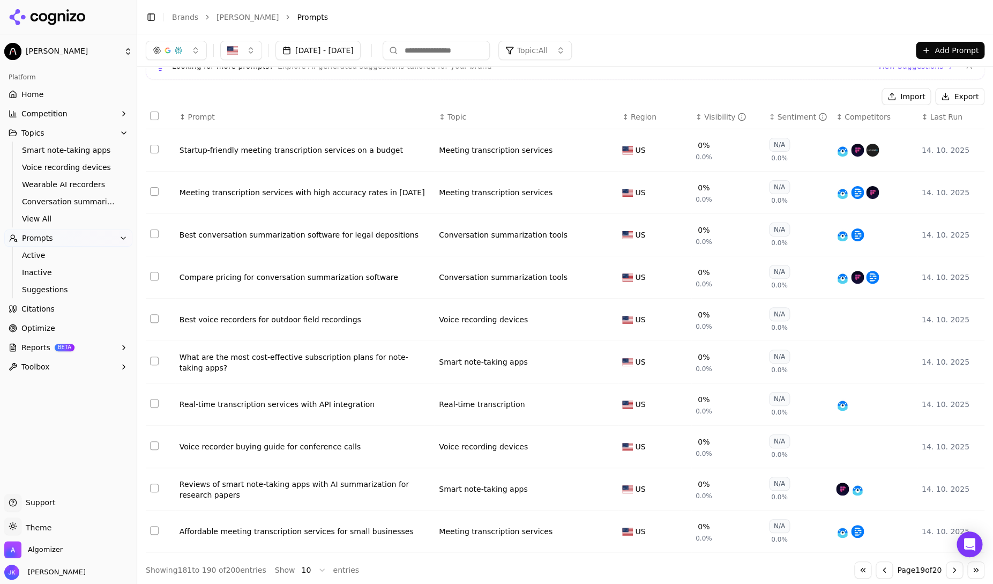
click at [881, 562] on button "Go to previous page" at bounding box center [884, 569] width 17 height 17
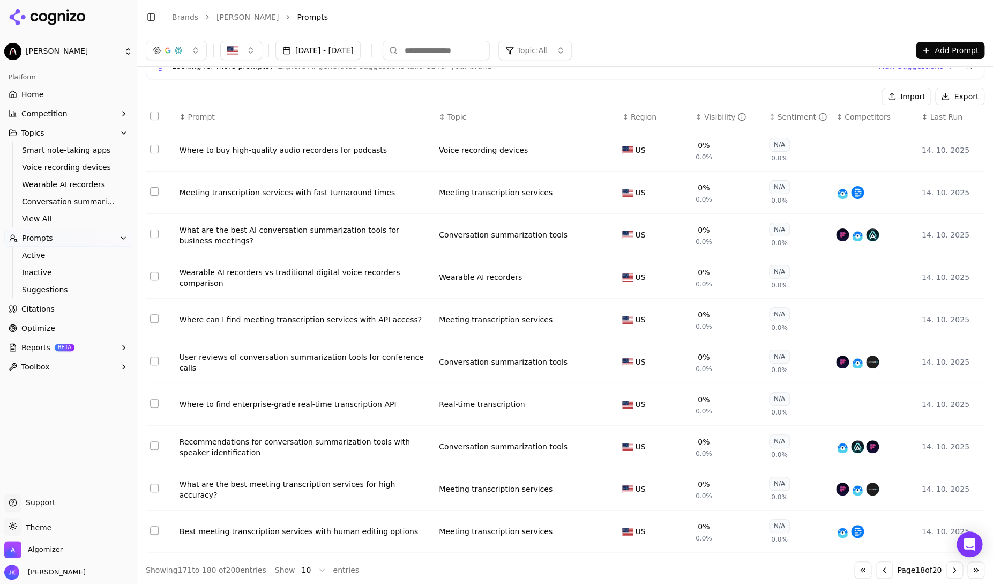
click at [881, 562] on button "Go to previous page" at bounding box center [884, 569] width 17 height 17
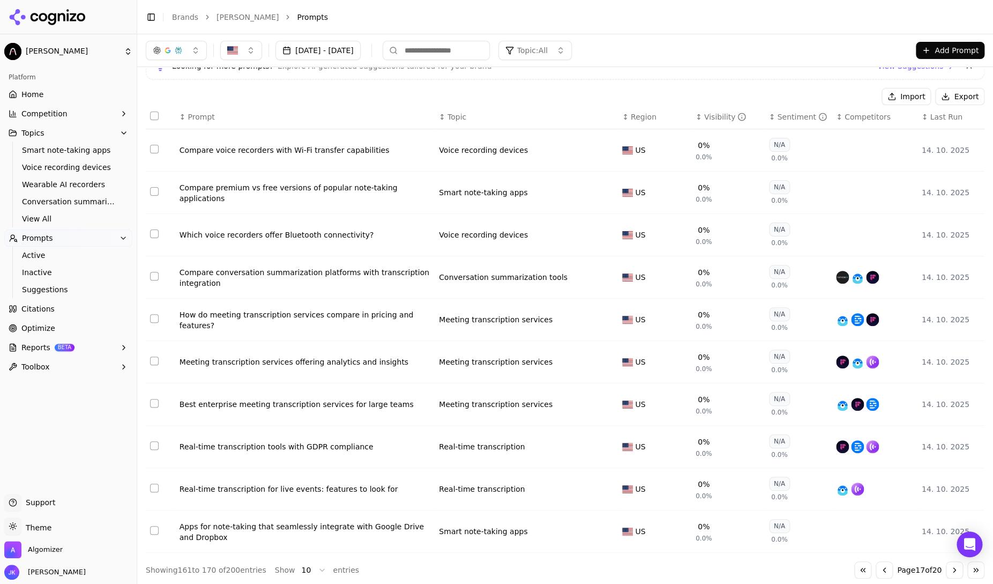
click at [884, 571] on button "Go to previous page" at bounding box center [884, 569] width 17 height 17
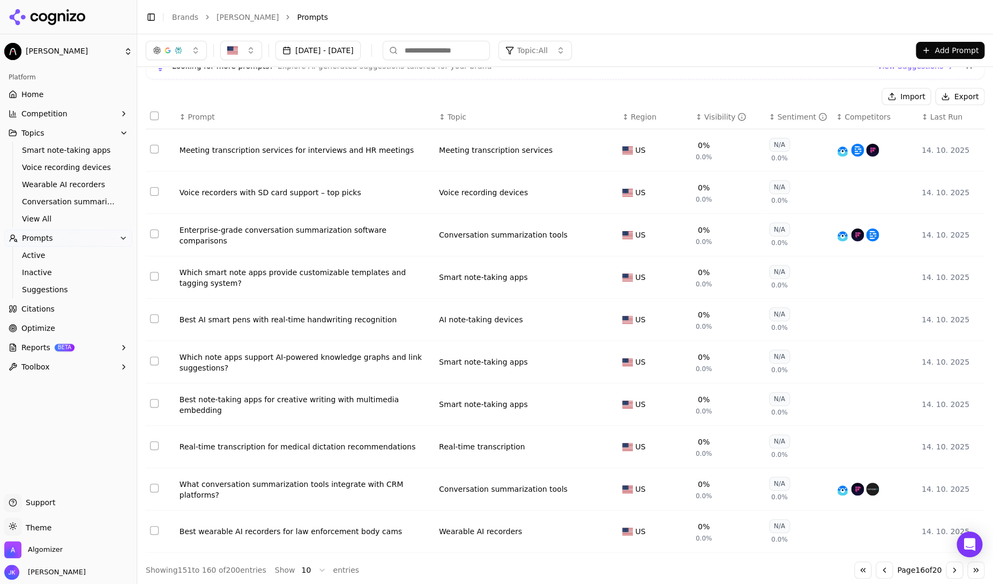
click at [705, 114] on div "Visibility" at bounding box center [725, 116] width 42 height 11
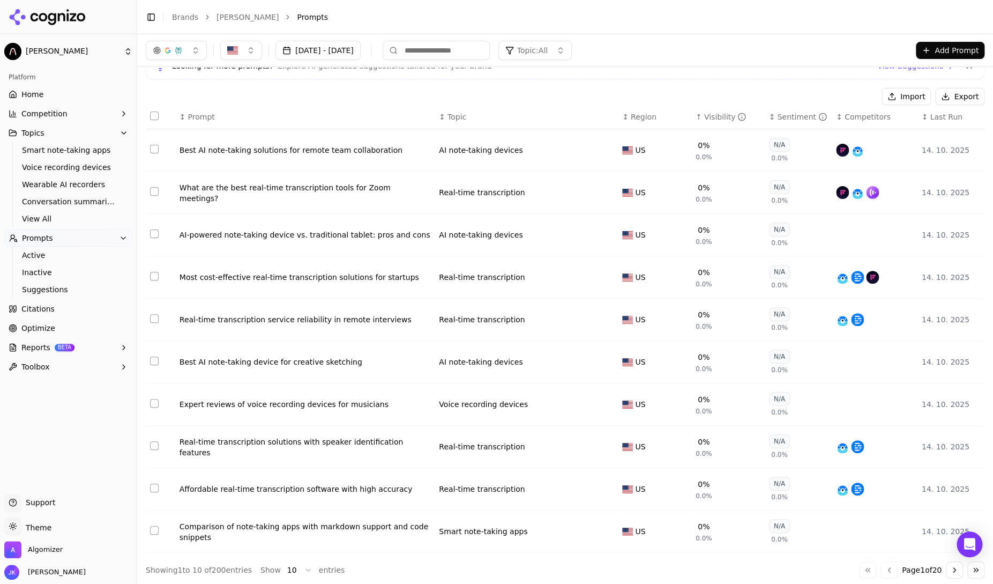
click at [708, 118] on div "Visibility" at bounding box center [725, 116] width 42 height 11
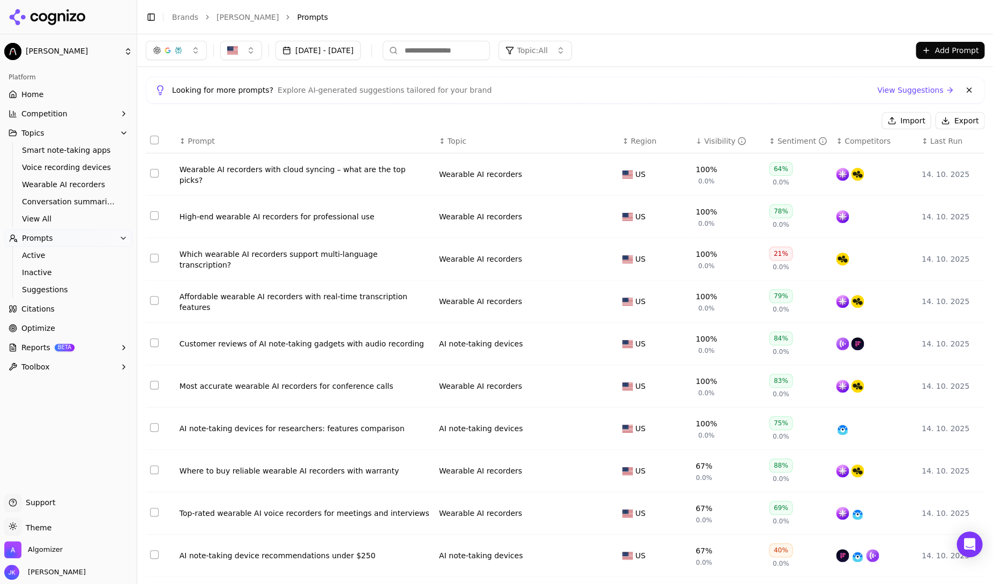
scroll to position [41, 0]
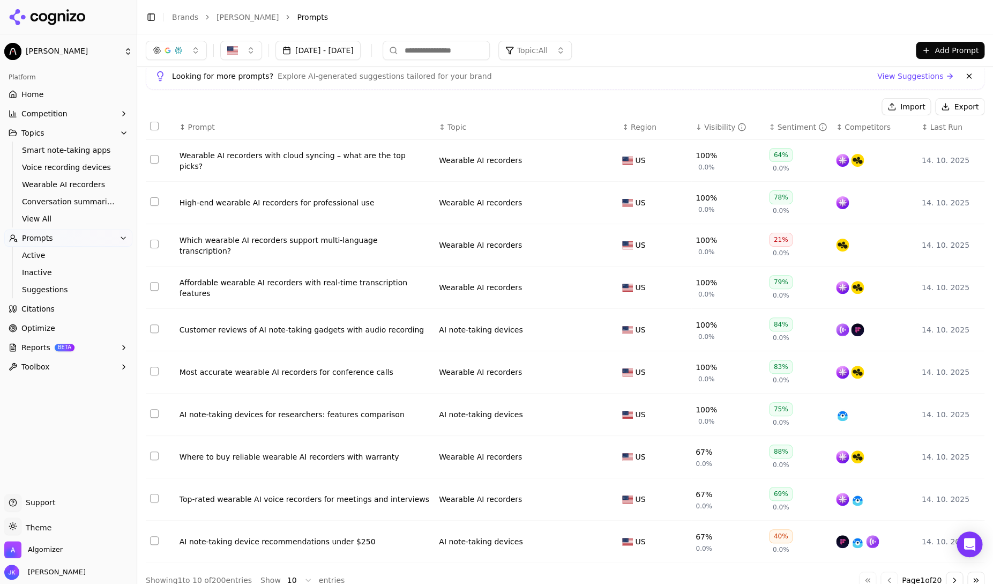
click at [254, 239] on div "Which wearable AI recorders support multi-language transcription?" at bounding box center [305, 245] width 251 height 21
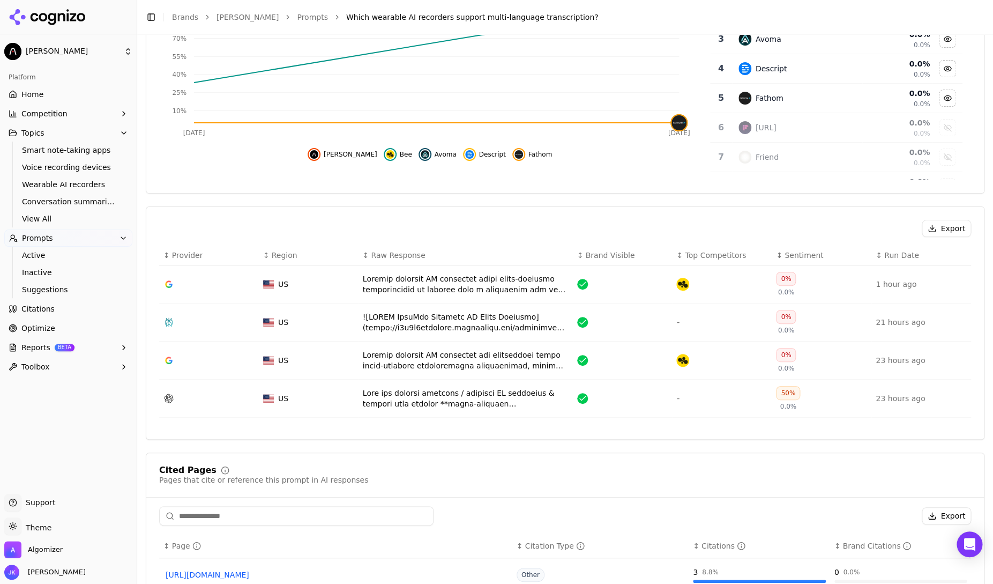
scroll to position [260, 0]
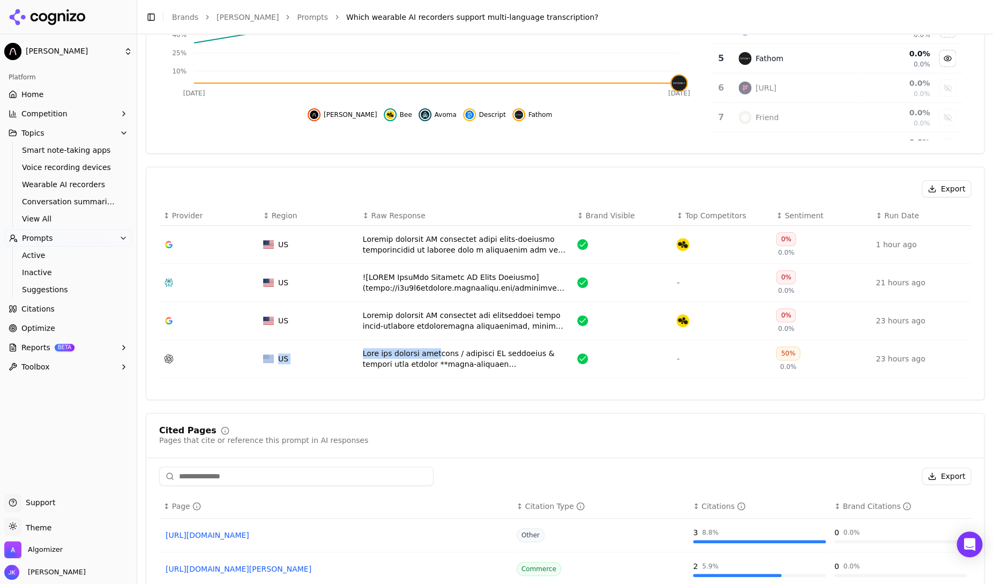
drag, startPoint x: 438, startPoint y: 352, endPoint x: 352, endPoint y: 347, distance: 86.4
click at [363, 348] on div "Data table" at bounding box center [466, 358] width 206 height 21
click at [404, 347] on html "Plaud AI Platform Home Competition Topics Smart note-taking apps Voice recordin…" at bounding box center [496, 292] width 993 height 584
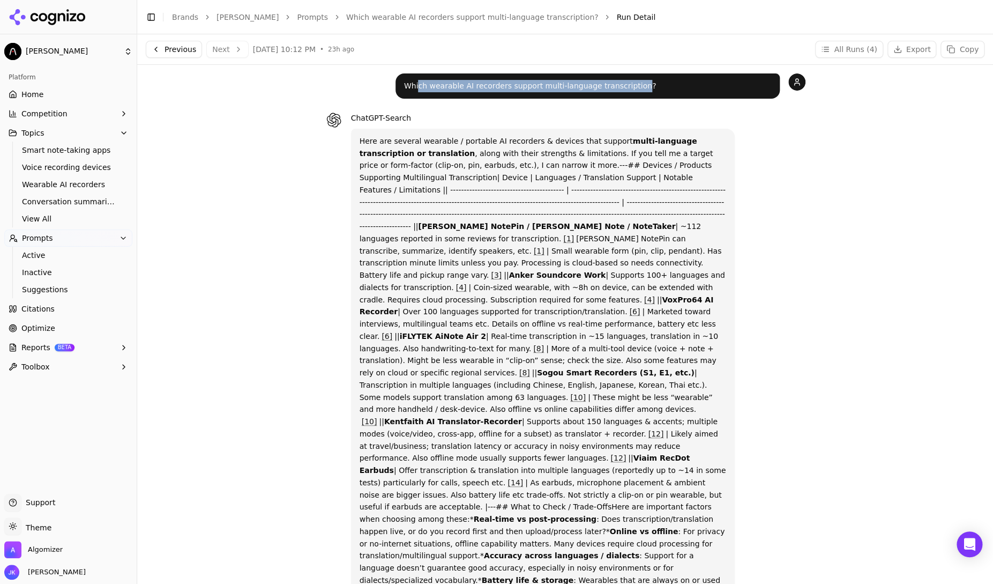
drag, startPoint x: 419, startPoint y: 85, endPoint x: 633, endPoint y: 86, distance: 214.4
click at [633, 86] on p "Which wearable AI recorders support multi-language transcription?" at bounding box center [587, 86] width 367 height 12
drag, startPoint x: 670, startPoint y: 86, endPoint x: 386, endPoint y: 88, distance: 283.5
click at [386, 88] on div "Which wearable AI recorders support multi-language transcription?" at bounding box center [565, 85] width 480 height 25
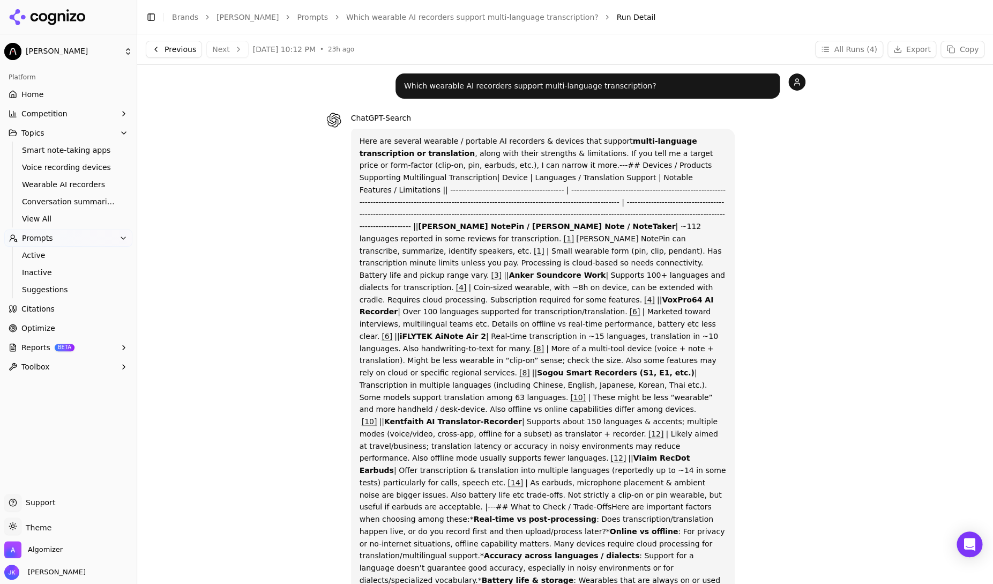
click at [627, 301] on p "Here are several wearable / portable AI recorders & devices that support multi-…" at bounding box center [543, 403] width 367 height 536
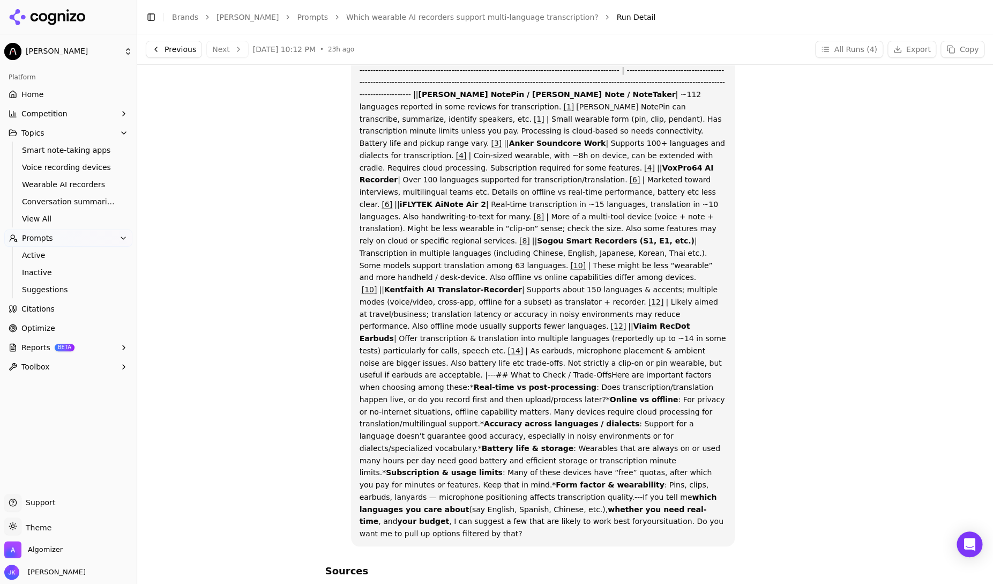
scroll to position [76, 6]
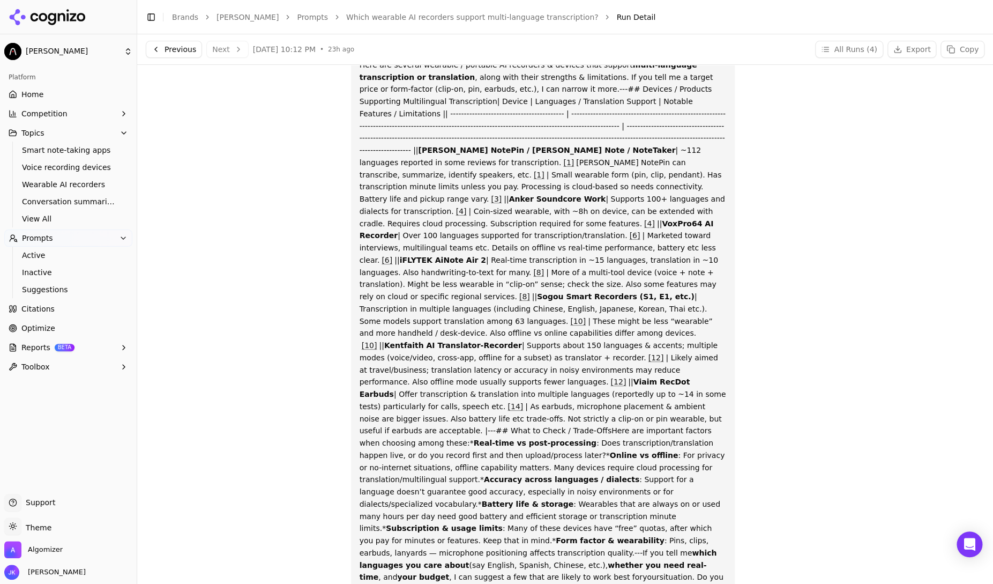
drag, startPoint x: 549, startPoint y: 559, endPoint x: 417, endPoint y: 241, distance: 343.8
click at [417, 241] on div "Here are several wearable / portable AI recorders & devices that support multi-…" at bounding box center [543, 327] width 384 height 549
click at [474, 216] on p "Here are several wearable / portable AI recorders & devices that support multi-…" at bounding box center [543, 327] width 367 height 536
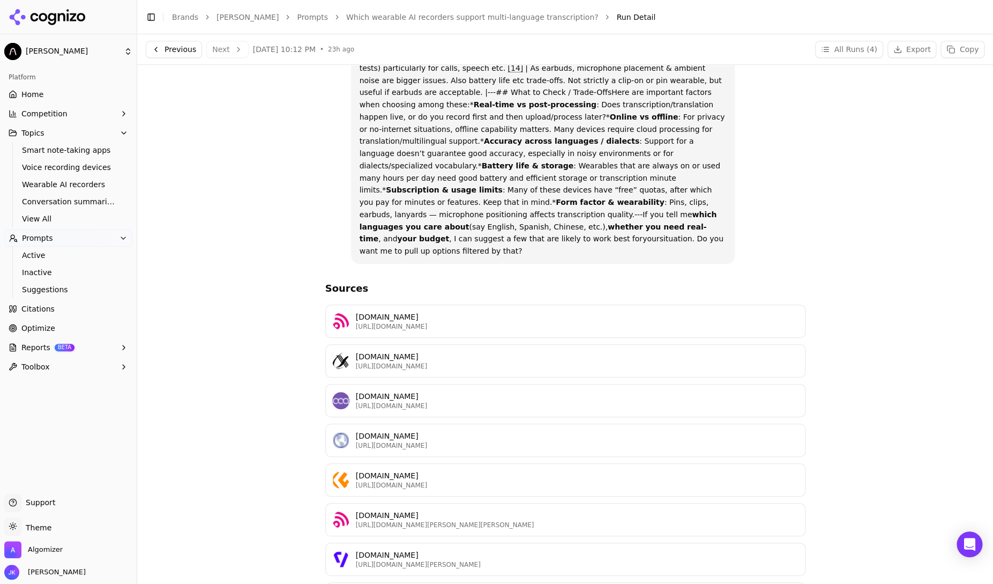
scroll to position [0, 7]
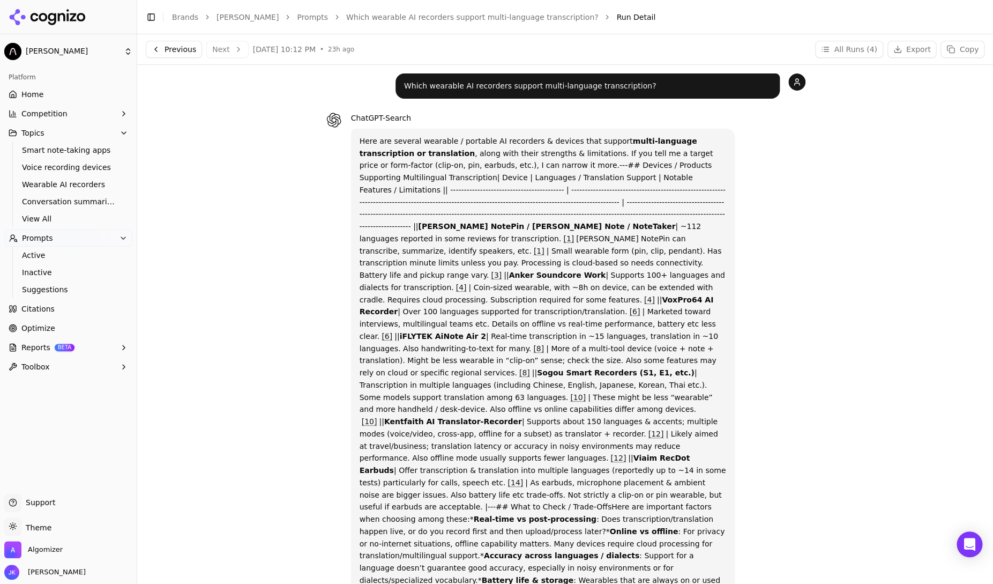
click at [578, 165] on p "Here are several wearable / portable AI recorders & devices that support multi-…" at bounding box center [543, 403] width 367 height 536
click at [511, 179] on p "Here are several wearable / portable AI recorders & devices that support multi-…" at bounding box center [543, 403] width 367 height 536
click at [277, 26] on header "Toggle Sidebar Brands Plaud AI Prompts Which wearable AI recorders support mult…" at bounding box center [565, 17] width 856 height 34
click at [297, 18] on link "Prompts" at bounding box center [312, 17] width 31 height 11
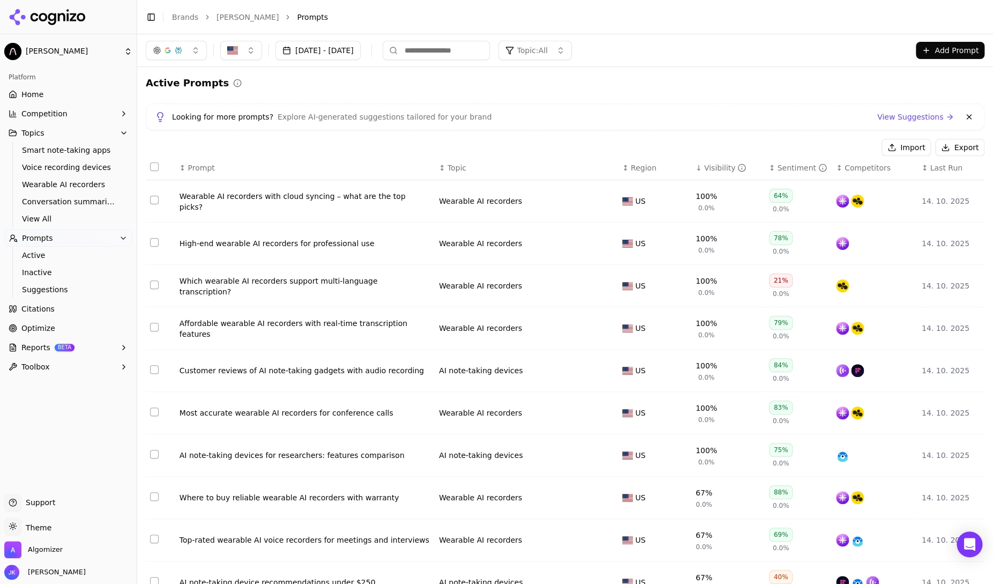
click at [227, 16] on link "[PERSON_NAME]" at bounding box center [248, 17] width 62 height 11
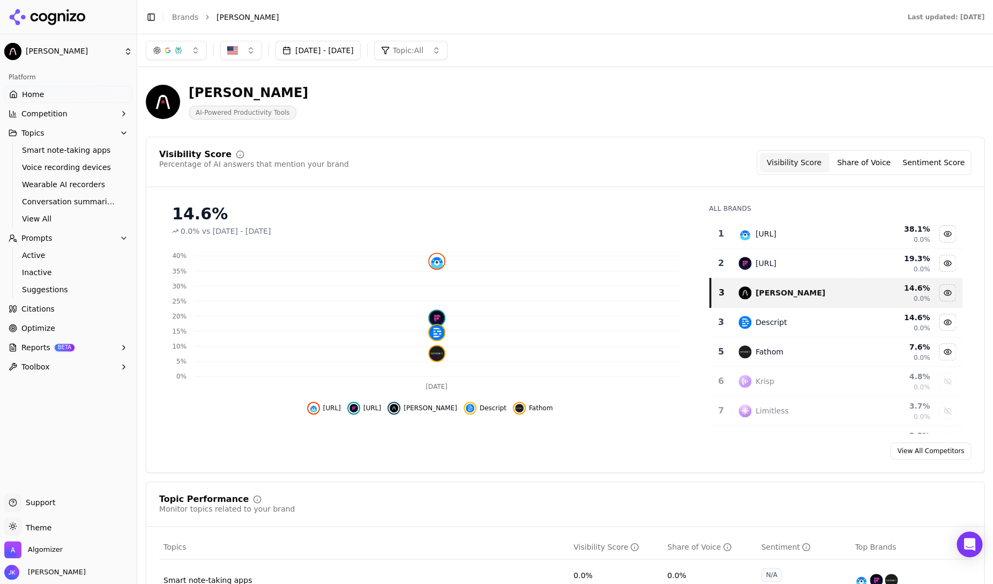
click at [53, 84] on div "Platform" at bounding box center [68, 77] width 128 height 17
click at [50, 93] on link "Home" at bounding box center [68, 94] width 128 height 17
click at [40, 80] on div "Platform" at bounding box center [68, 77] width 128 height 17
click at [34, 89] on span "Home" at bounding box center [33, 94] width 22 height 11
click at [70, 117] on button "Competition" at bounding box center [68, 113] width 128 height 17
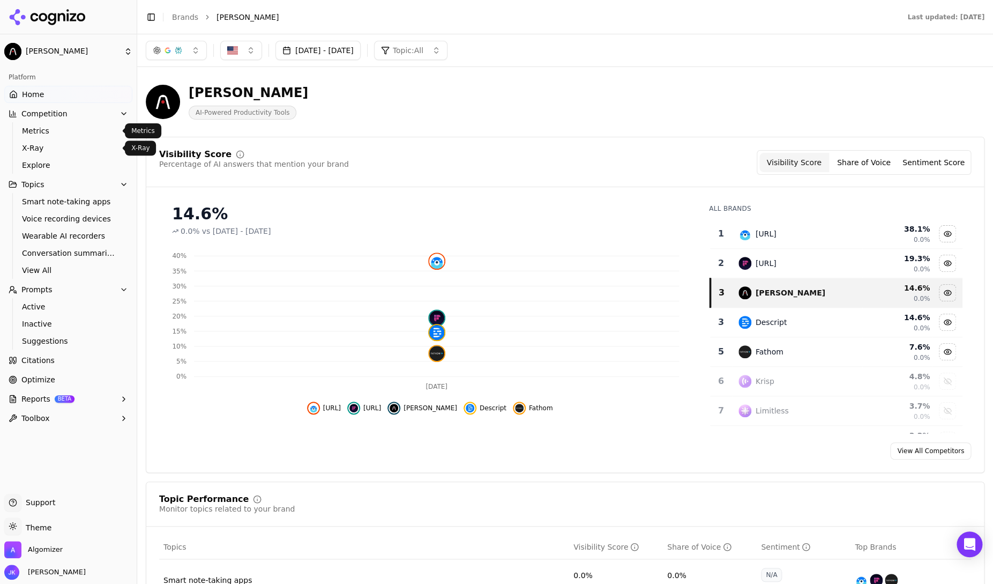
click at [62, 137] on link "Metrics" at bounding box center [69, 130] width 102 height 15
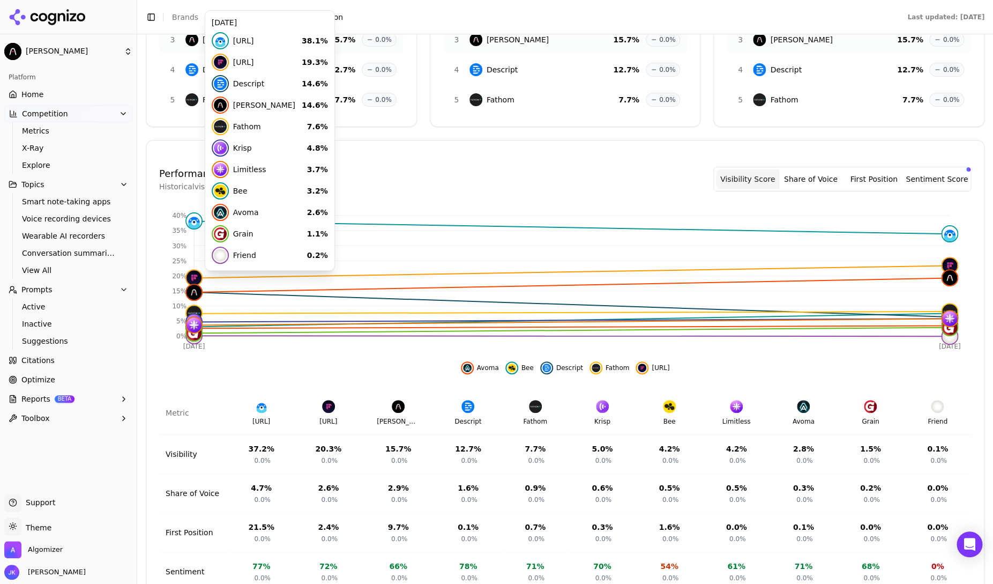
scroll to position [216, 0]
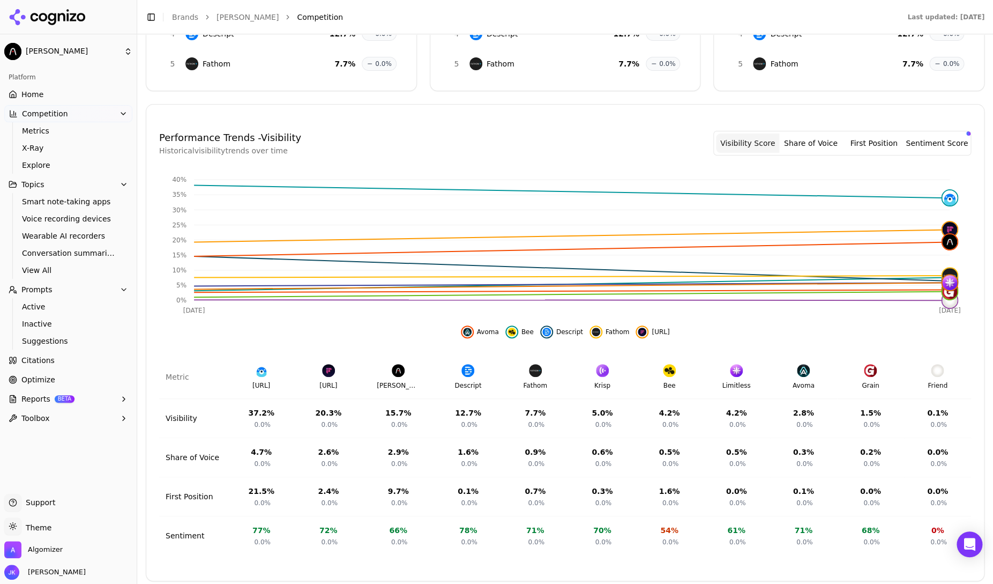
click at [829, 138] on button "Share of Voice" at bounding box center [810, 142] width 63 height 19
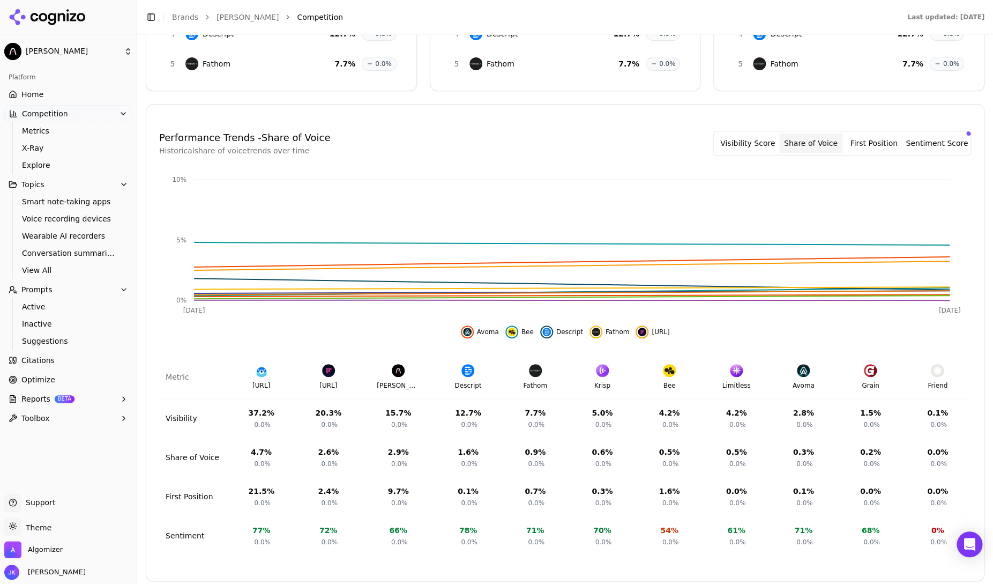
click at [877, 144] on button "First Position" at bounding box center [873, 142] width 63 height 19
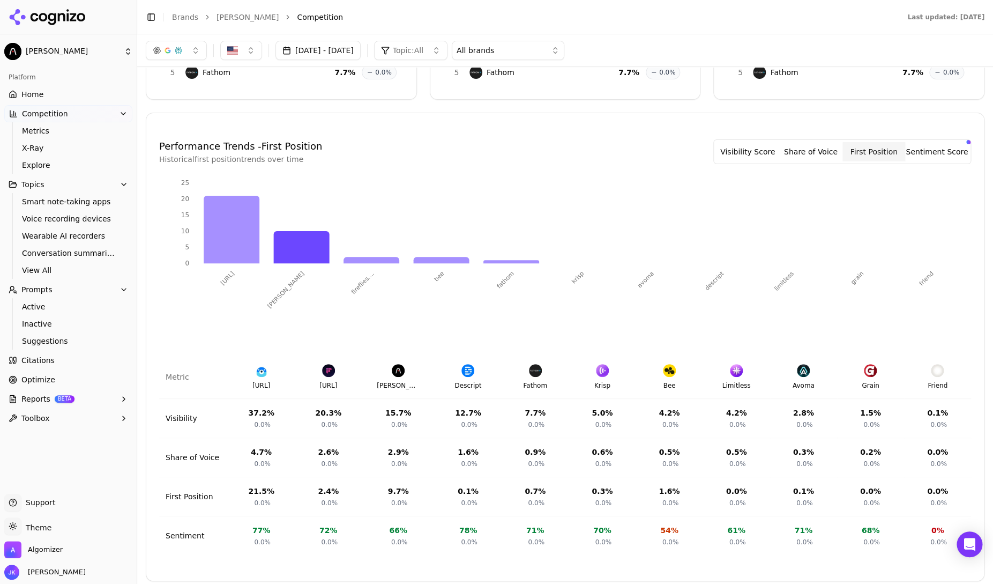
click at [930, 148] on button "Sentiment Score" at bounding box center [936, 151] width 63 height 19
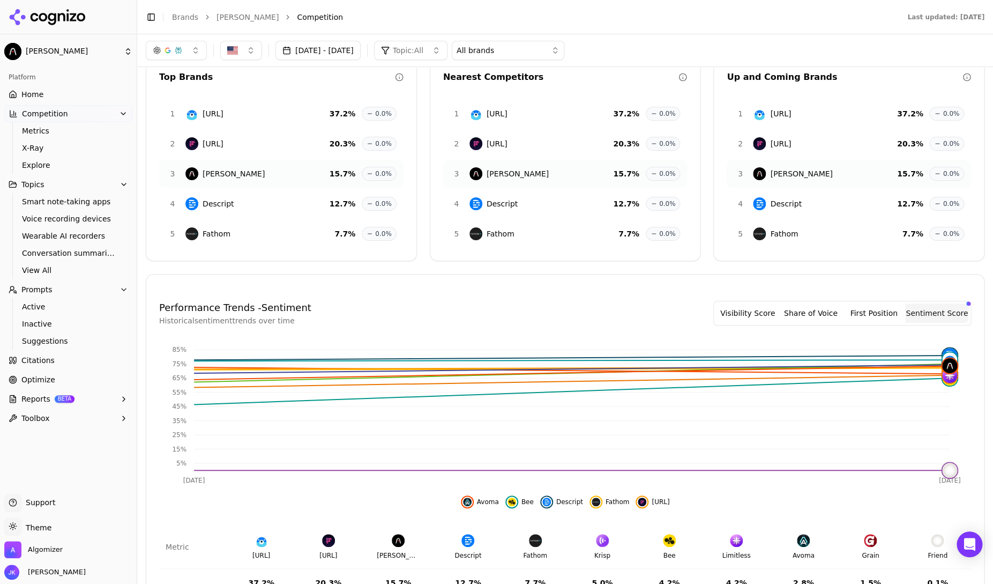
scroll to position [48, 0]
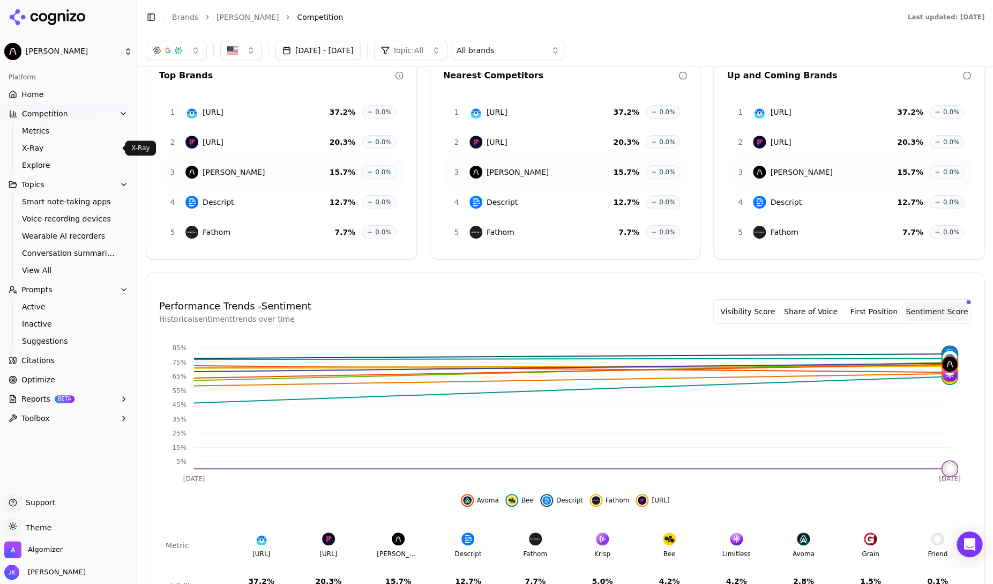
click at [70, 156] on ul "Metrics X-Ray Explore" at bounding box center [68, 147] width 113 height 51
click at [64, 153] on span "X-Ray" at bounding box center [68, 148] width 93 height 11
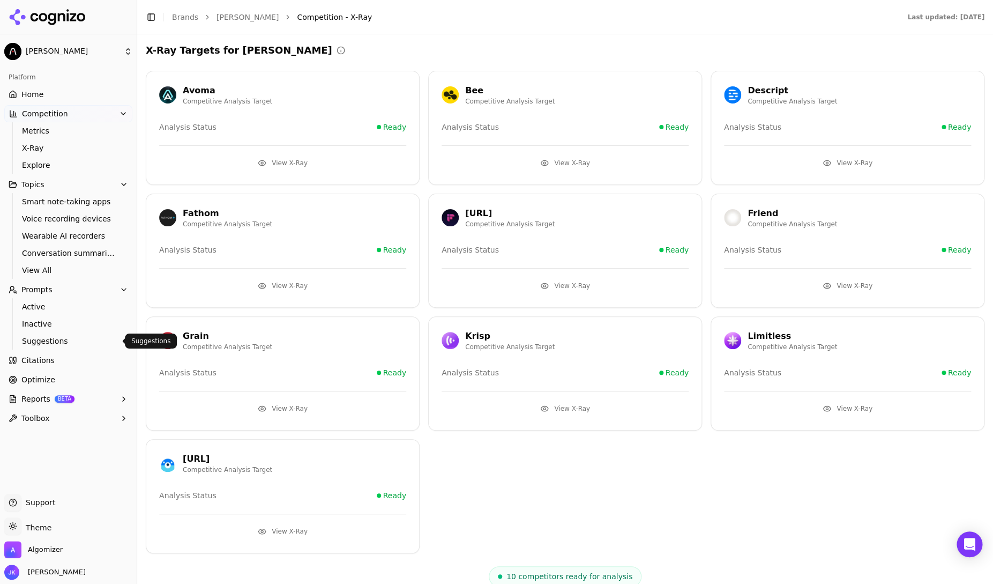
click at [56, 359] on link "Citations" at bounding box center [68, 360] width 128 height 17
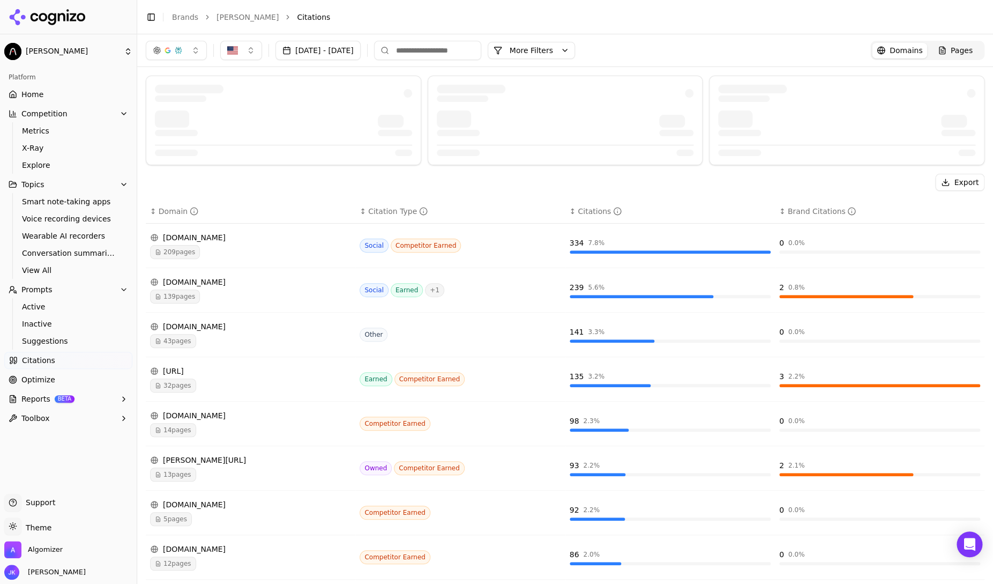
click at [59, 384] on link "Optimize" at bounding box center [68, 379] width 128 height 17
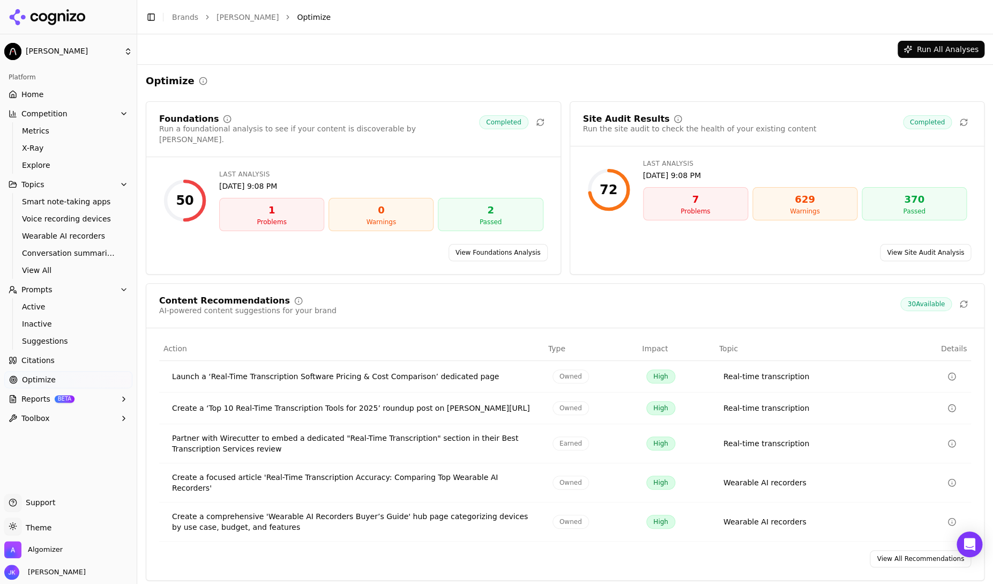
click at [41, 402] on span "Reports" at bounding box center [35, 398] width 29 height 11
click at [53, 98] on link "Home" at bounding box center [68, 94] width 128 height 17
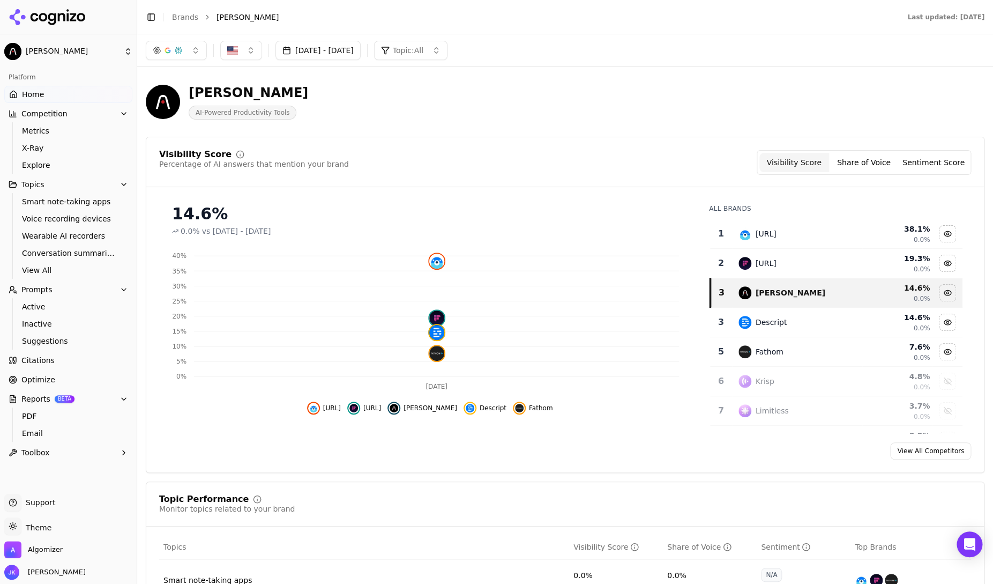
click at [635, 134] on header "[PERSON_NAME] AI-Powered Productivity Tools" at bounding box center [565, 106] width 839 height 61
click at [931, 159] on button "Sentiment Score" at bounding box center [934, 162] width 70 height 19
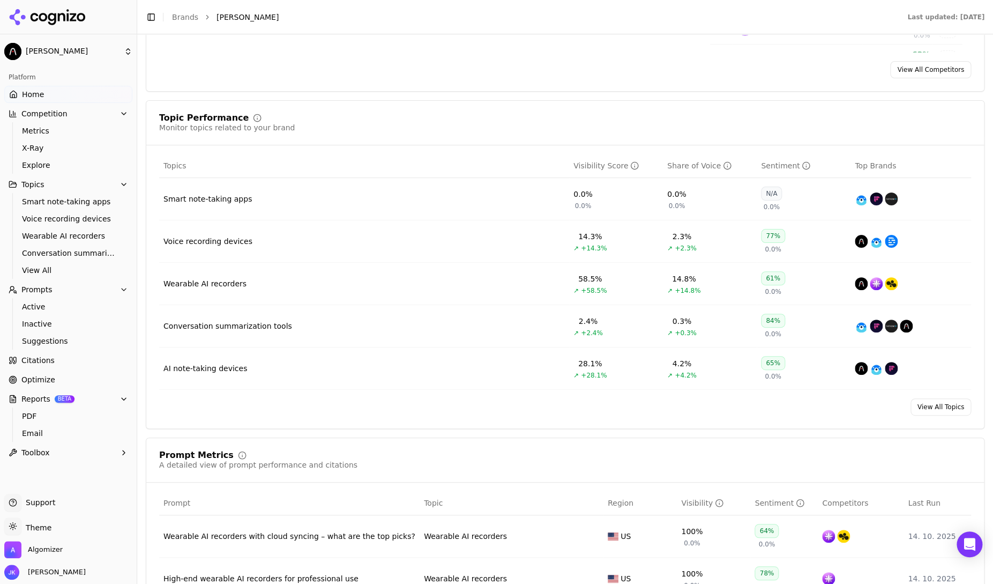
scroll to position [377, 0]
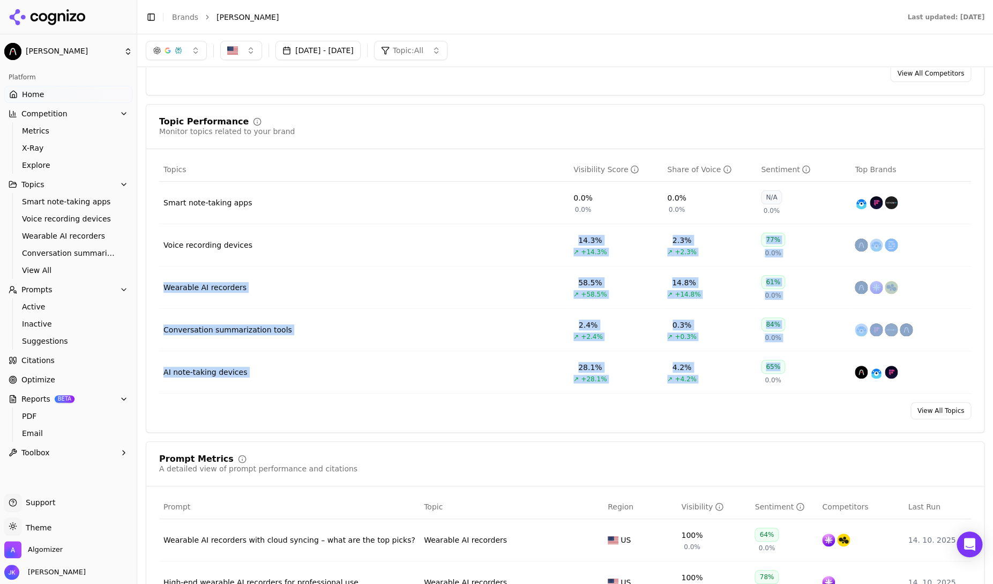
drag, startPoint x: 562, startPoint y: 246, endPoint x: 786, endPoint y: 376, distance: 258.8
click at [786, 376] on tbody "Smart note-taking apps 0.0% 0.0% 0.0% 0.0% N/A 0.0% Voice recording devices 14.…" at bounding box center [565, 288] width 812 height 212
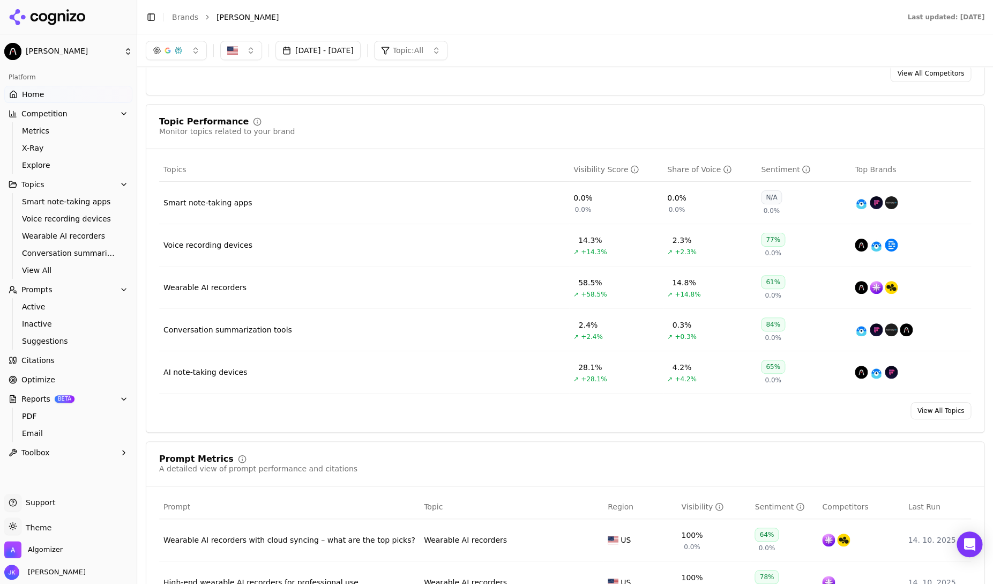
click at [789, 402] on div "View All Topics" at bounding box center [565, 410] width 838 height 17
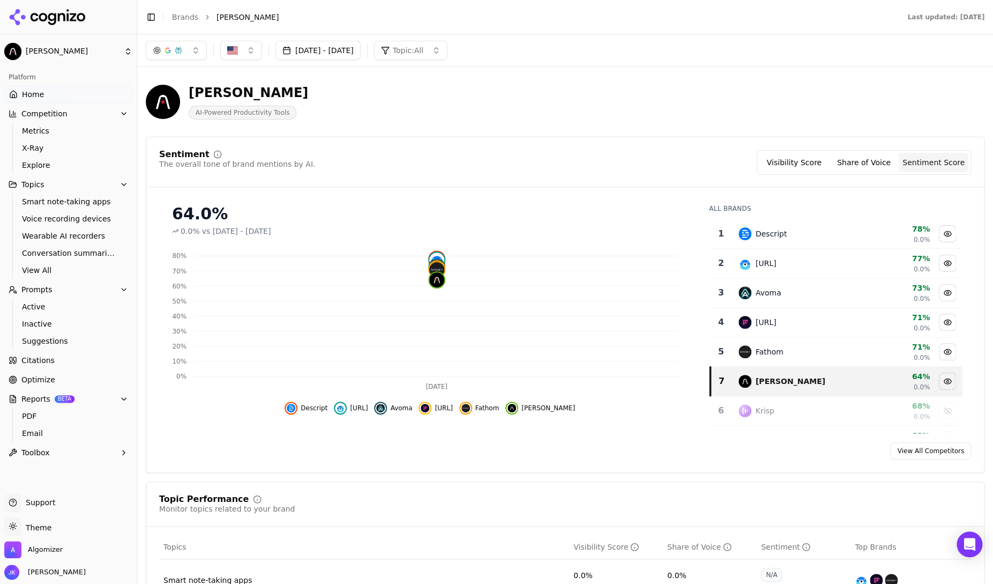
click at [783, 151] on div "Visibility Score Share of Voice Sentiment Score" at bounding box center [864, 162] width 214 height 25
click at [783, 162] on button "Visibility Score" at bounding box center [794, 162] width 70 height 19
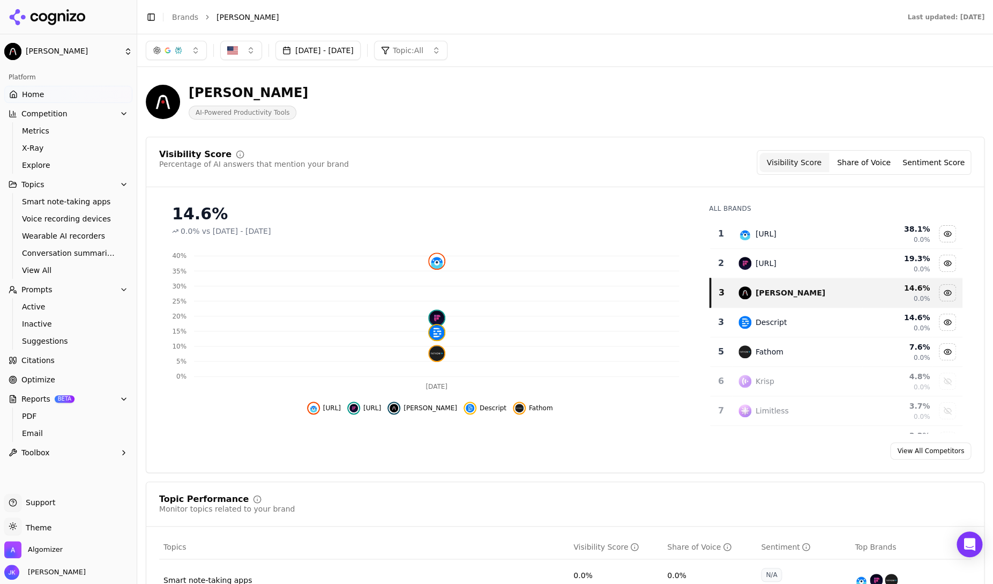
click at [630, 175] on div "Visibility Score Percentage of AI answers that mention your brand Visibility Sc…" at bounding box center [565, 168] width 838 height 37
